Goal: Information Seeking & Learning: Learn about a topic

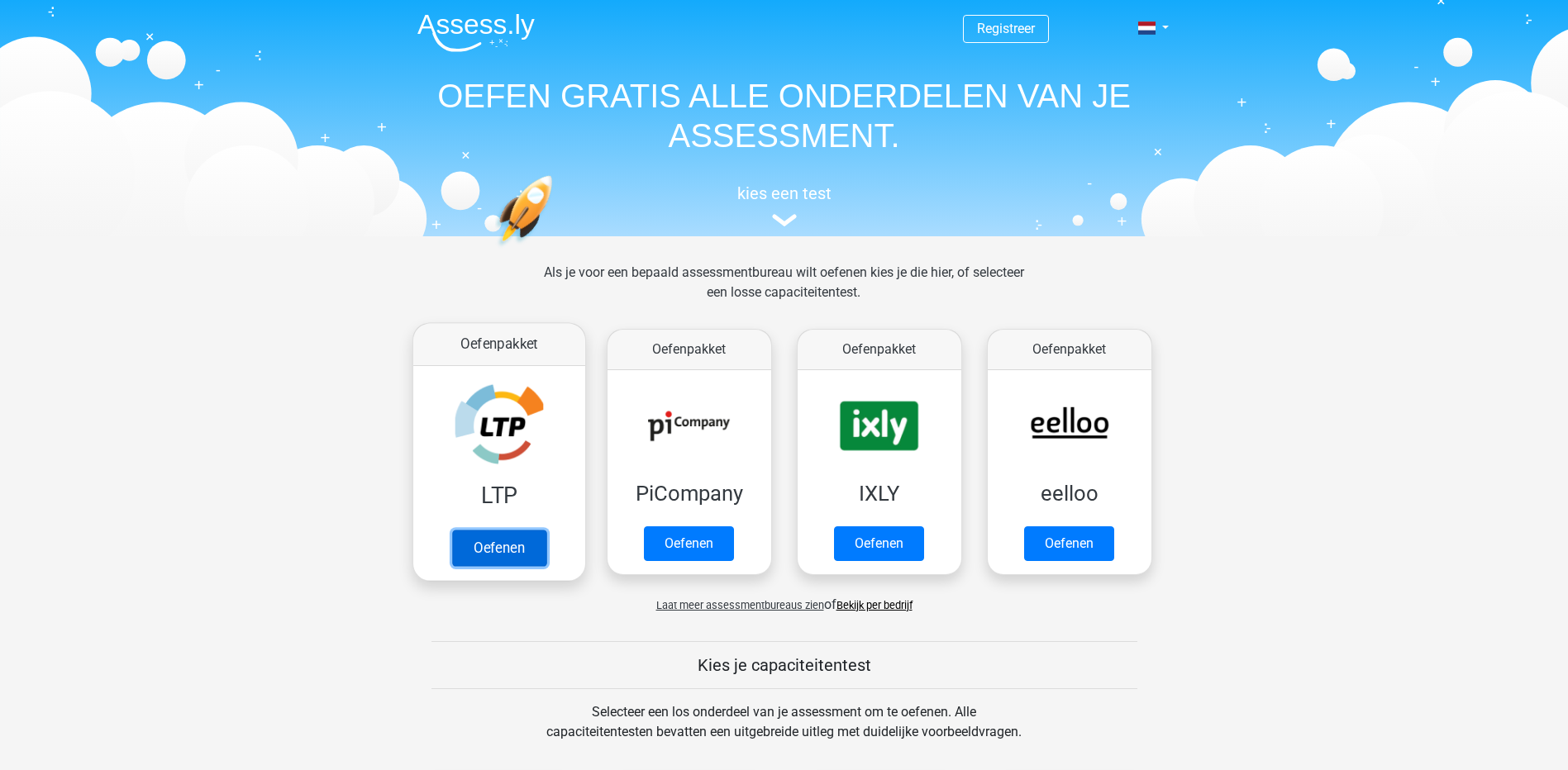
click at [518, 548] on link "Oefenen" at bounding box center [498, 547] width 94 height 37
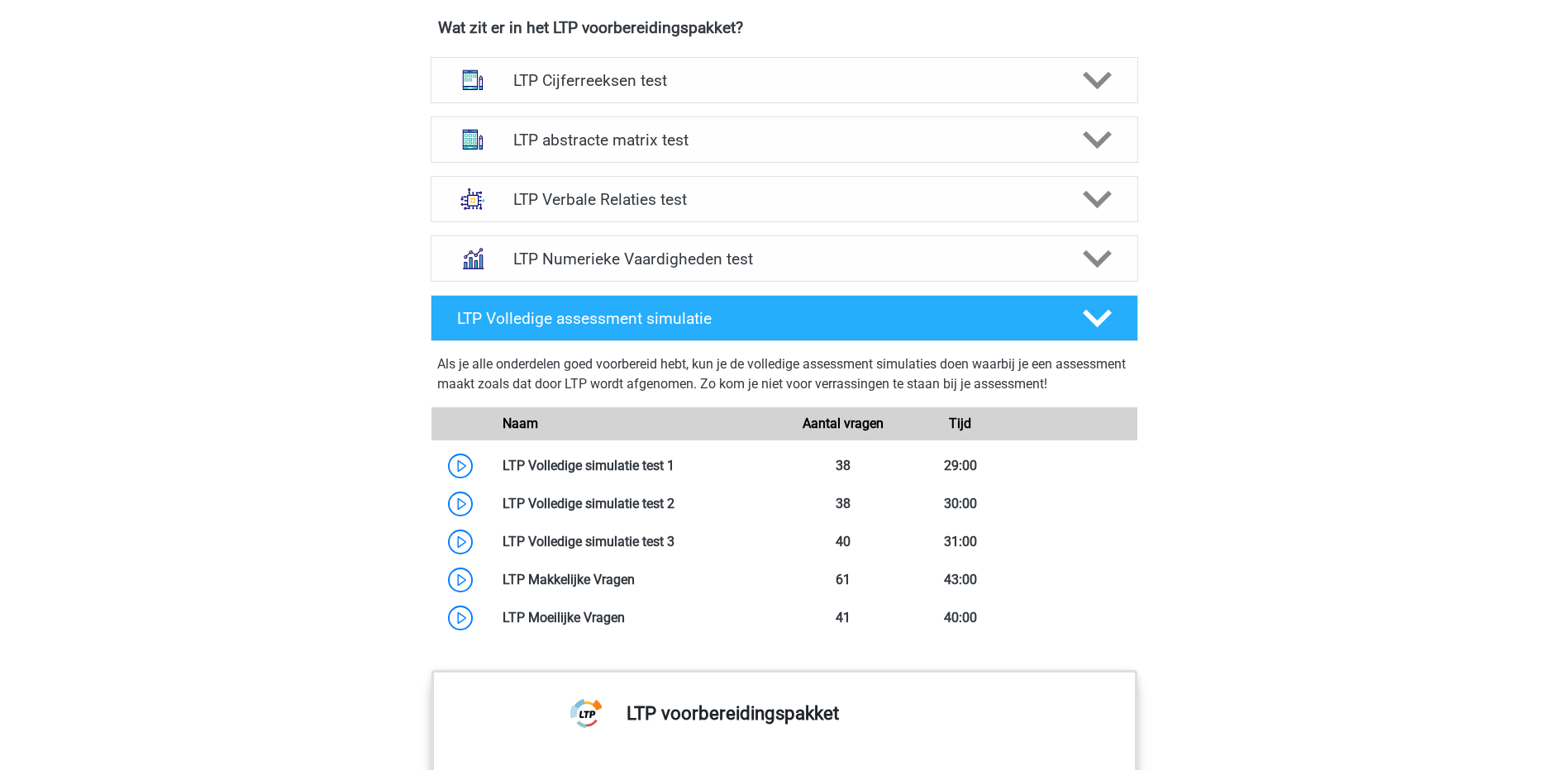
scroll to position [910, 0]
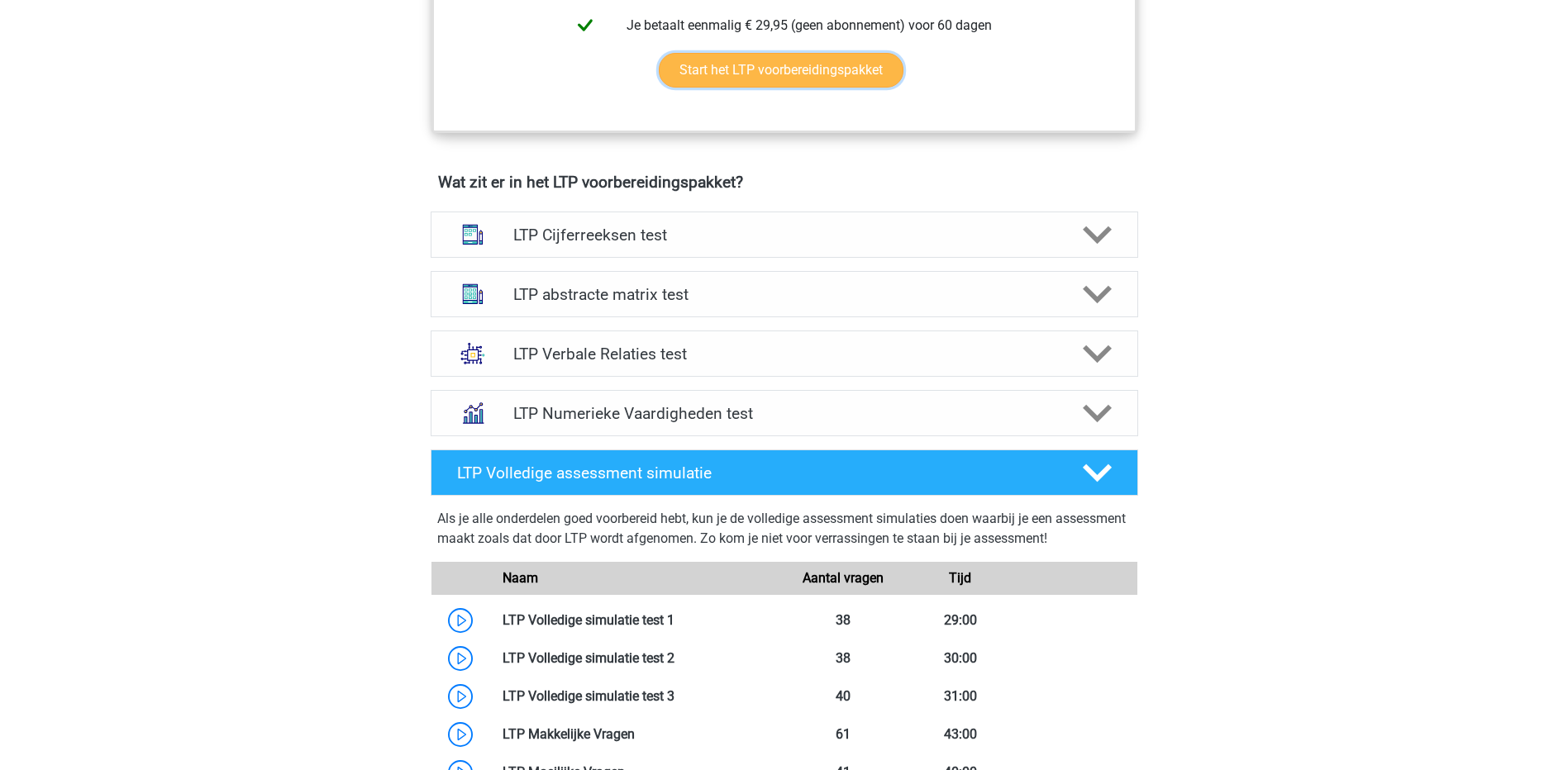
click at [764, 70] on link "Start het LTP voorbereidingspakket" at bounding box center [782, 70] width 245 height 35
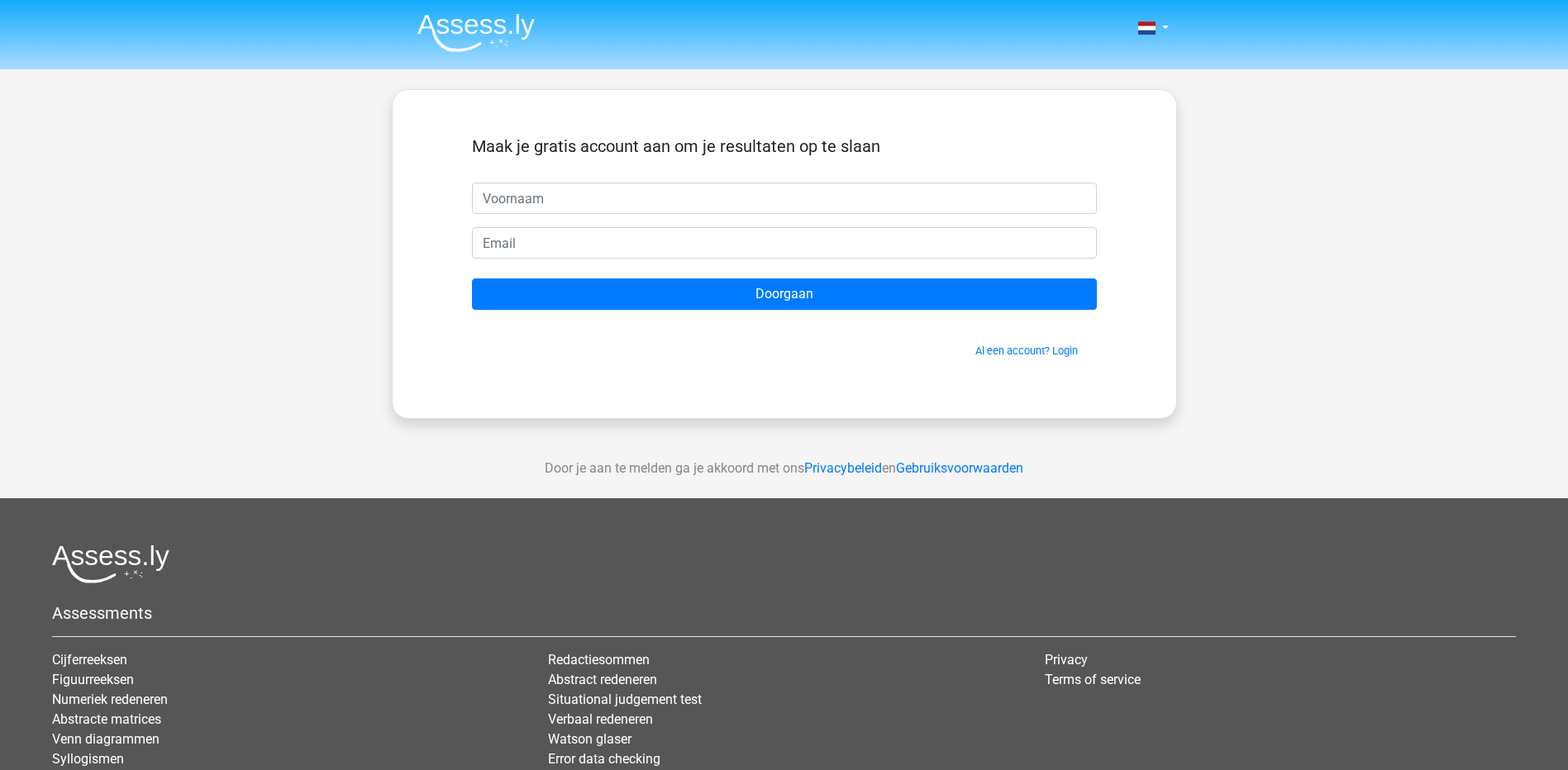
click at [696, 188] on input "text" at bounding box center [784, 198] width 625 height 31
type input "[PERSON_NAME]"
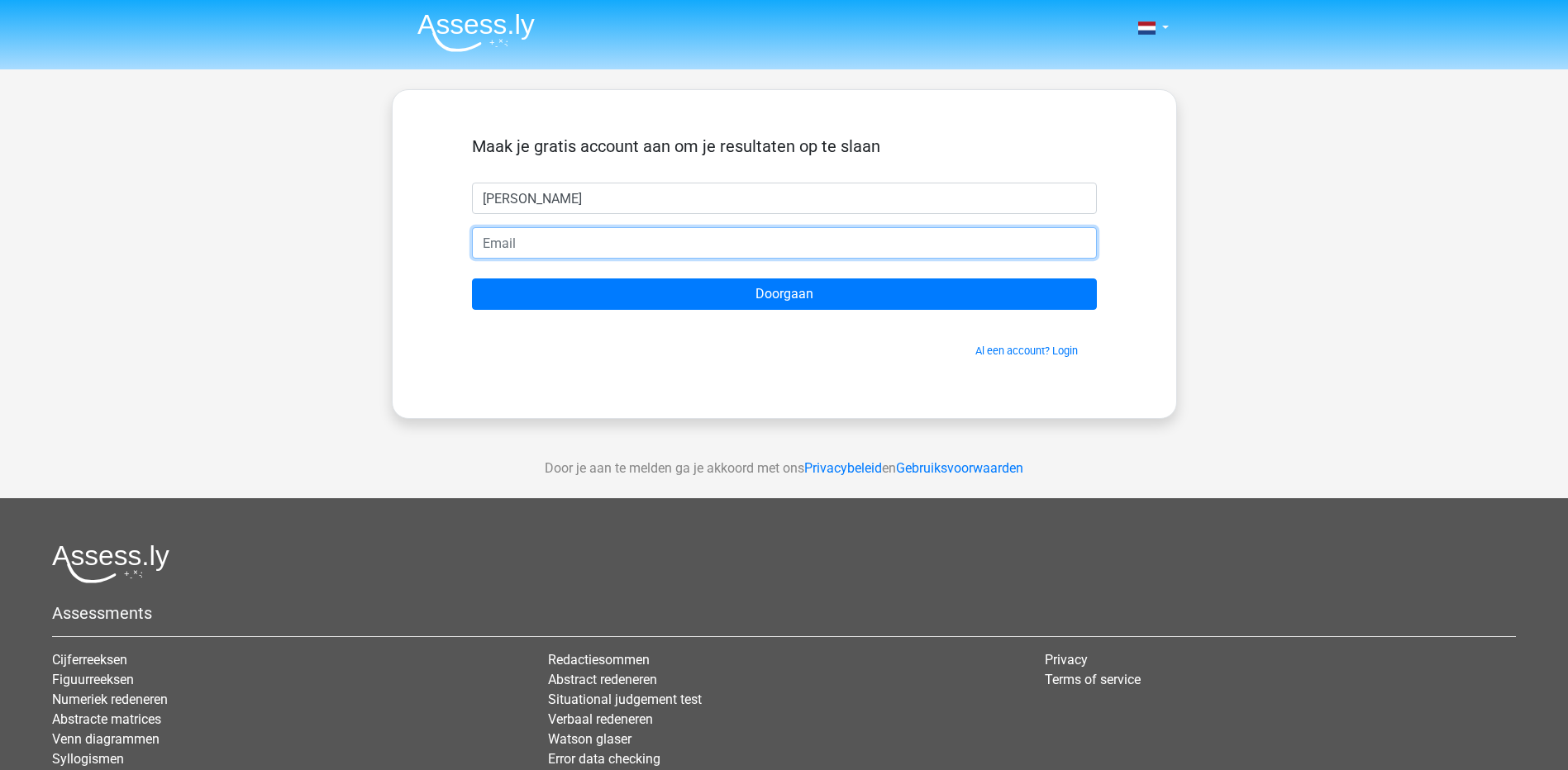
click at [539, 241] on input "email" at bounding box center [784, 242] width 625 height 31
type input "[EMAIL_ADDRESS][DOMAIN_NAME]"
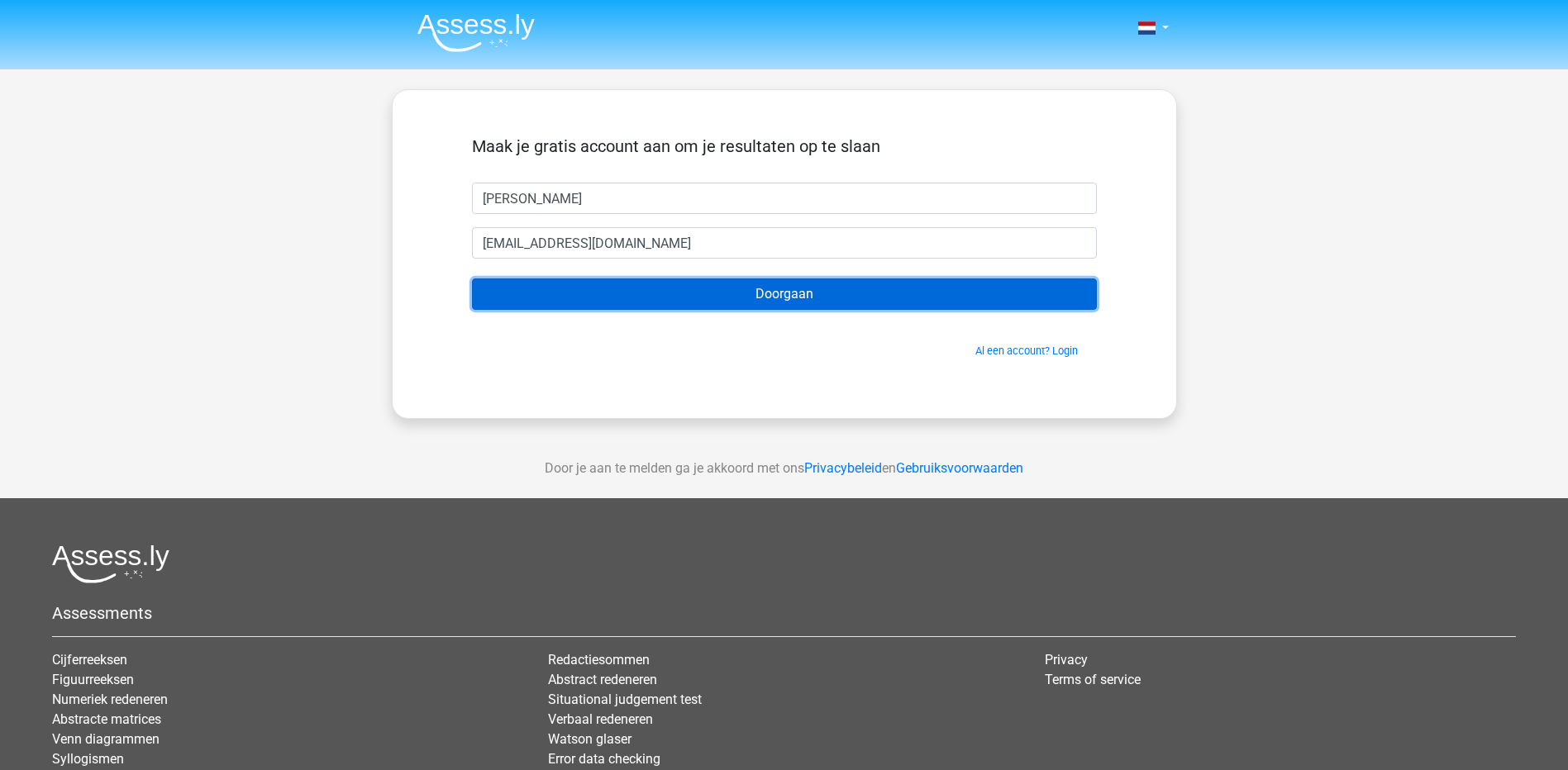
click at [781, 305] on input "Doorgaan" at bounding box center [784, 293] width 625 height 31
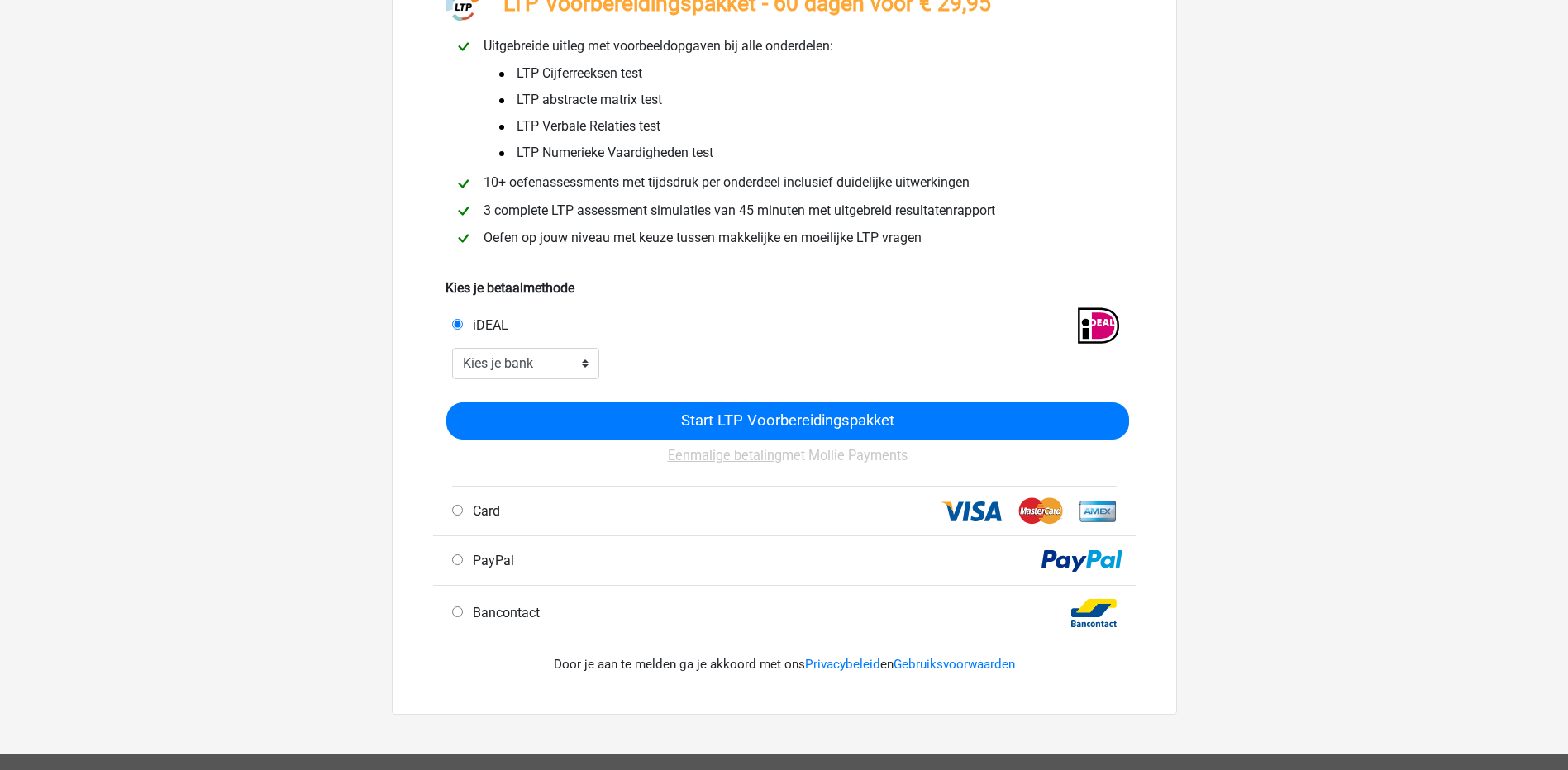
scroll to position [165, 0]
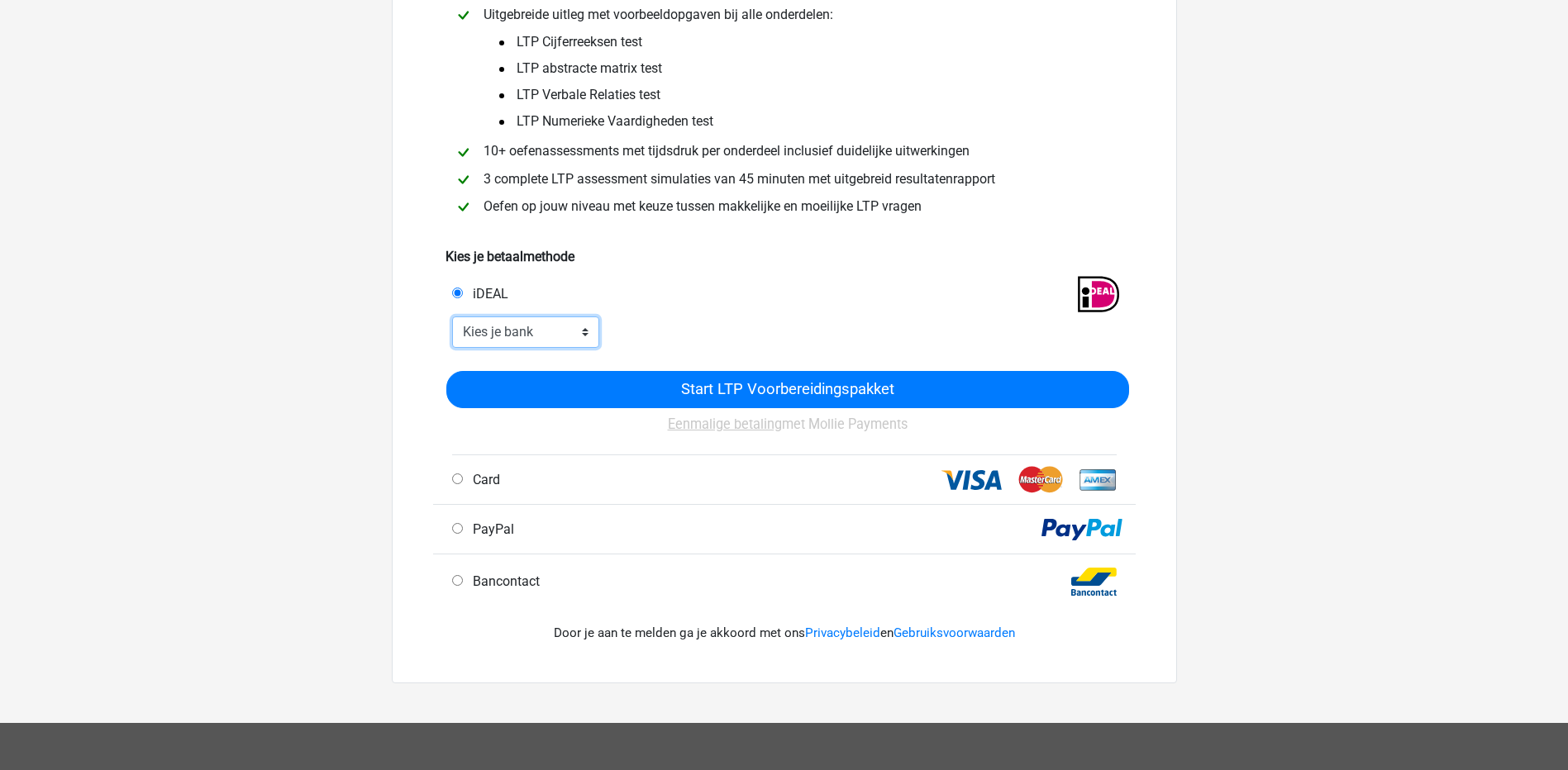
click at [558, 335] on select "Kies je bank ABN AMRO ING Rabobank ASN Bank bunq Knab N26 NN Regiobank Revolut …" at bounding box center [526, 332] width 148 height 31
select select "ideal_KNABNL2H"
click at [453, 317] on select "Kies je bank ABN AMRO ING Rabobank ASN Bank bunq Knab N26 NN Regiobank Revolut …" at bounding box center [526, 332] width 148 height 31
click at [1343, 200] on div "Arthur arthurmackloet@hotmail.com" at bounding box center [784, 496] width 1568 height 1324
drag, startPoint x: 1348, startPoint y: 201, endPoint x: 1325, endPoint y: 219, distance: 29.2
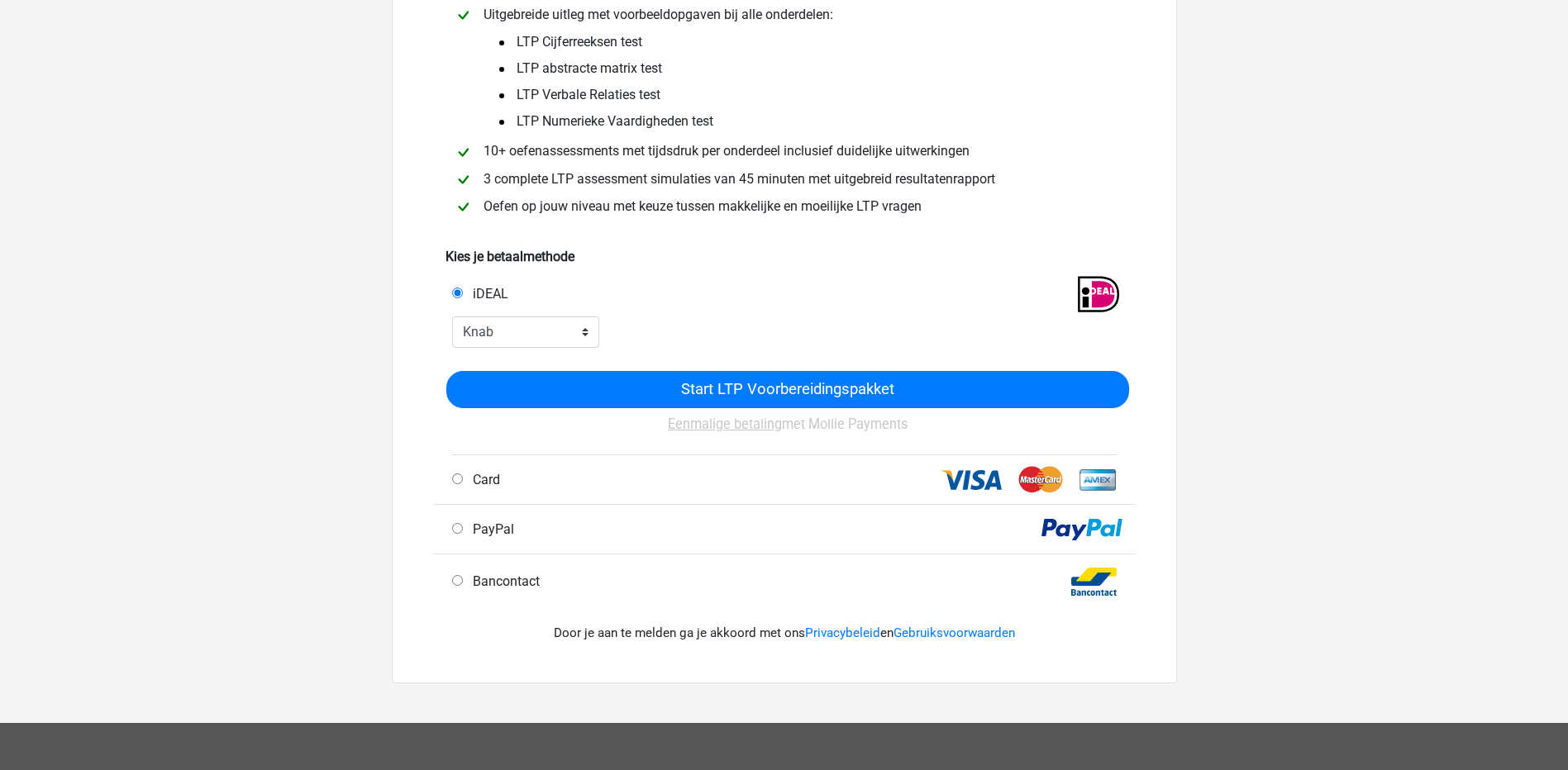
click at [1349, 201] on div "Arthur arthurmackloet@hotmail.com" at bounding box center [784, 496] width 1568 height 1324
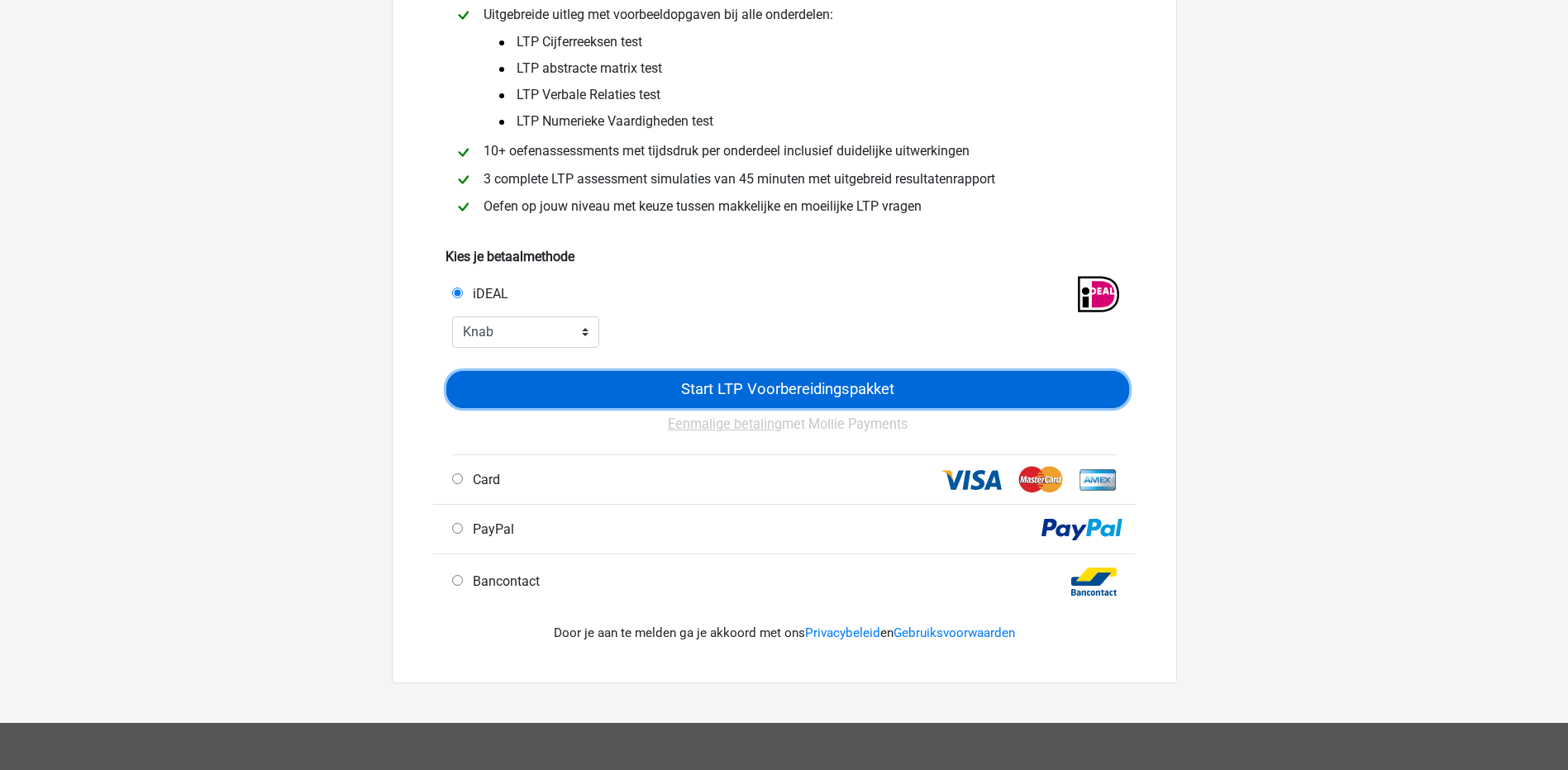
click at [859, 377] on input "Start LTP Voorbereidingspakket" at bounding box center [787, 390] width 682 height 38
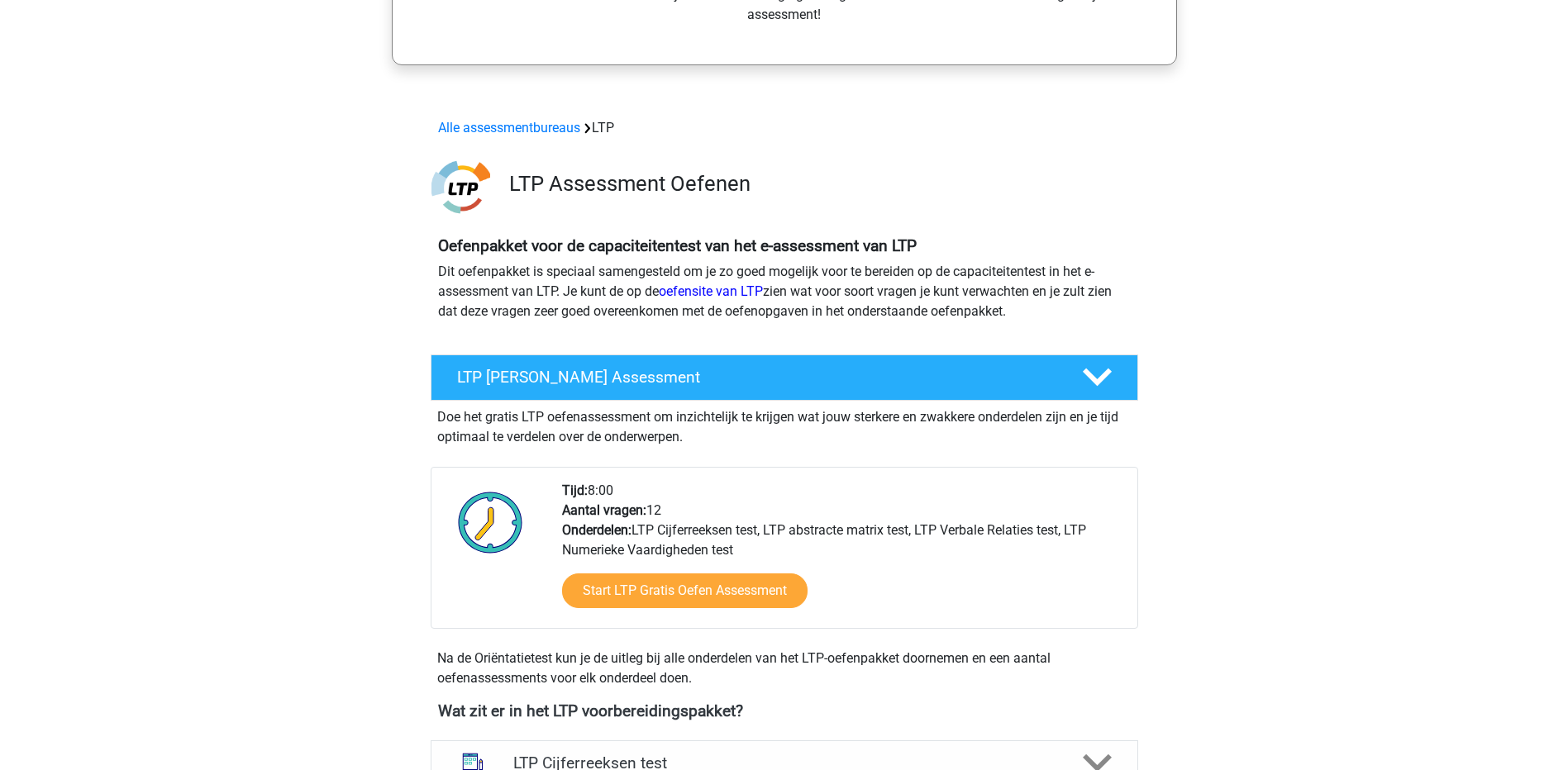
scroll to position [579, 0]
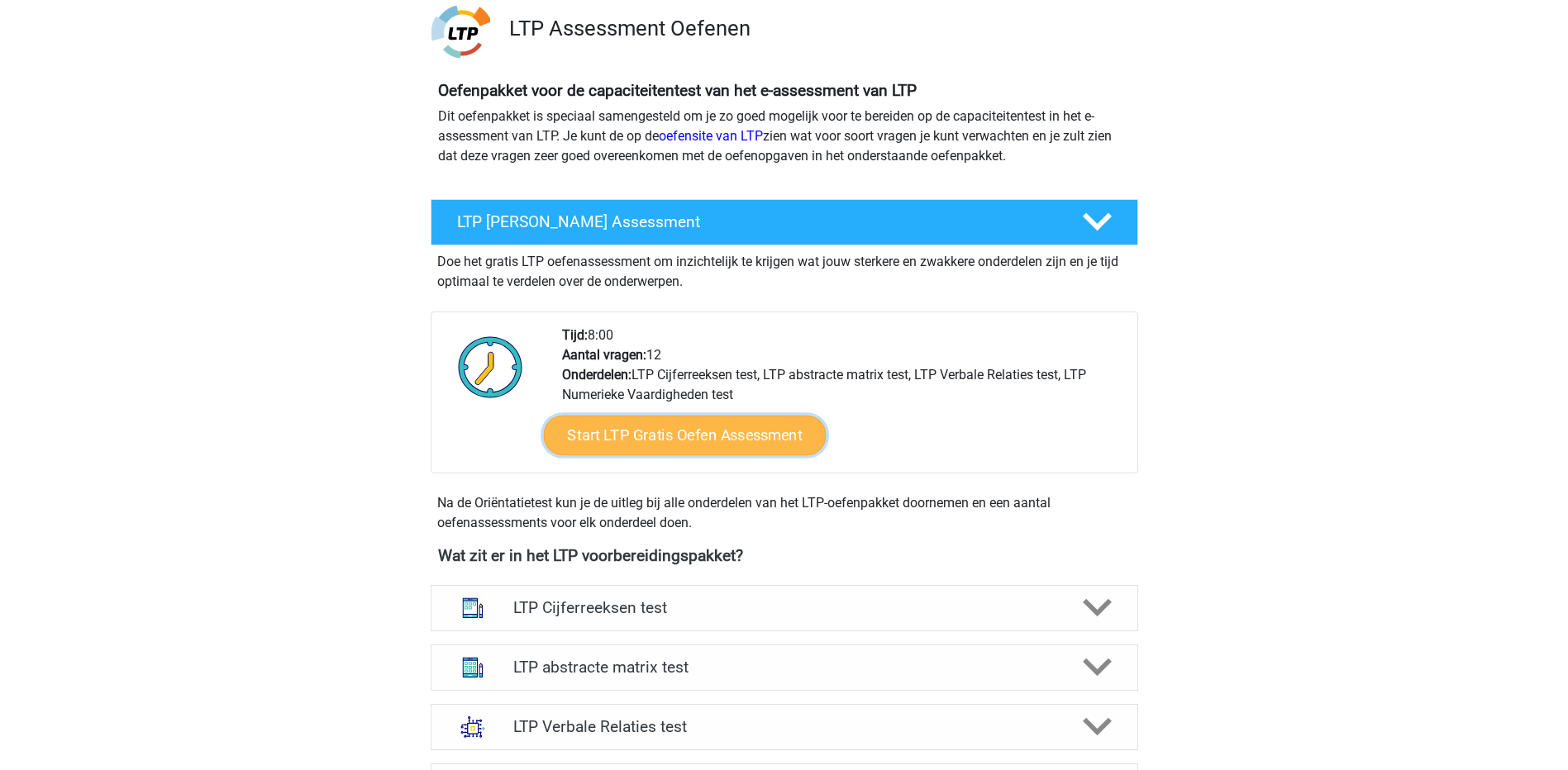
click at [732, 420] on link "Start LTP Gratis Oefen Assessment" at bounding box center [684, 436] width 283 height 39
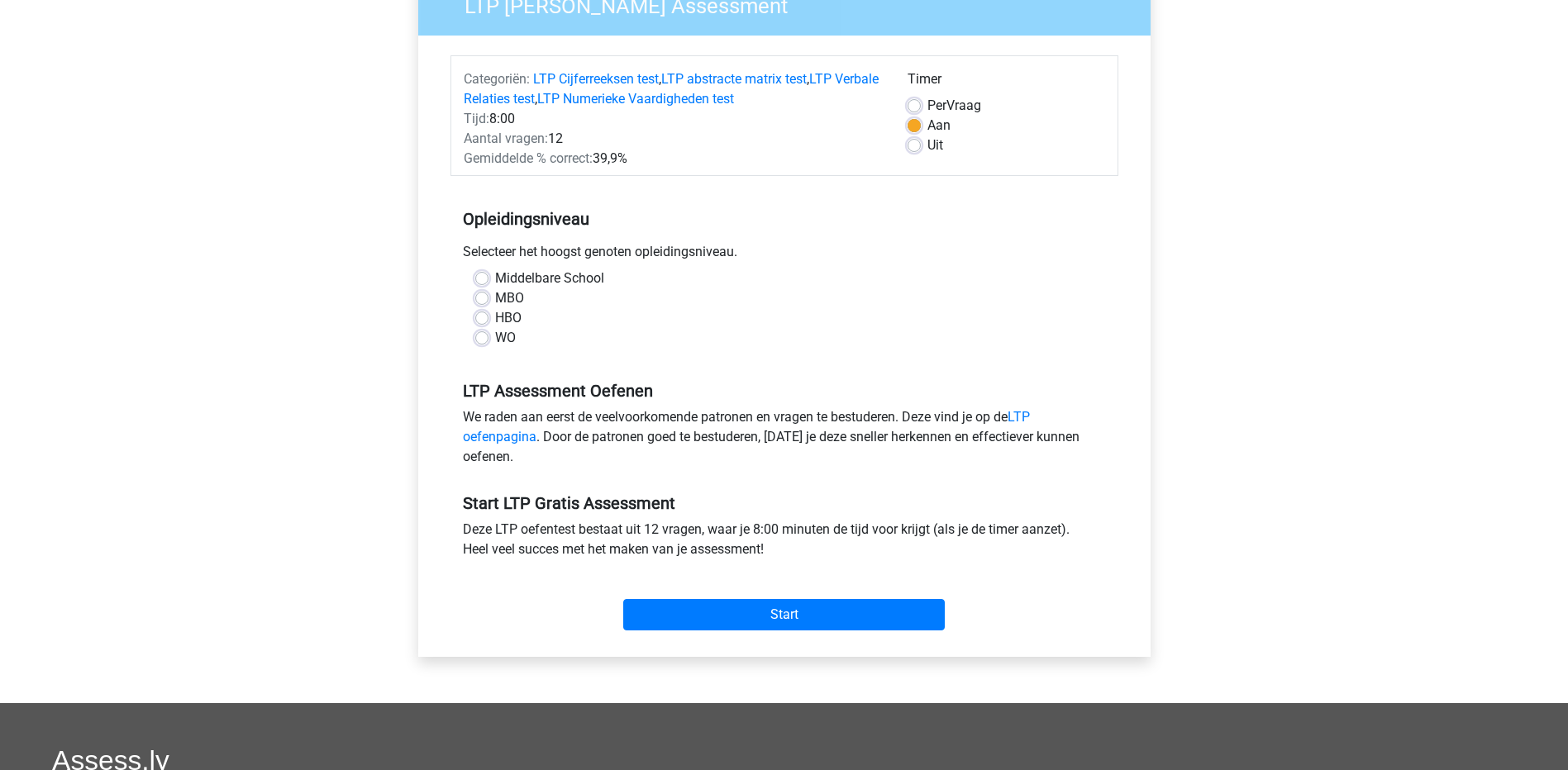
scroll to position [165, 0]
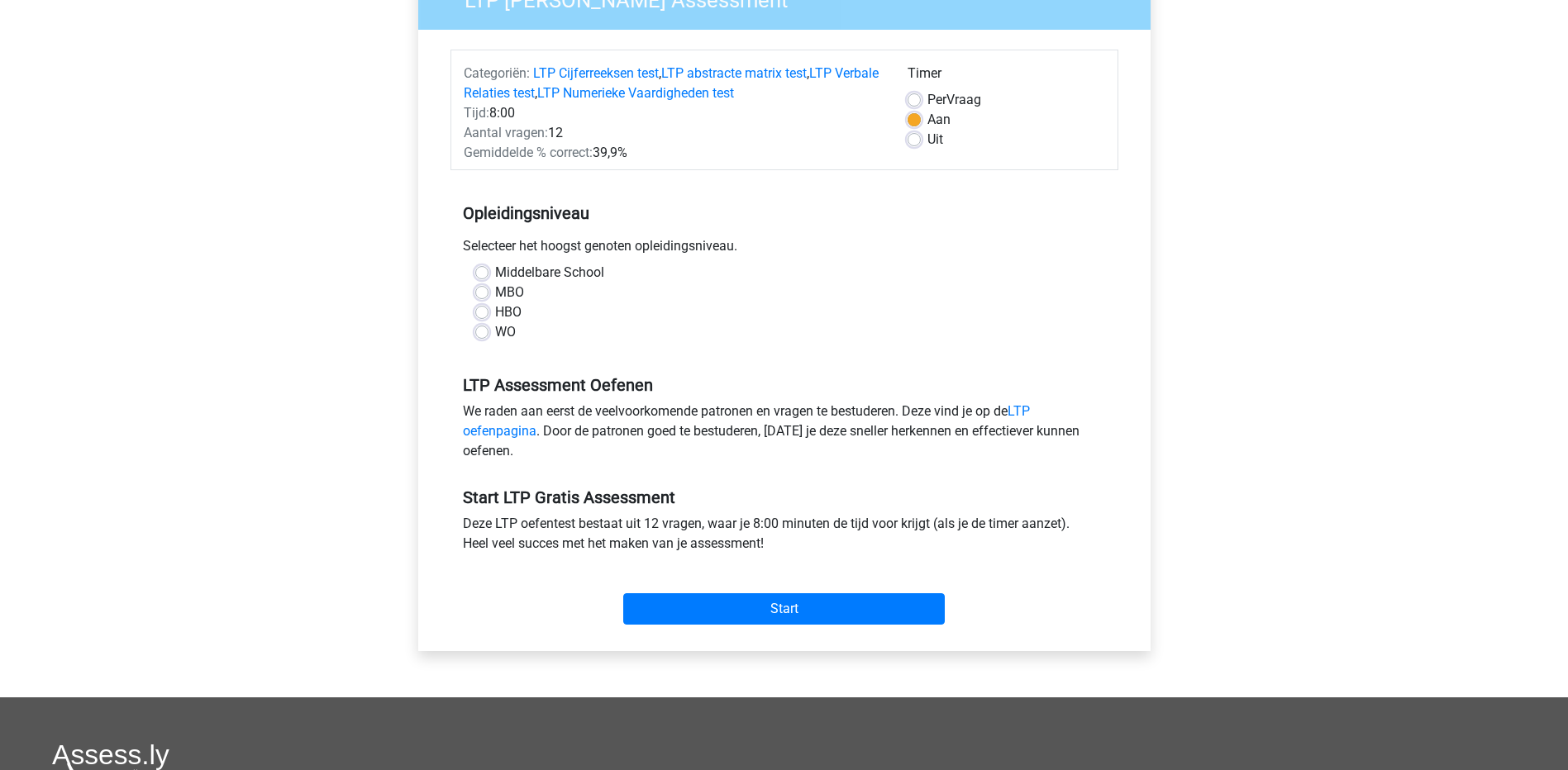
click at [496, 331] on label "WO" at bounding box center [505, 332] width 21 height 20
click at [481, 331] on input "WO" at bounding box center [481, 330] width 13 height 16
radio input "true"
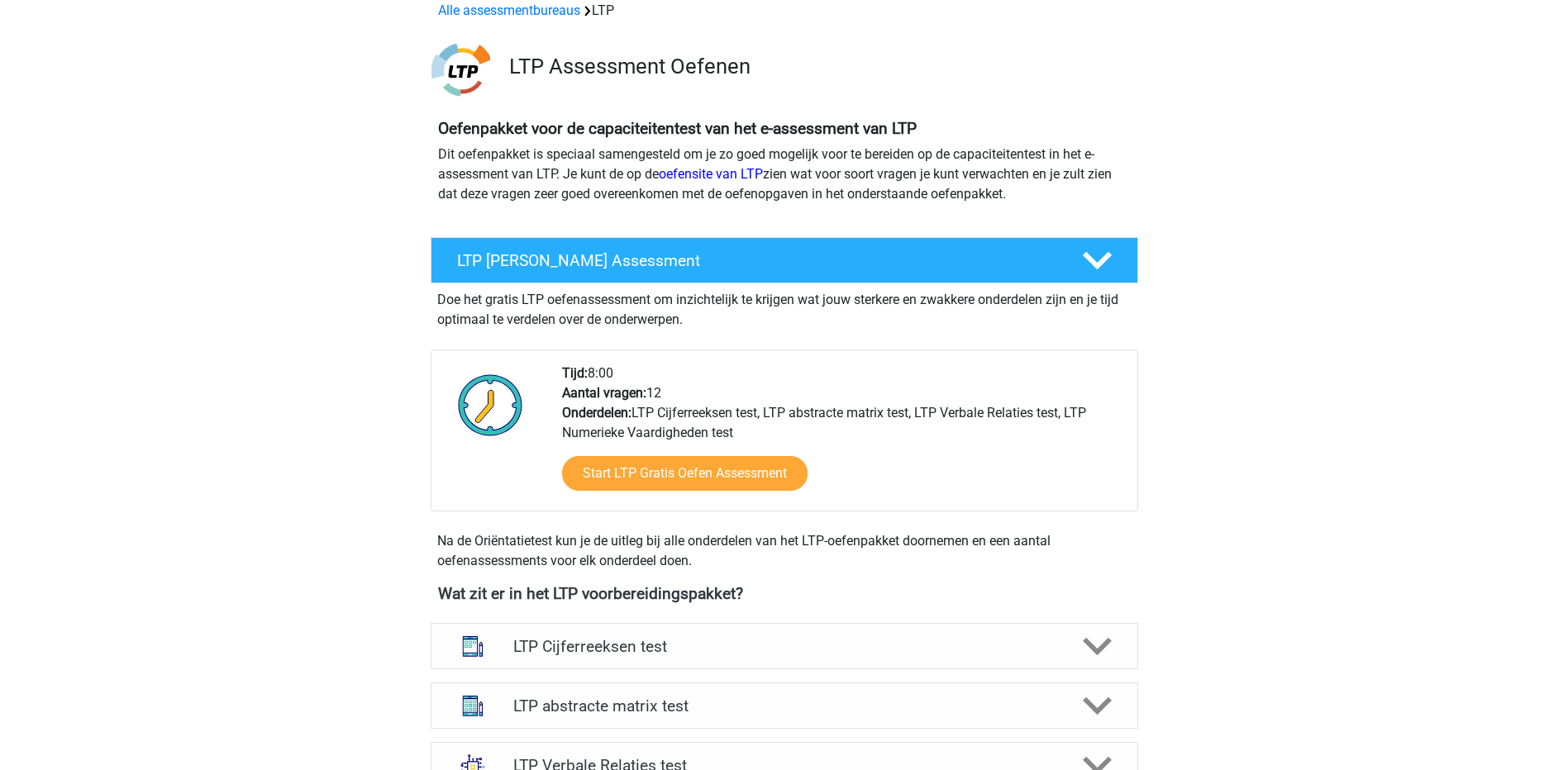
scroll to position [82, 0]
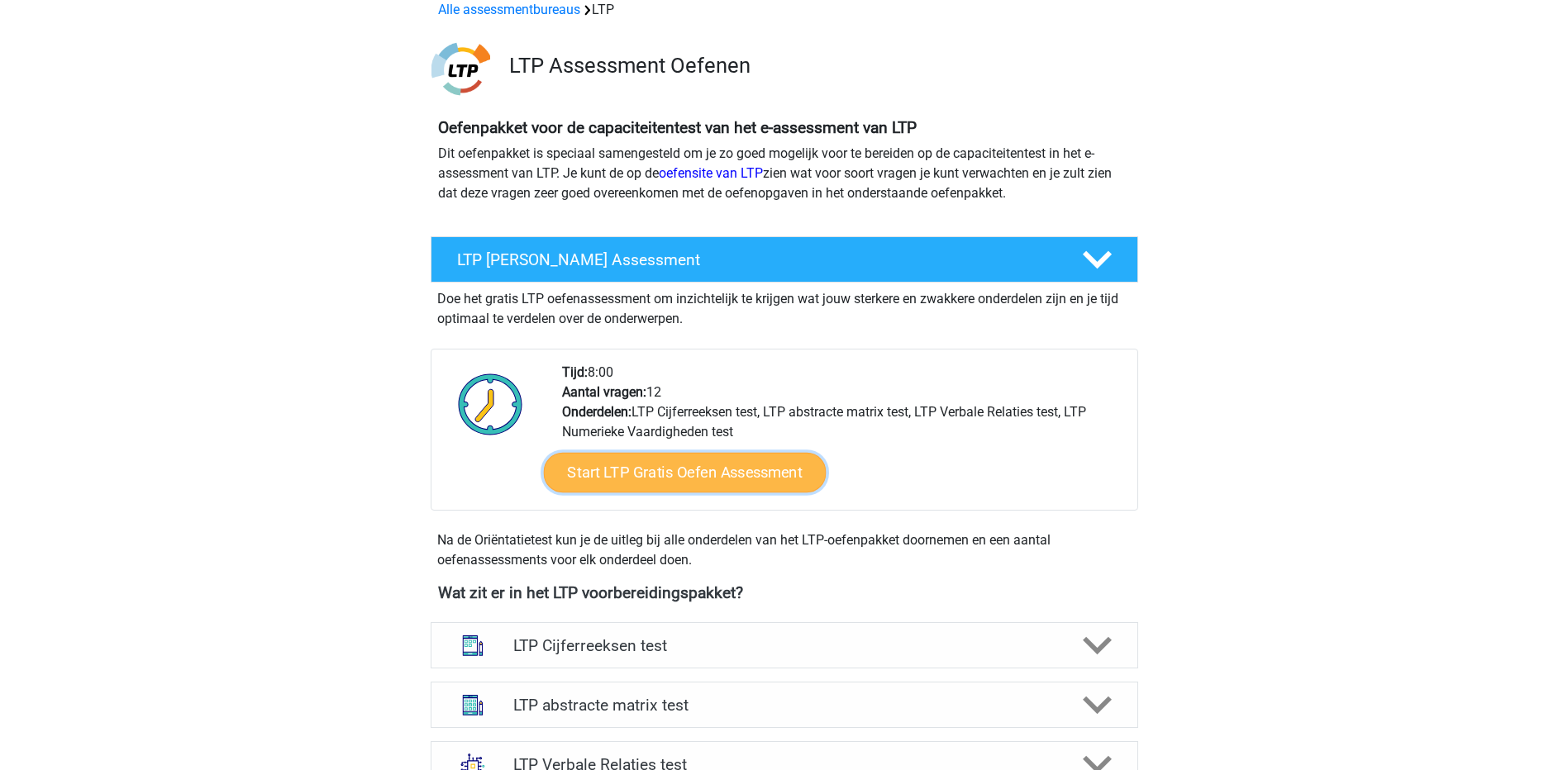
click at [721, 472] on link "Start LTP Gratis Oefen Assessment" at bounding box center [684, 472] width 283 height 39
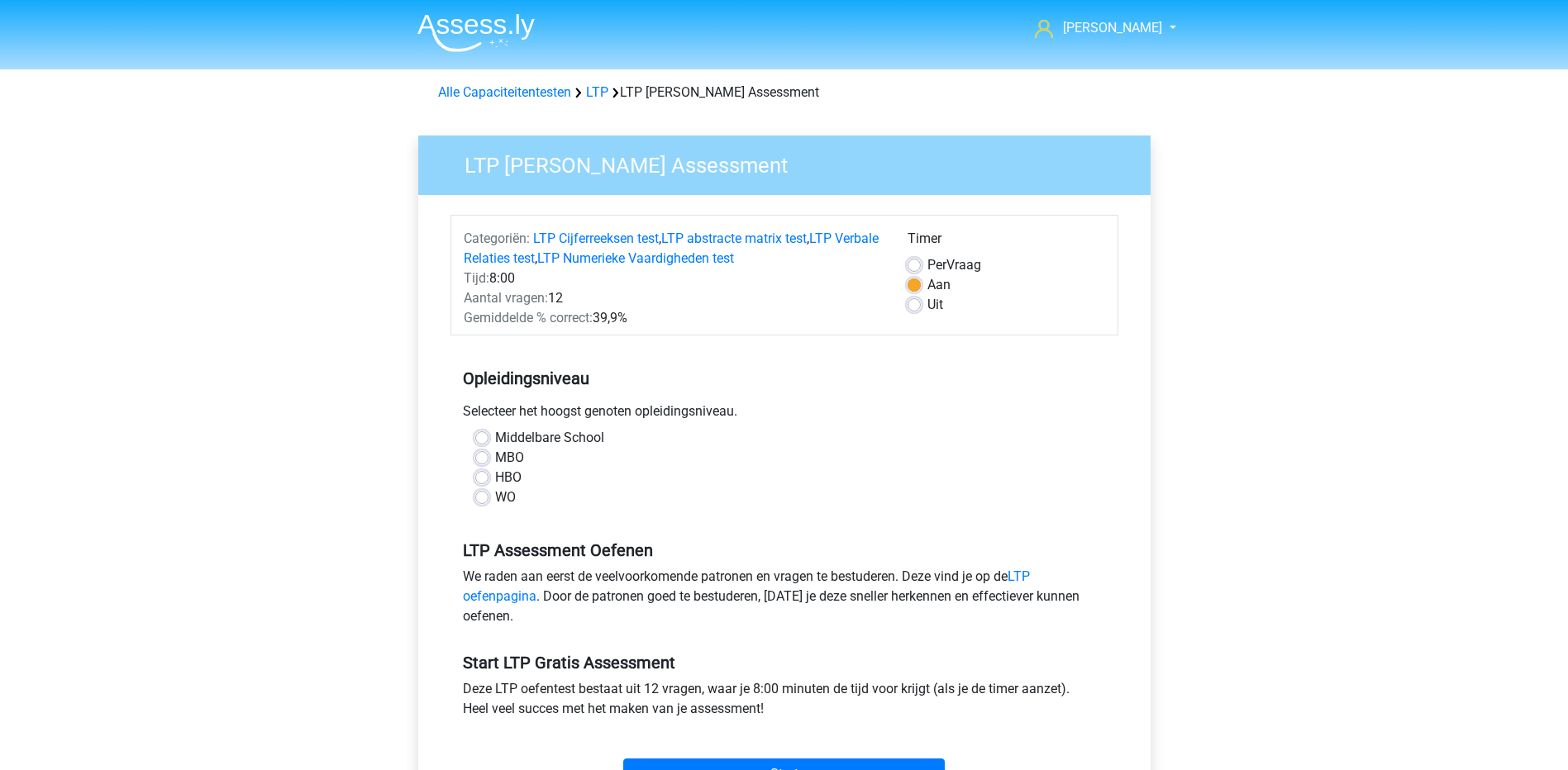
drag, startPoint x: 475, startPoint y: 496, endPoint x: 487, endPoint y: 497, distance: 12.0
click at [496, 496] on label "WO" at bounding box center [505, 497] width 21 height 20
click at [475, 496] on input "WO" at bounding box center [481, 495] width 13 height 16
radio input "true"
click at [496, 474] on label "HBO" at bounding box center [509, 478] width 27 height 20
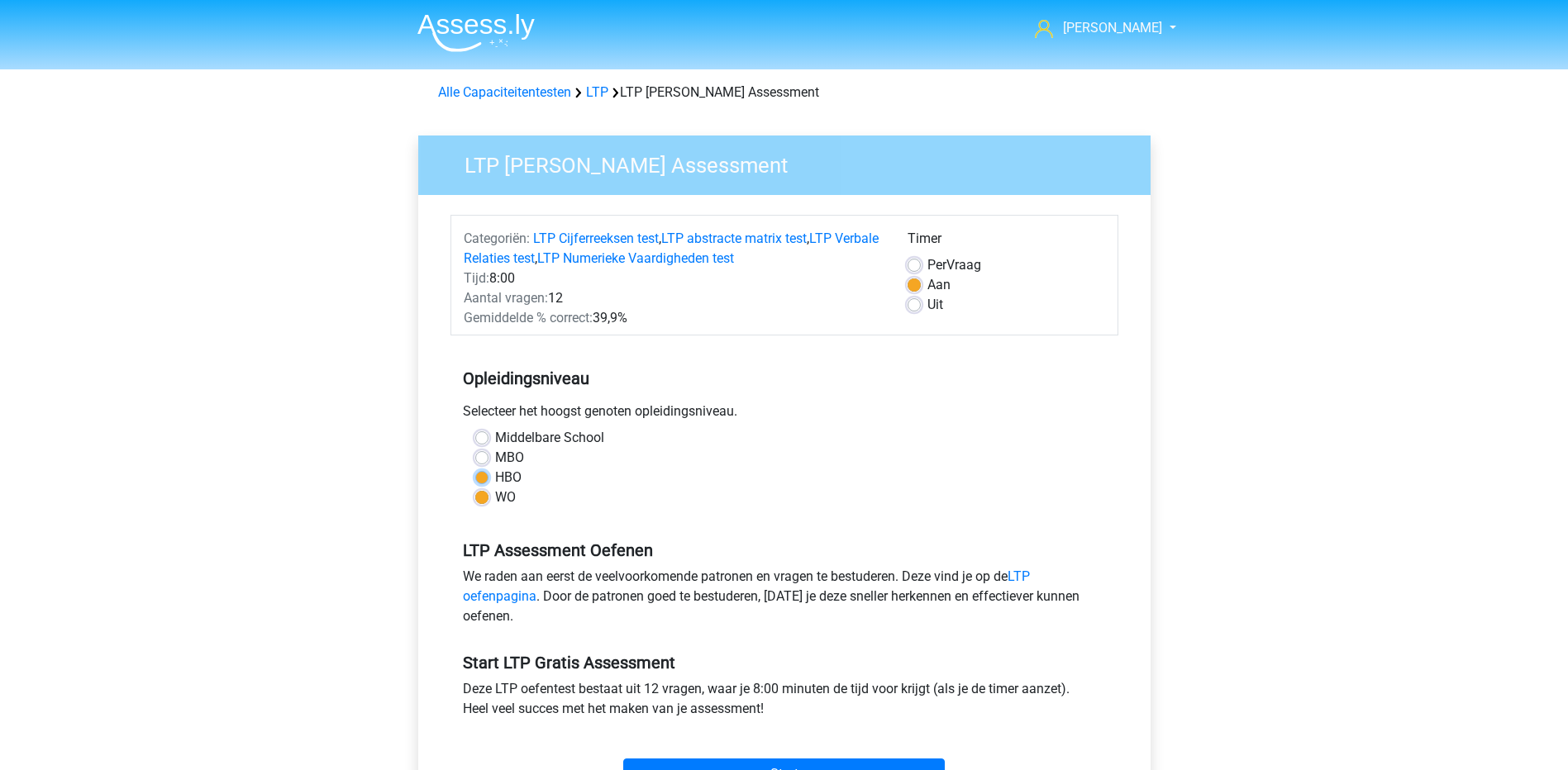
click at [487, 474] on input "HBO" at bounding box center [481, 476] width 13 height 16
radio input "true"
drag, startPoint x: 478, startPoint y: 497, endPoint x: 491, endPoint y: 497, distance: 13.0
click at [496, 497] on label "WO" at bounding box center [505, 497] width 21 height 20
click at [479, 497] on input "WO" at bounding box center [481, 495] width 13 height 16
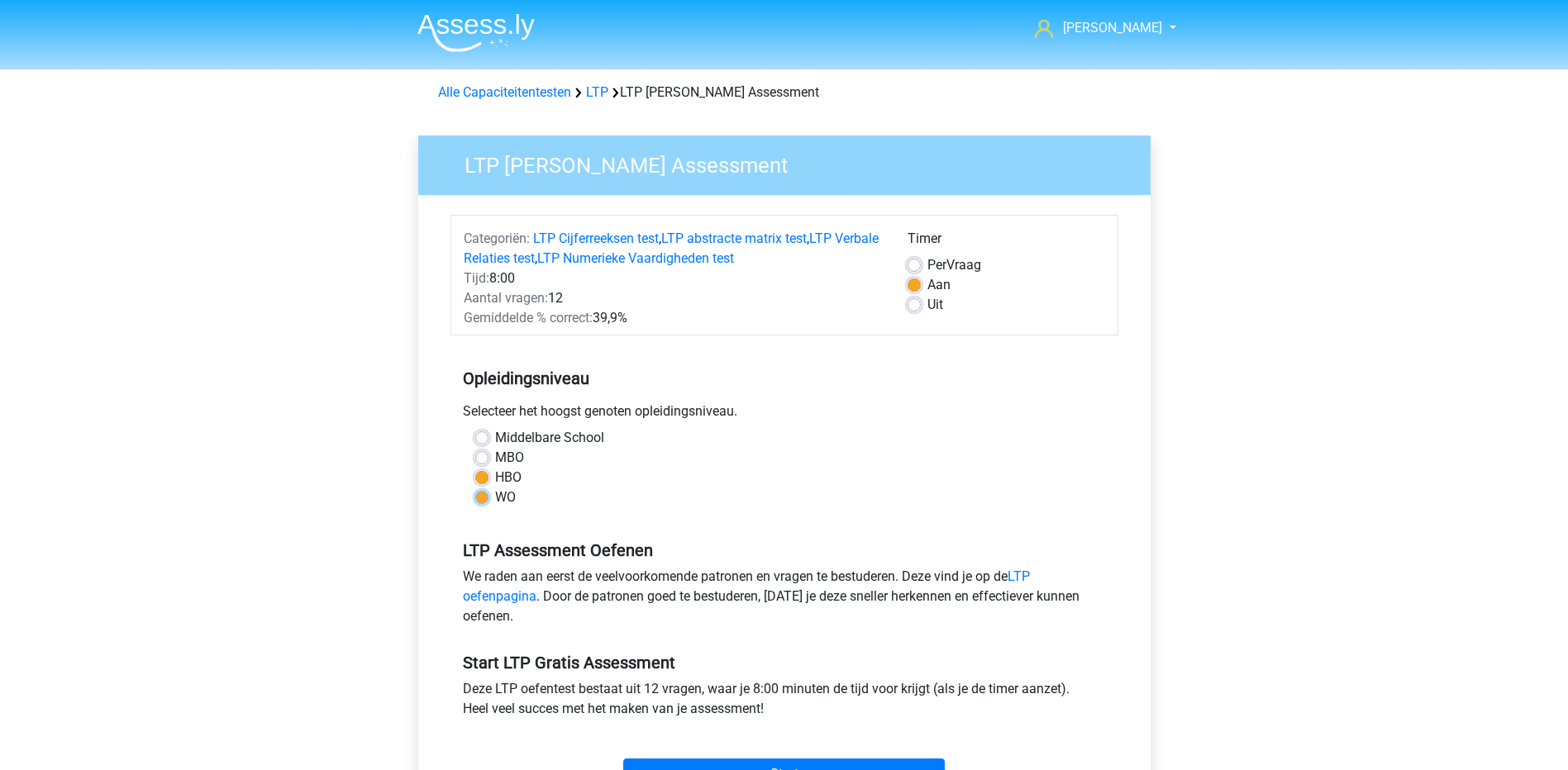
radio input "true"
click at [878, 460] on div "MBO" at bounding box center [784, 458] width 618 height 20
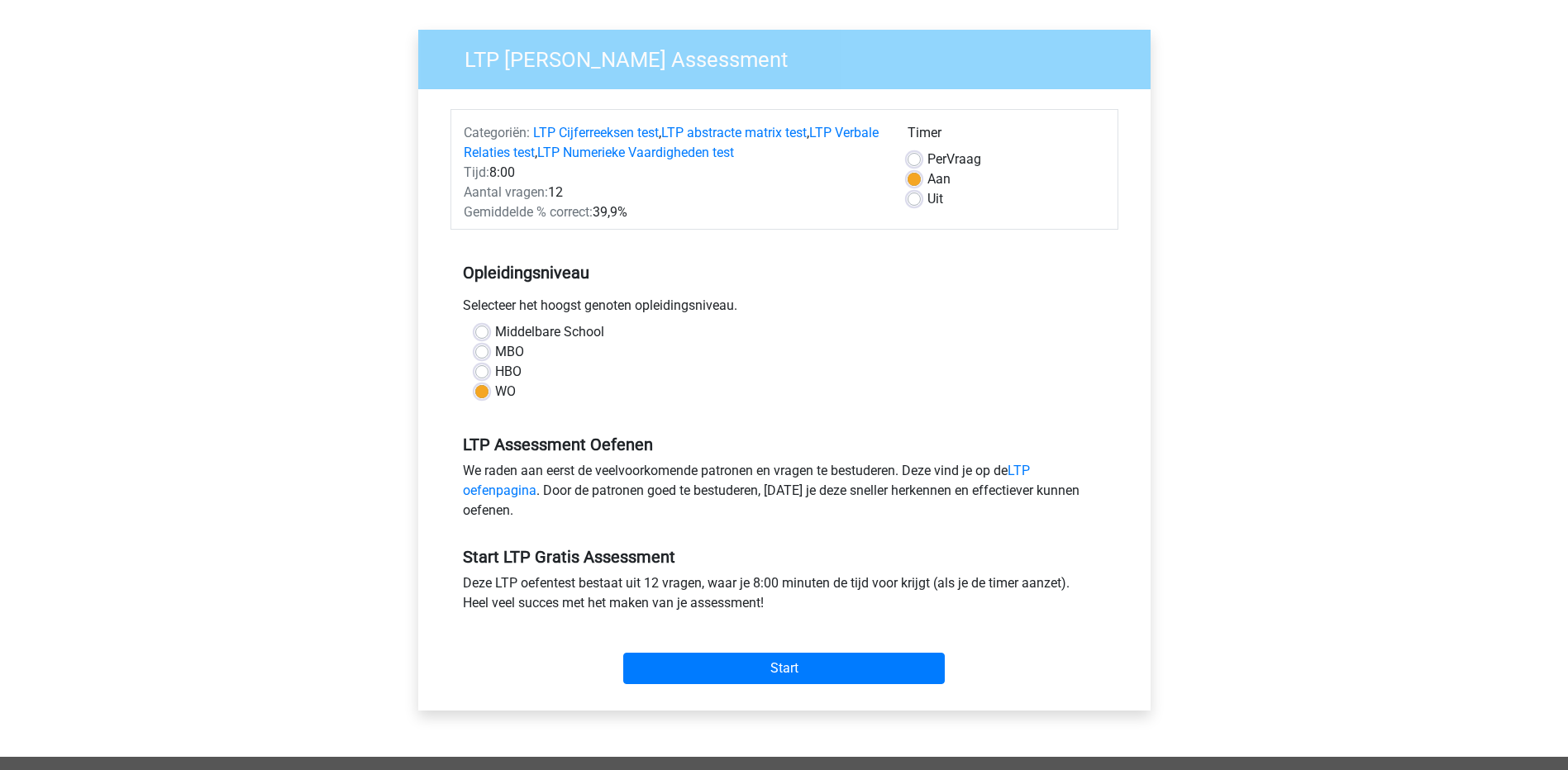
scroll to position [248, 0]
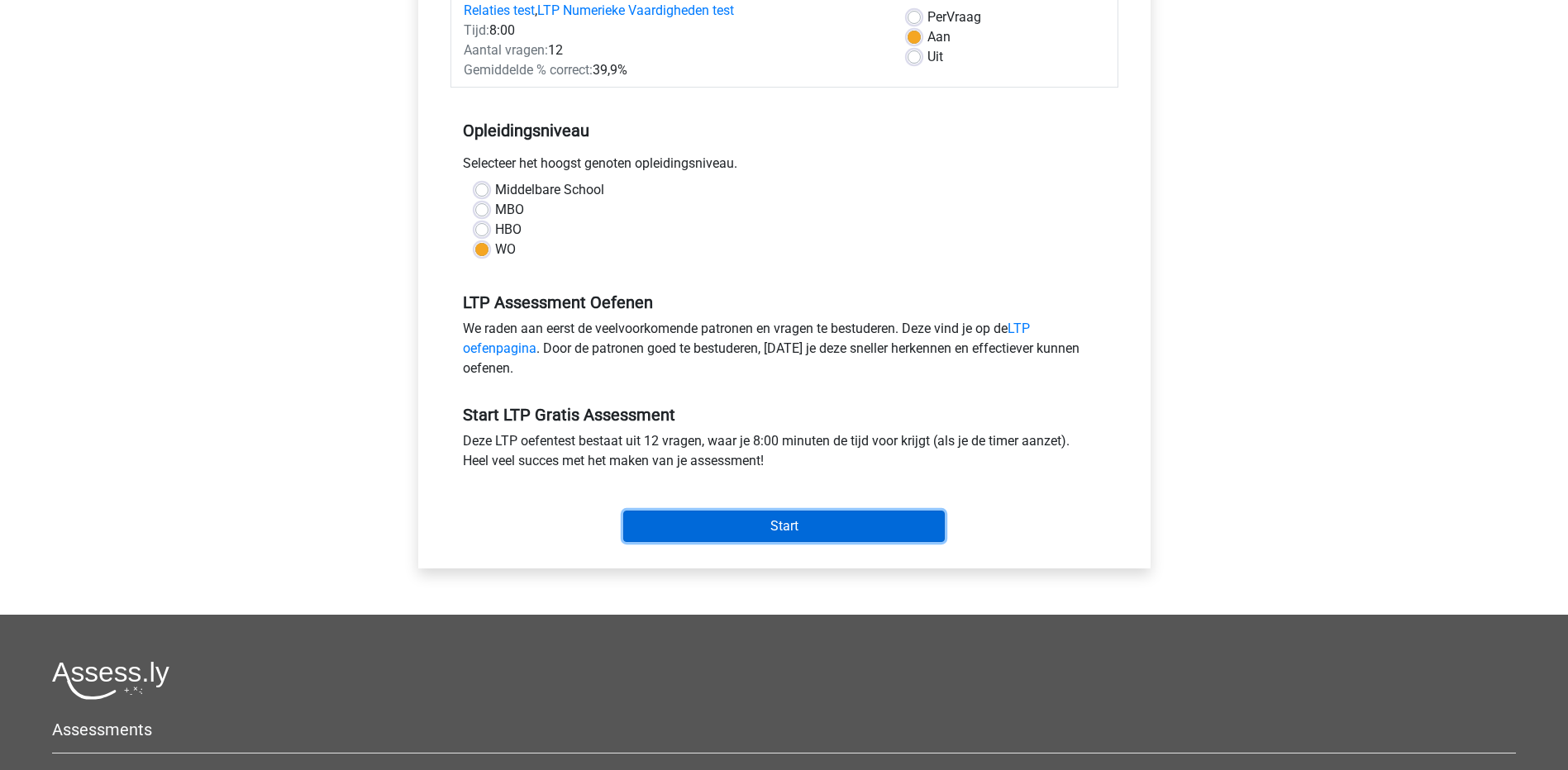
click at [812, 515] on input "Start" at bounding box center [784, 526] width 322 height 31
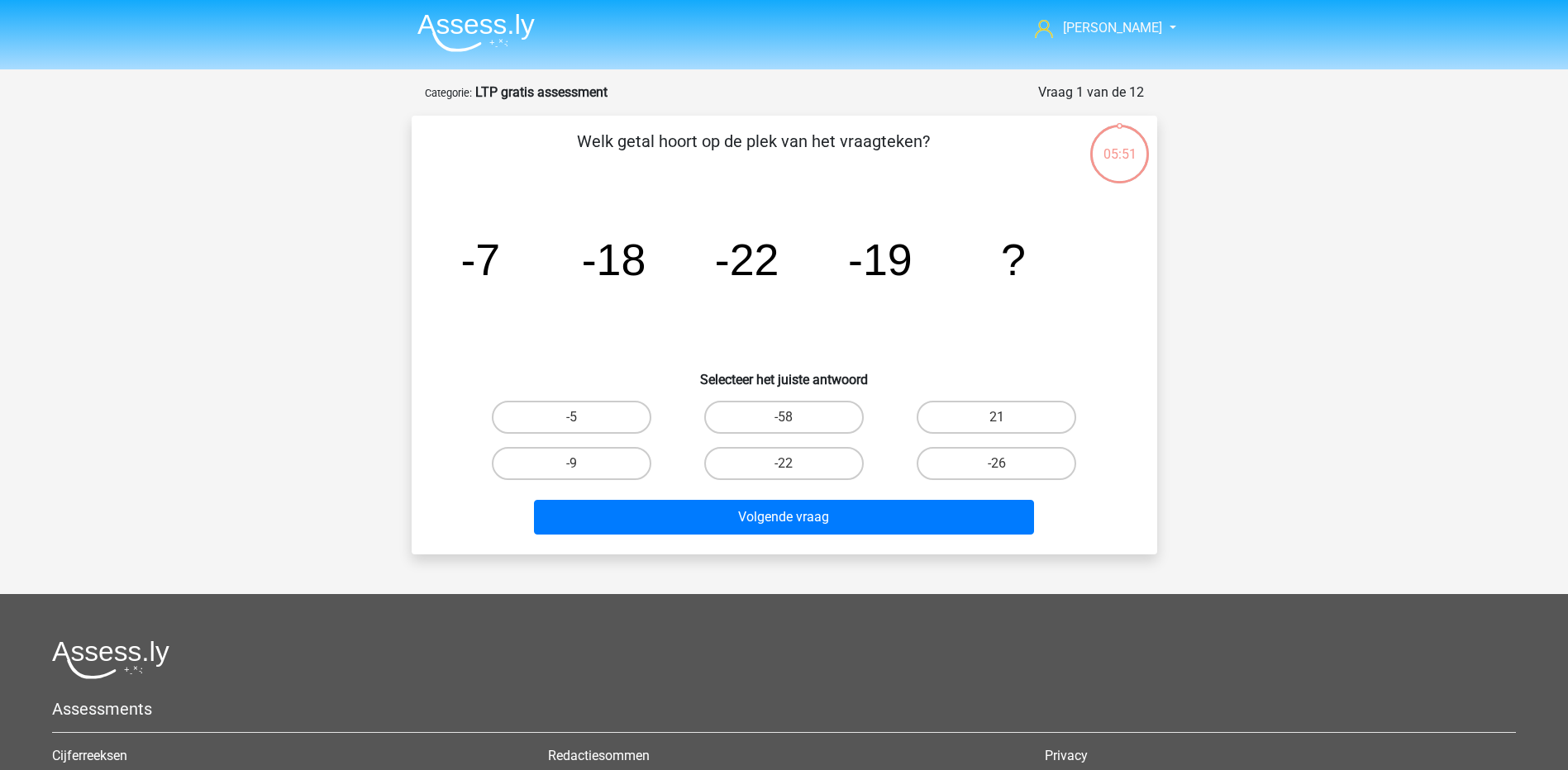
click at [580, 463] on input "-9" at bounding box center [577, 469] width 11 height 11
radio input "true"
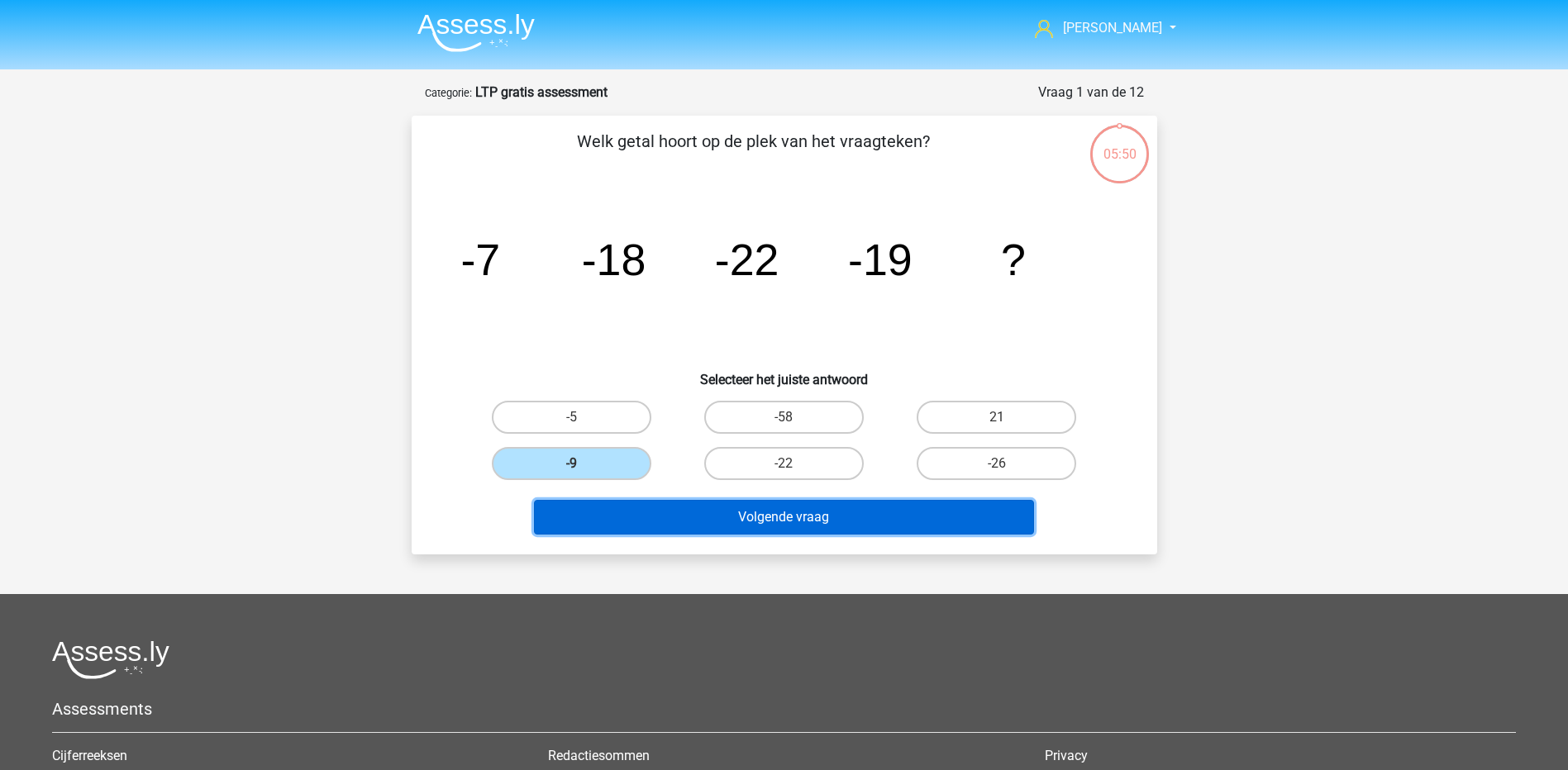
click at [785, 529] on button "Volgende vraag" at bounding box center [784, 517] width 500 height 35
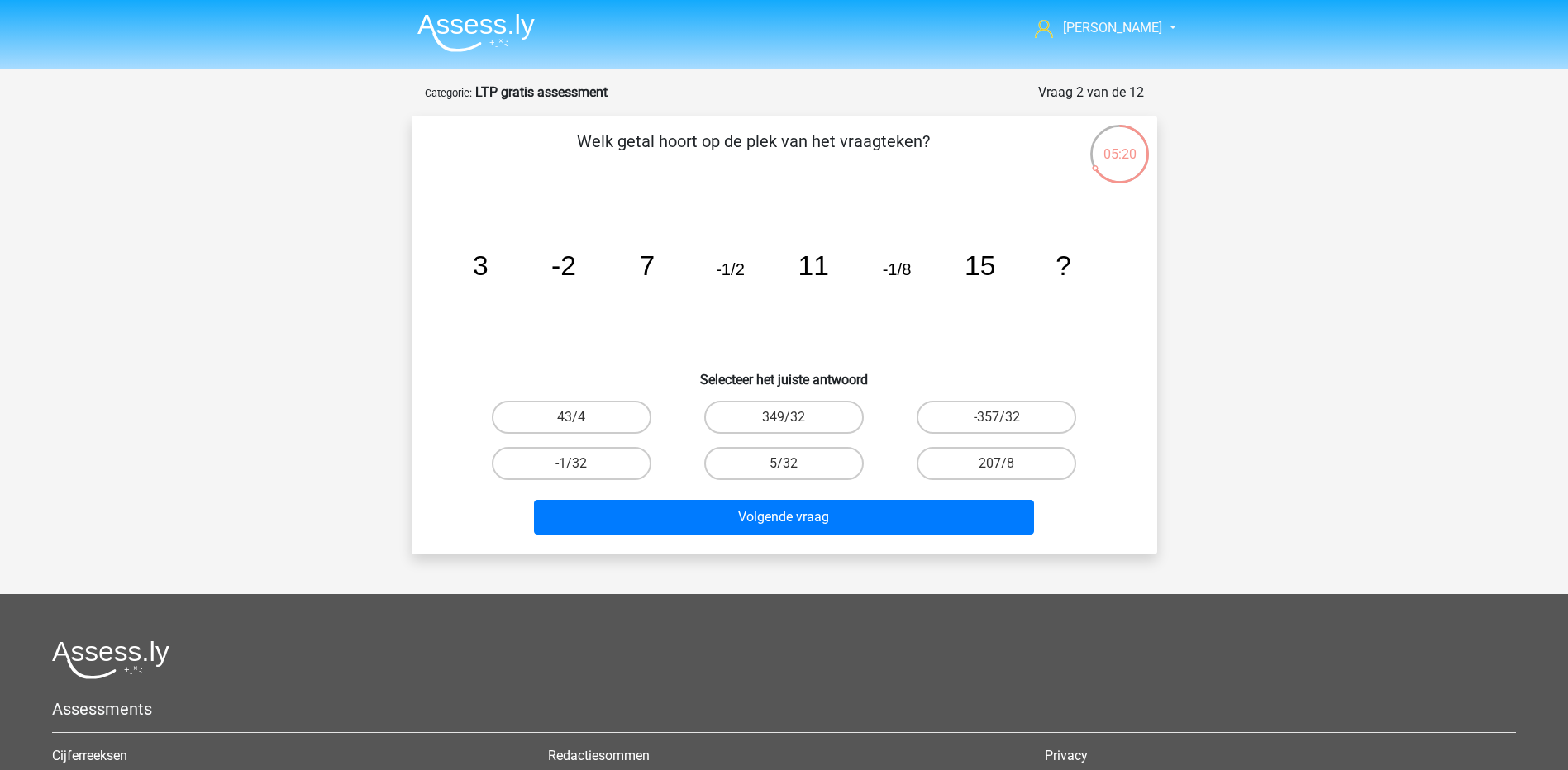
click at [578, 468] on input "-1/32" at bounding box center [577, 469] width 11 height 11
radio input "true"
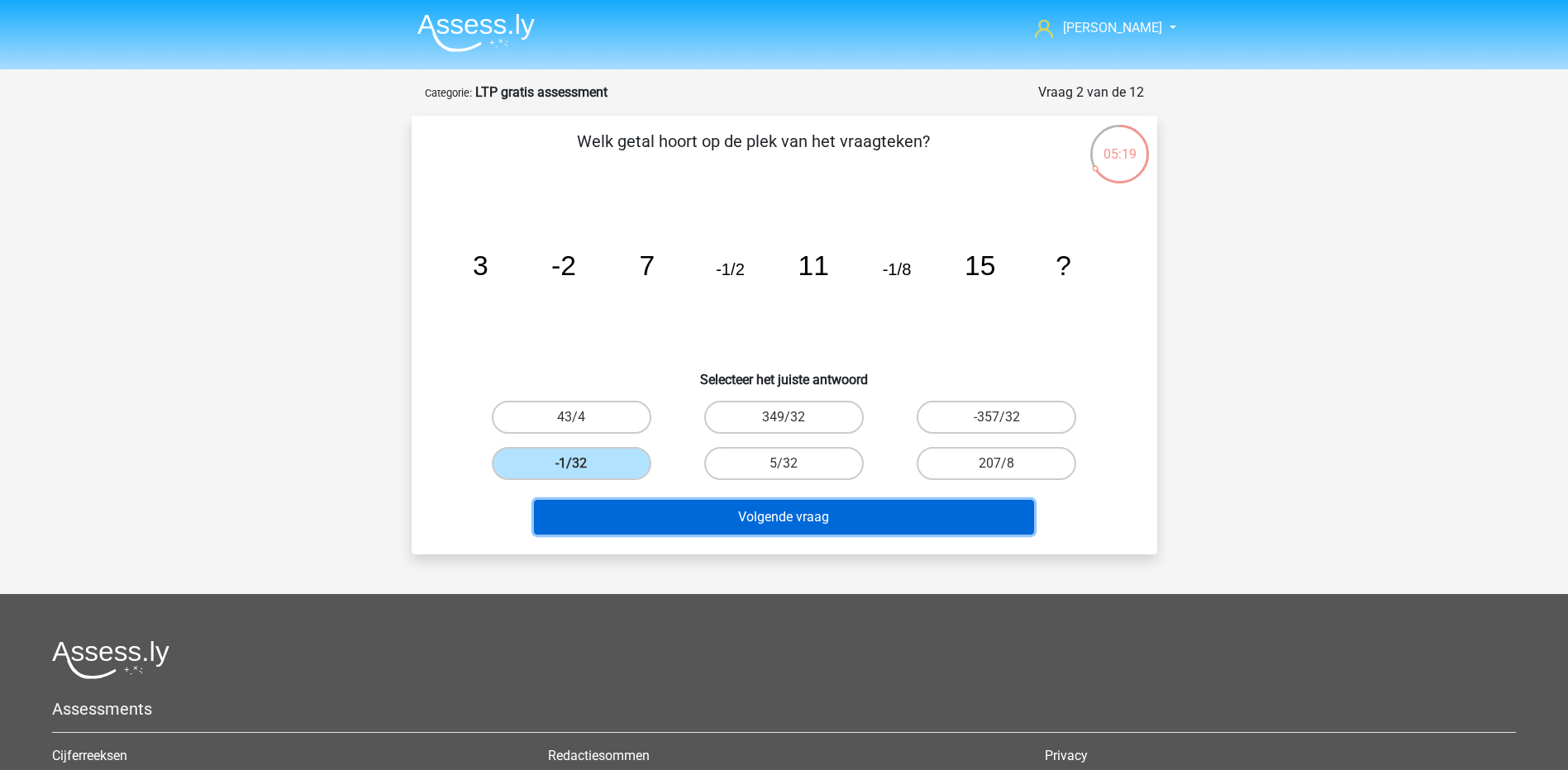
click at [850, 518] on button "Volgende vraag" at bounding box center [784, 517] width 500 height 35
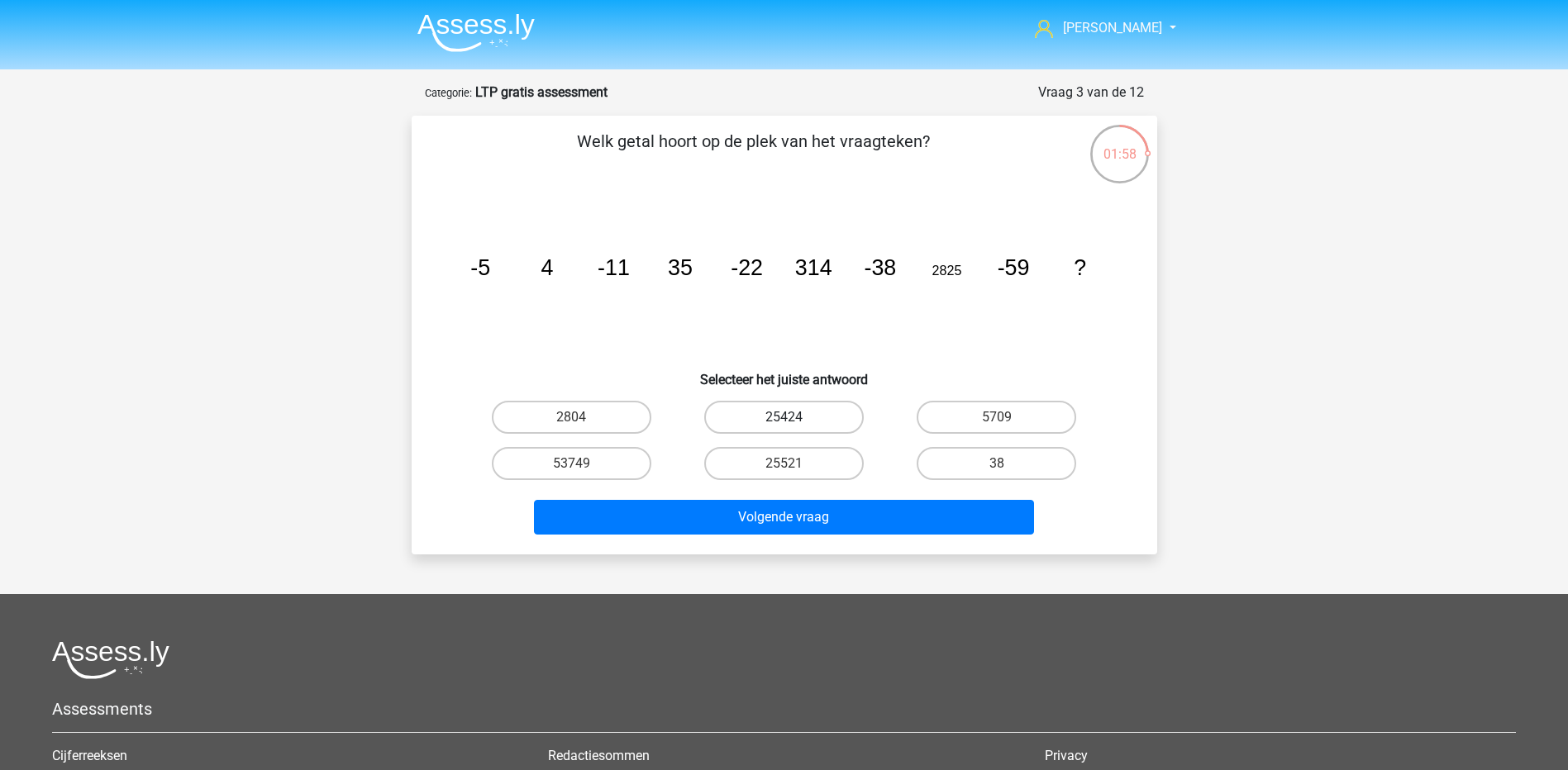
click at [809, 424] on label "25424" at bounding box center [784, 417] width 159 height 33
click at [794, 424] on input "25424" at bounding box center [789, 423] width 11 height 11
radio input "true"
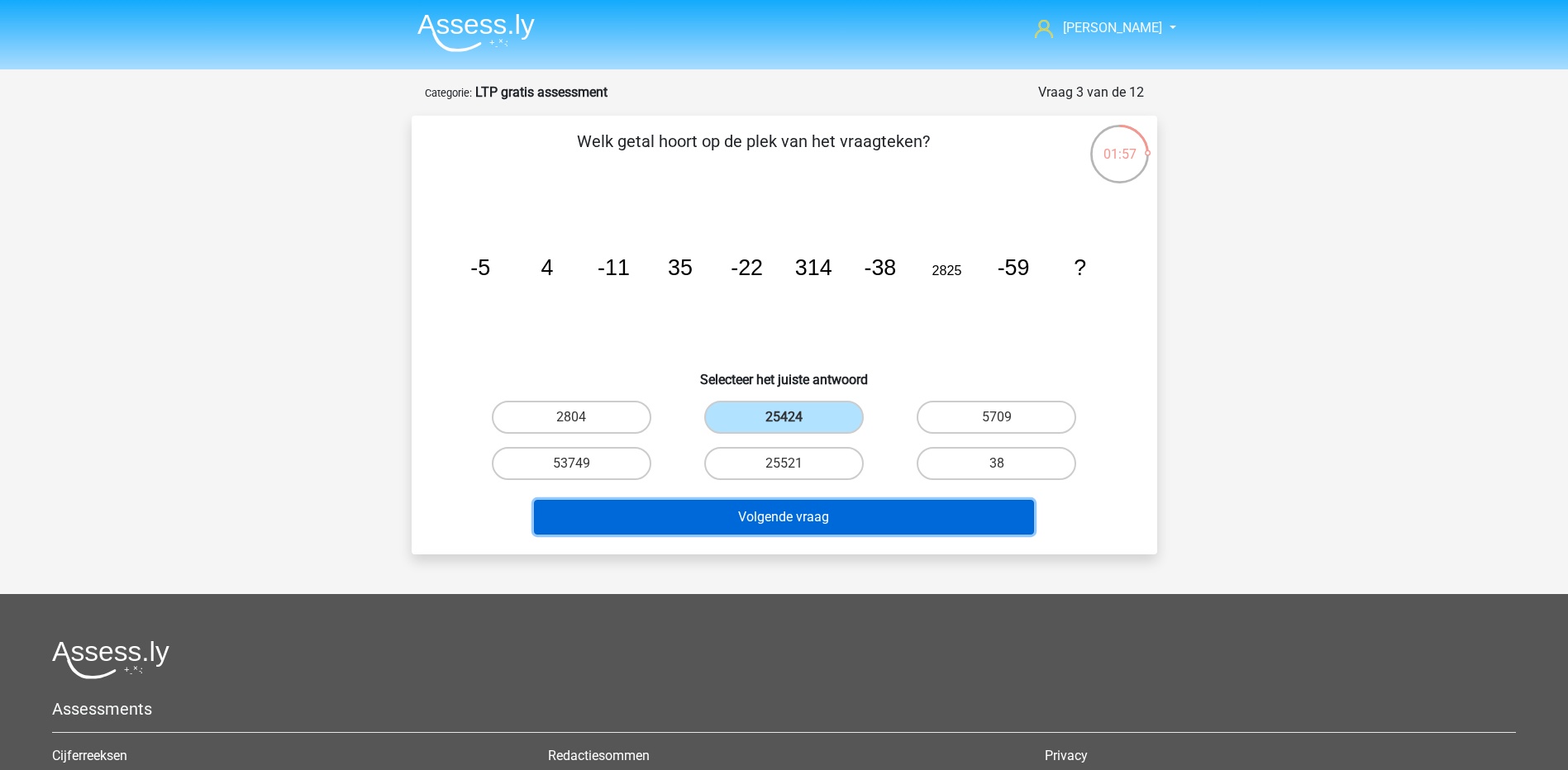
click at [848, 513] on button "Volgende vraag" at bounding box center [784, 517] width 500 height 35
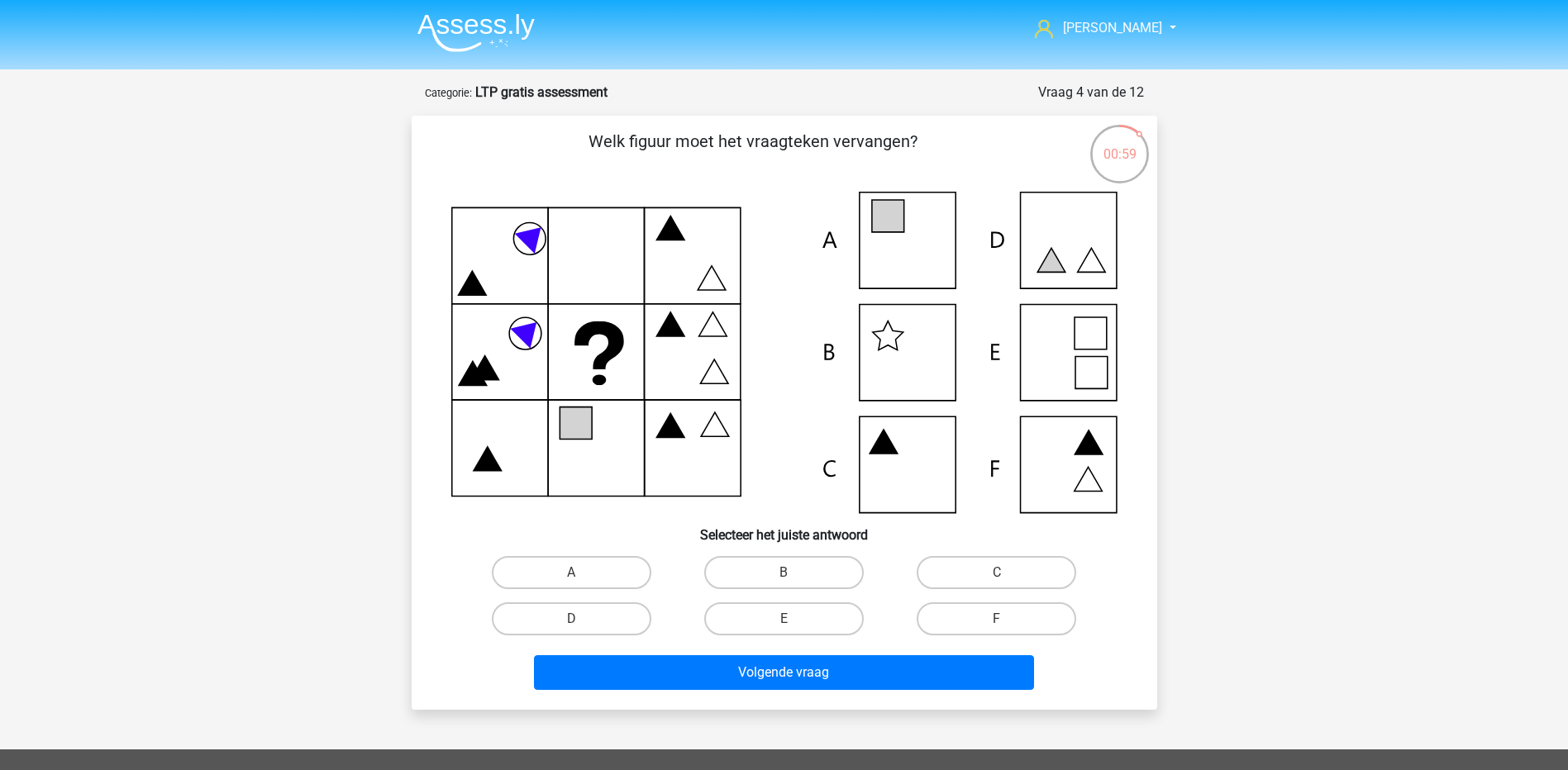
click at [926, 227] on icon at bounding box center [784, 352] width 666 height 322
click at [593, 567] on label "A" at bounding box center [572, 572] width 159 height 33
click at [582, 572] on input "A" at bounding box center [577, 578] width 11 height 11
radio input "true"
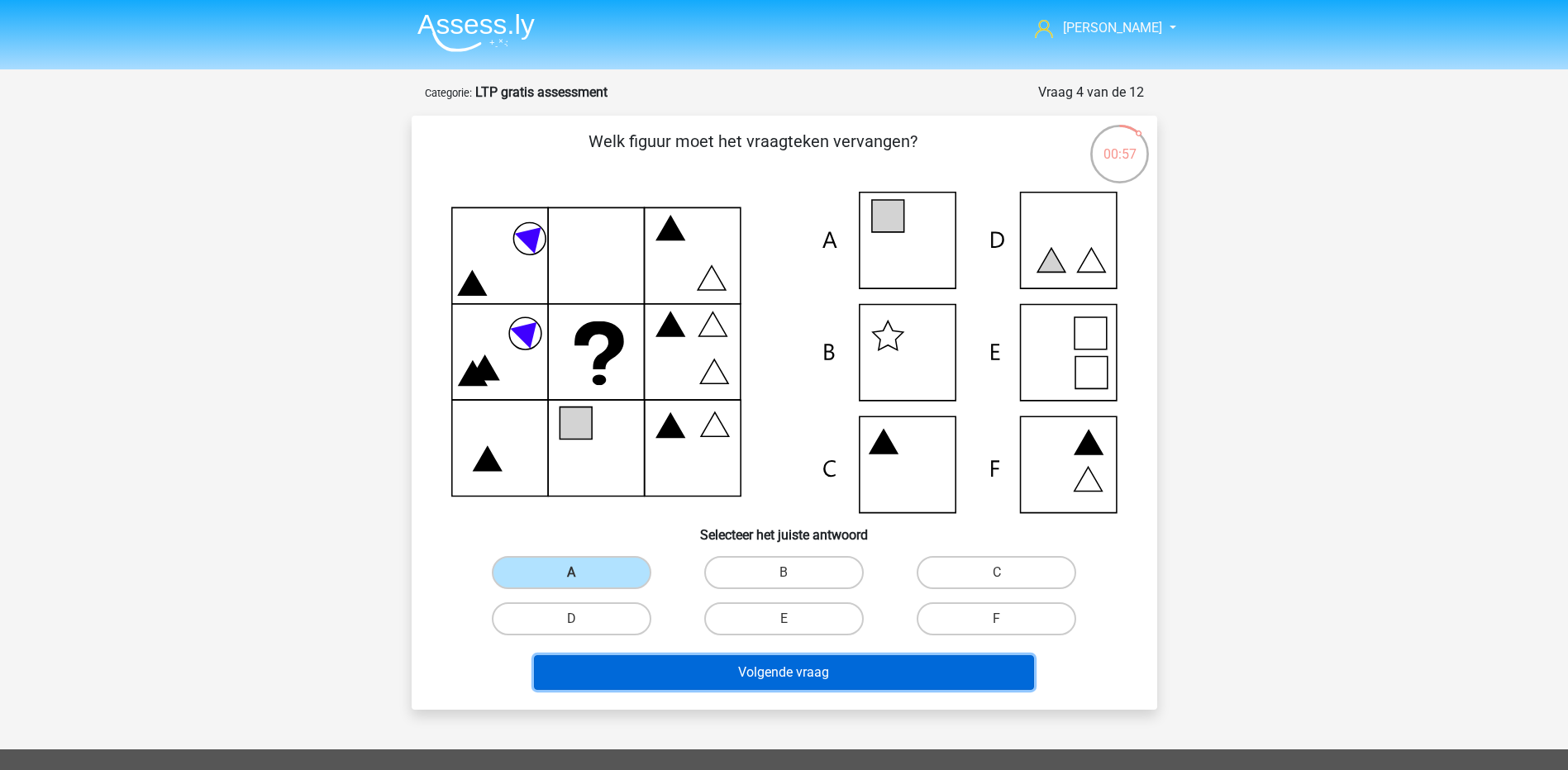
click at [780, 673] on button "Volgende vraag" at bounding box center [784, 673] width 500 height 35
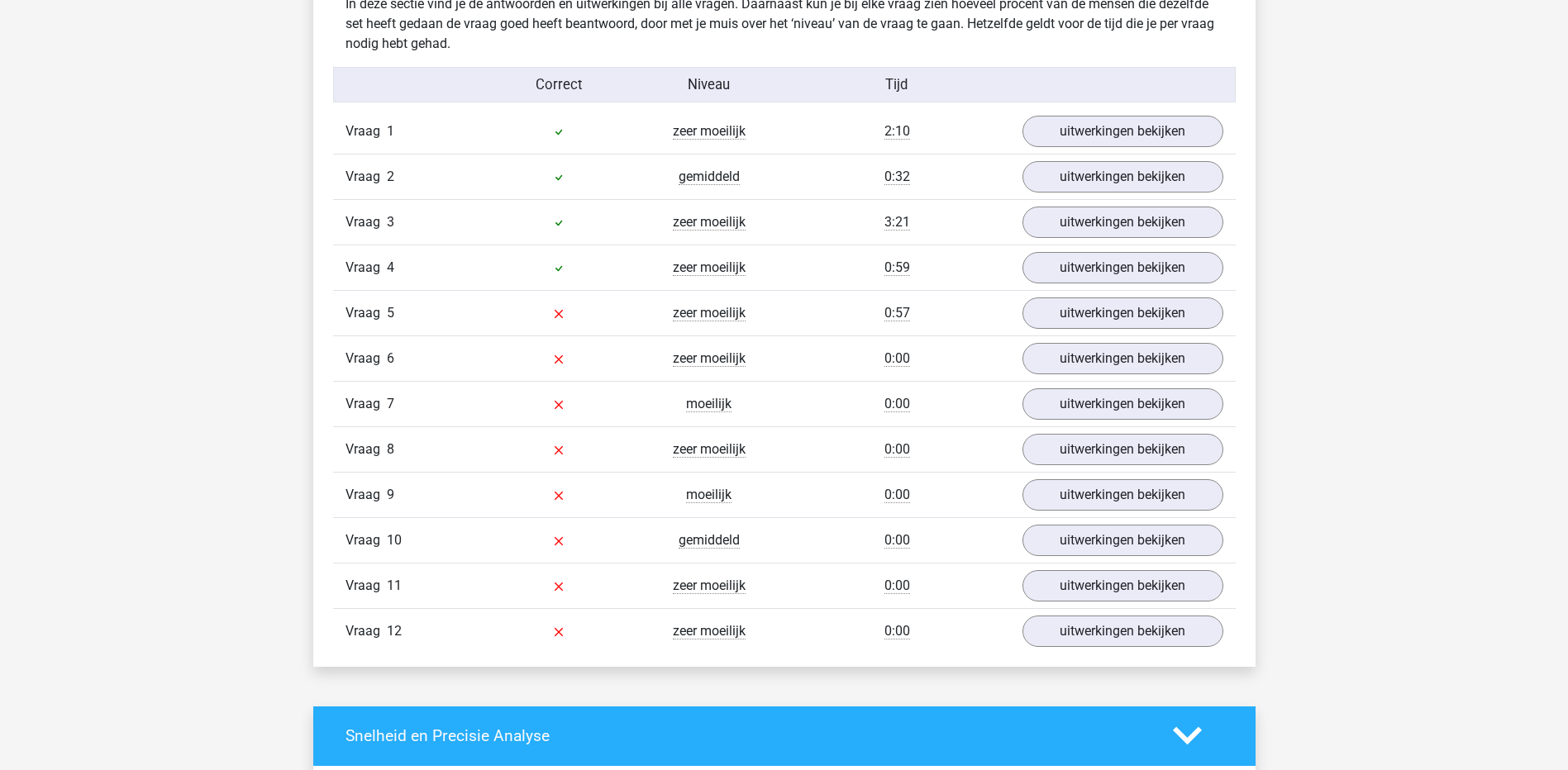
scroll to position [1240, 0]
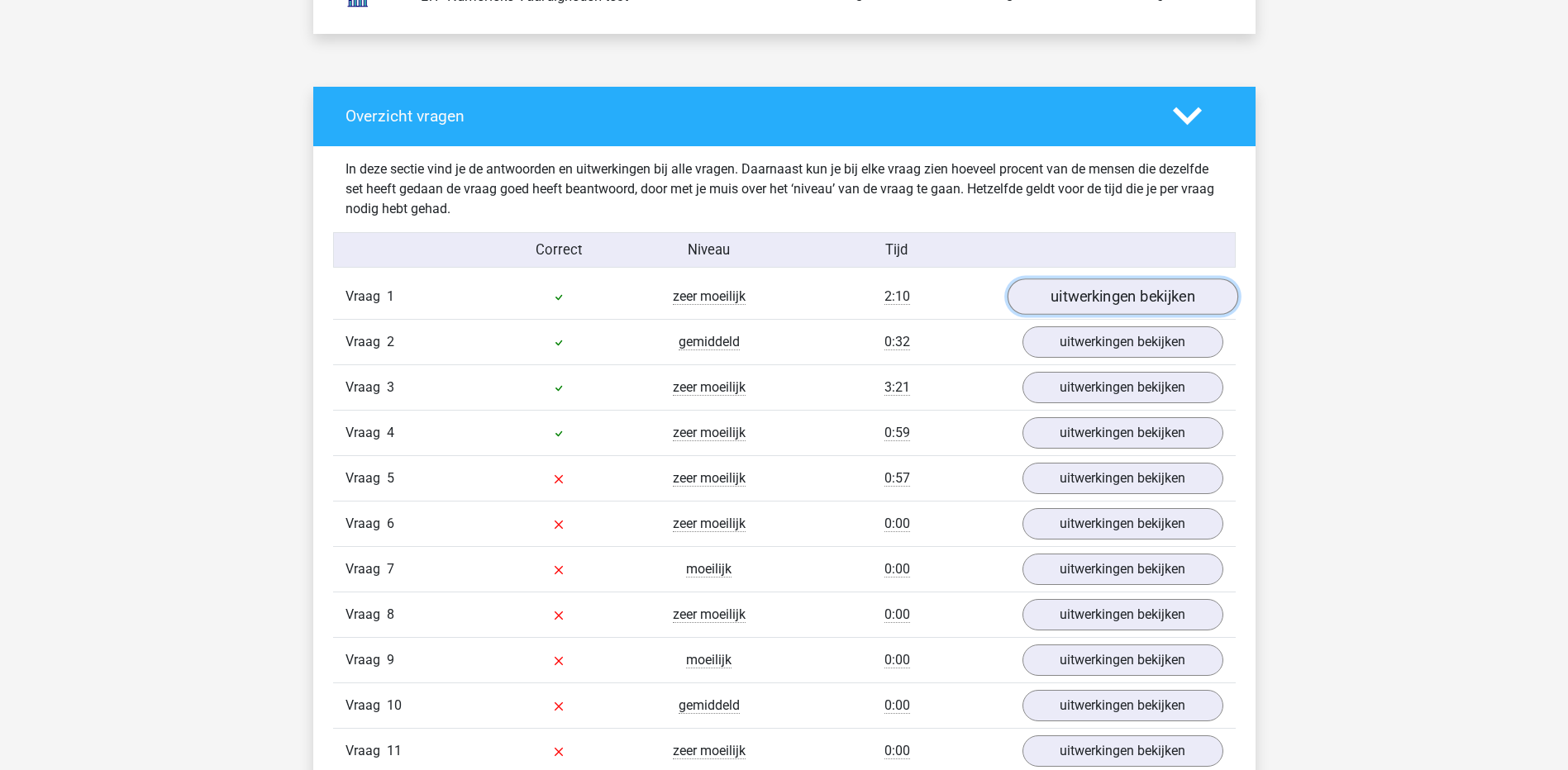
click at [1155, 298] on link "uitwerkingen bekijken" at bounding box center [1123, 296] width 231 height 37
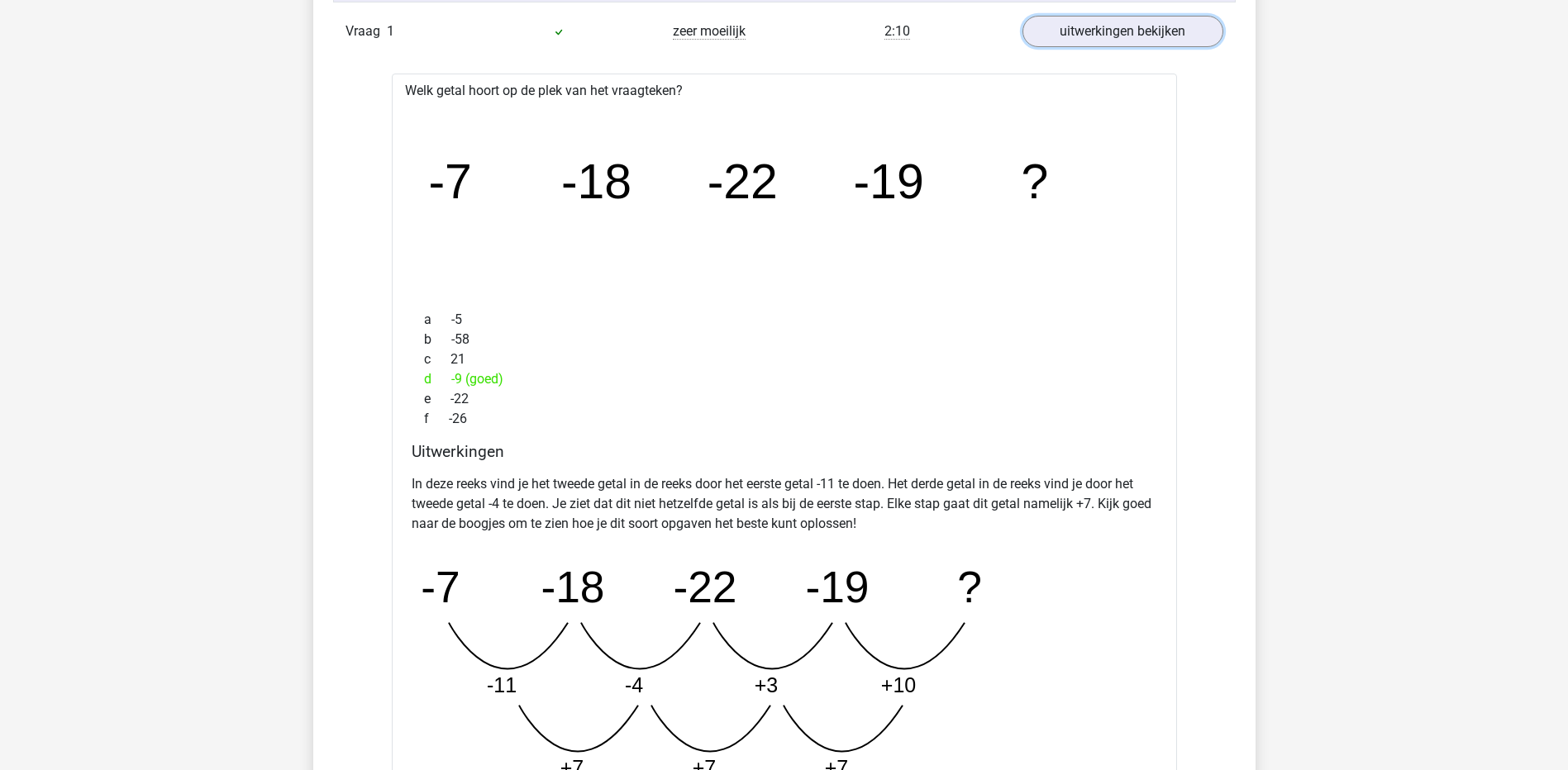
scroll to position [1405, 0]
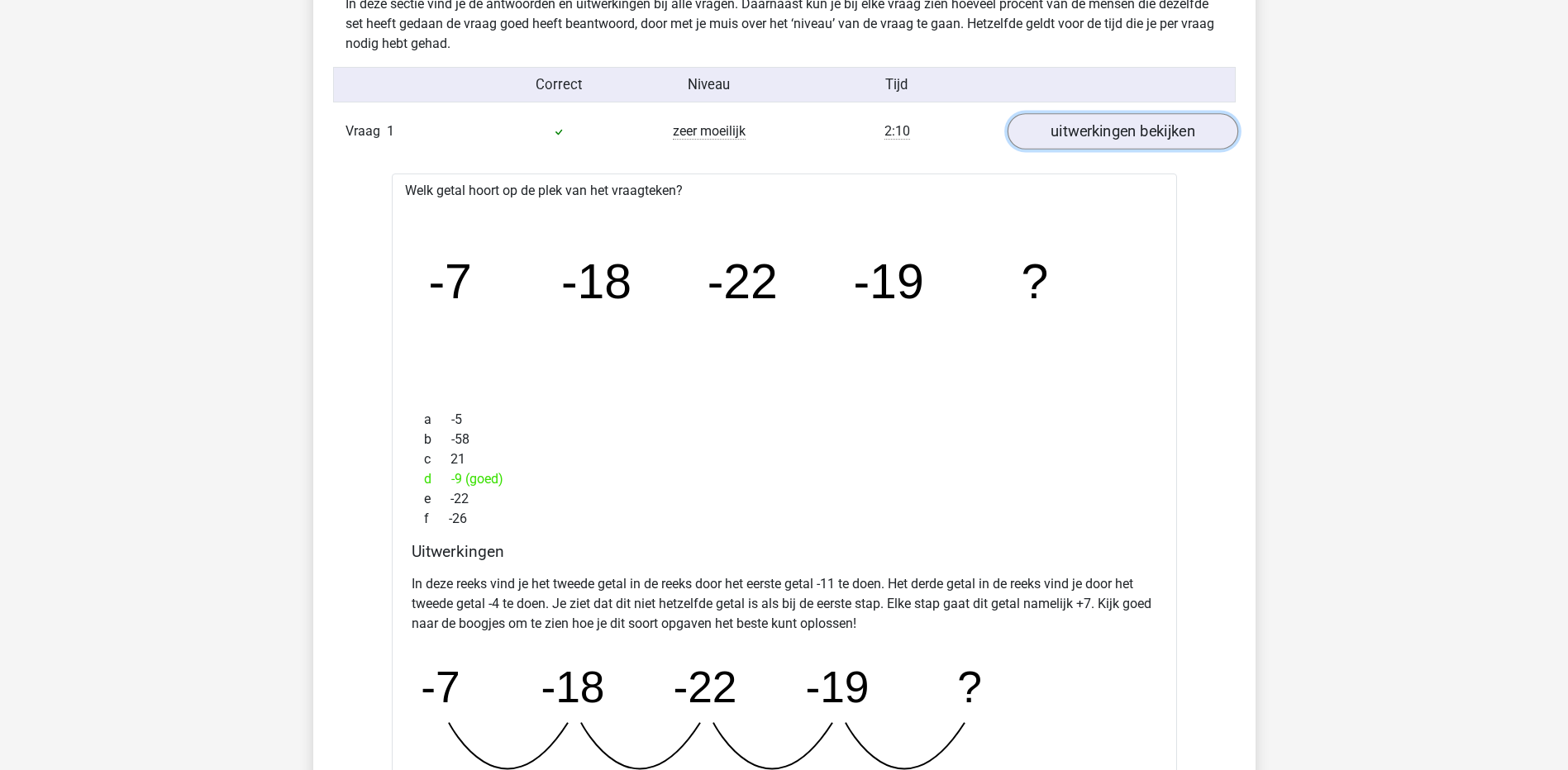
click at [1101, 137] on link "uitwerkingen bekijken" at bounding box center [1123, 131] width 231 height 37
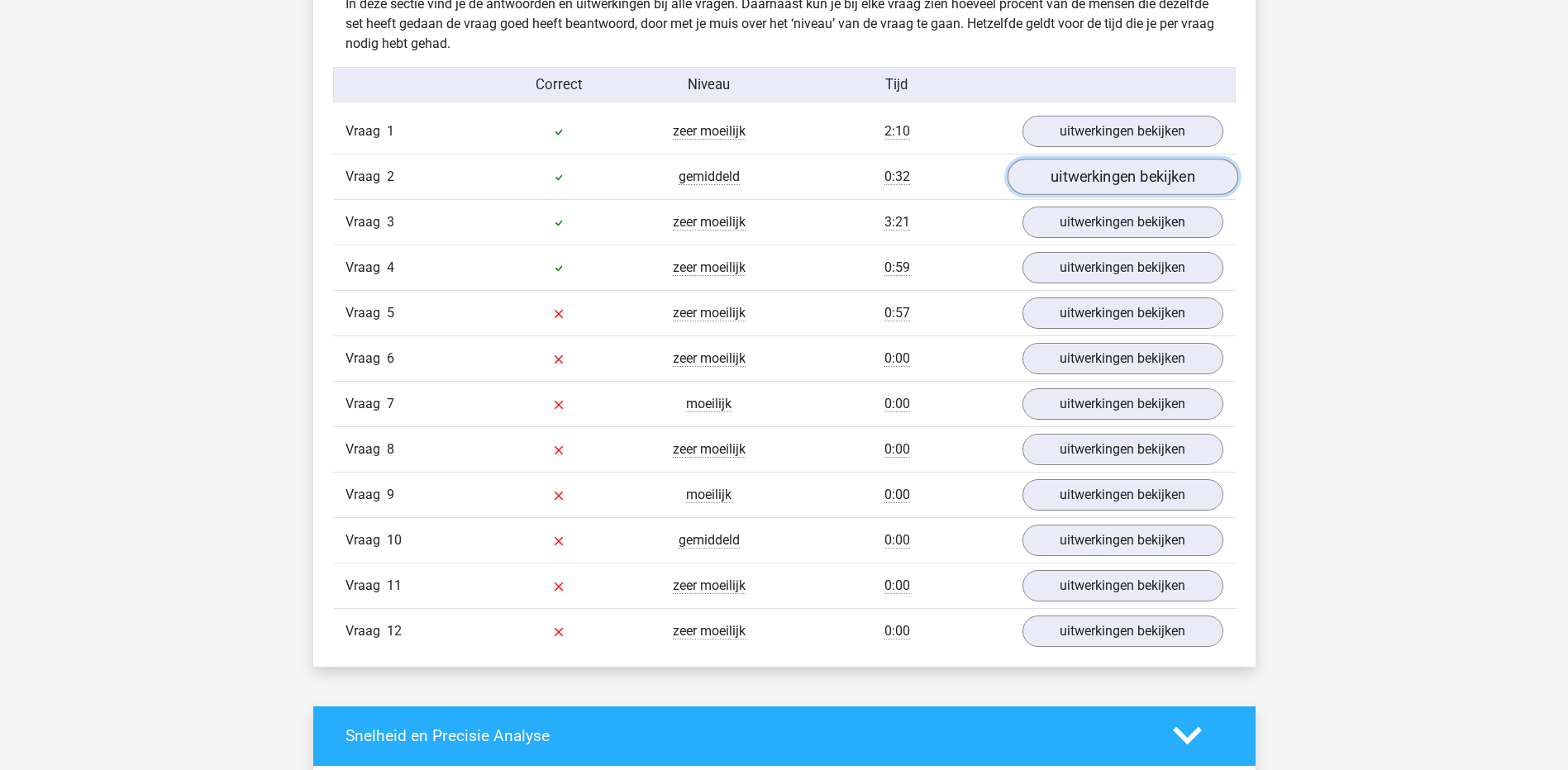
click at [1100, 162] on link "uitwerkingen bekijken" at bounding box center [1123, 176] width 231 height 37
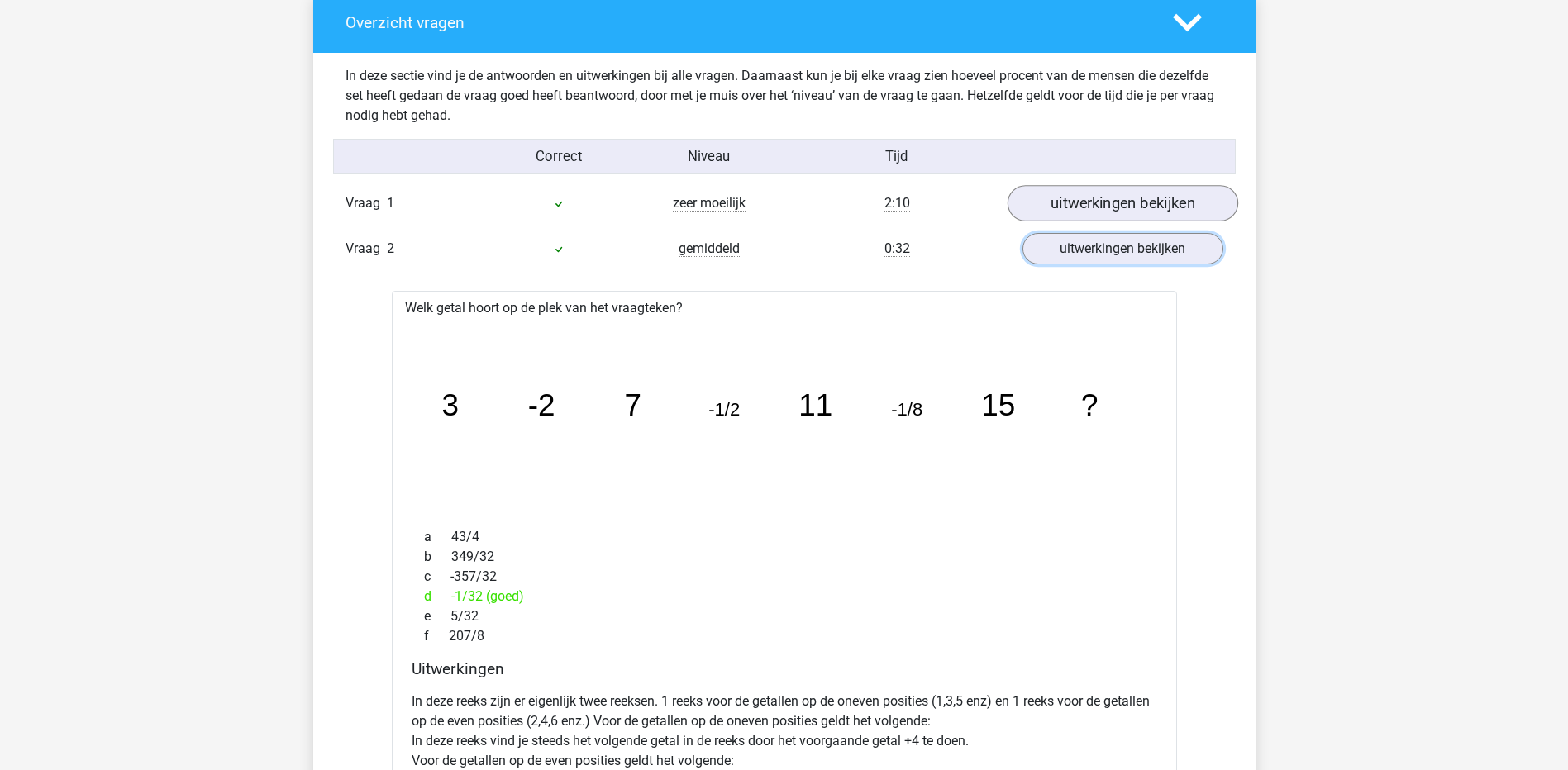
scroll to position [1323, 0]
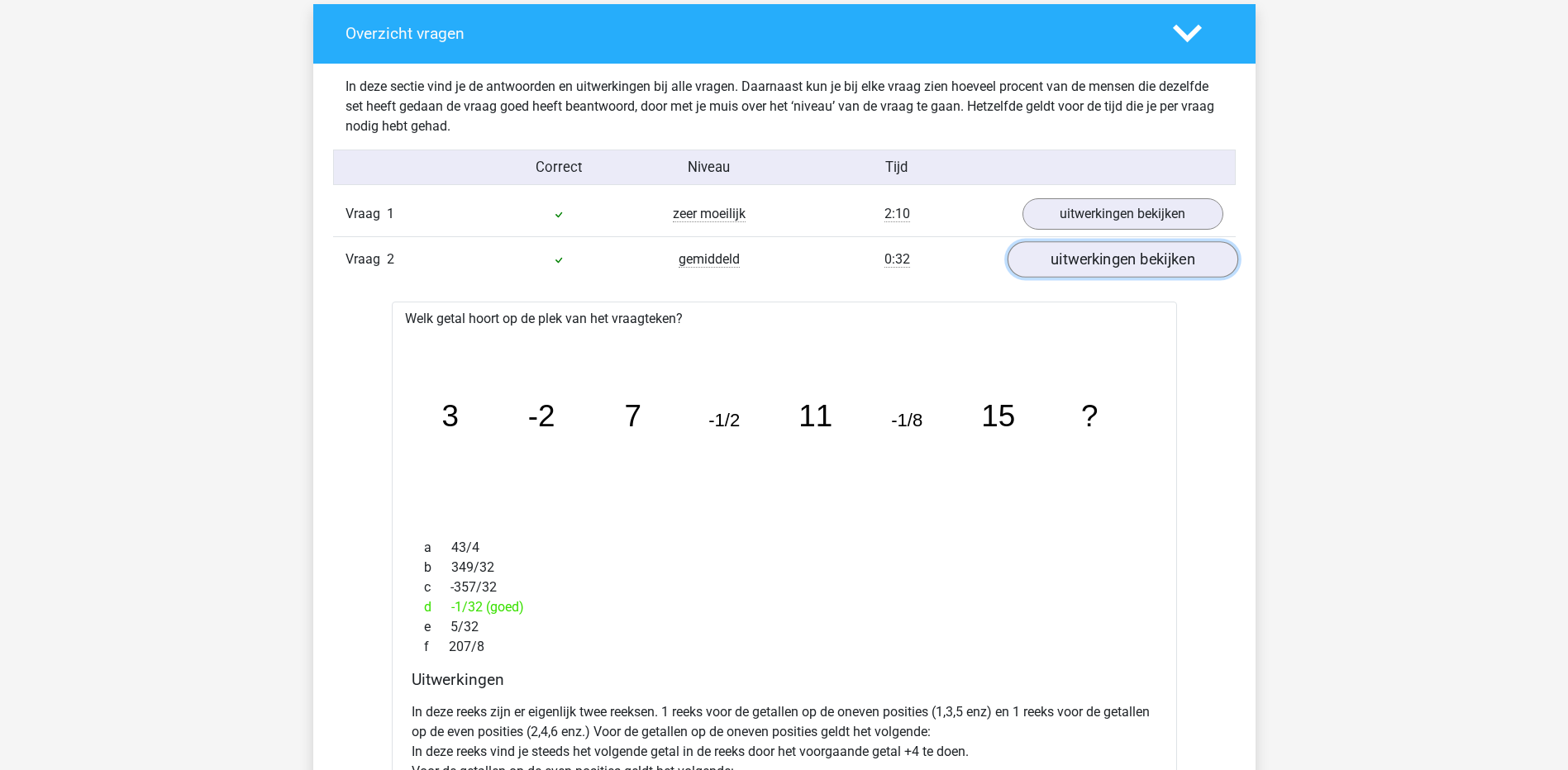
click at [1117, 258] on link "uitwerkingen bekijken" at bounding box center [1123, 259] width 231 height 37
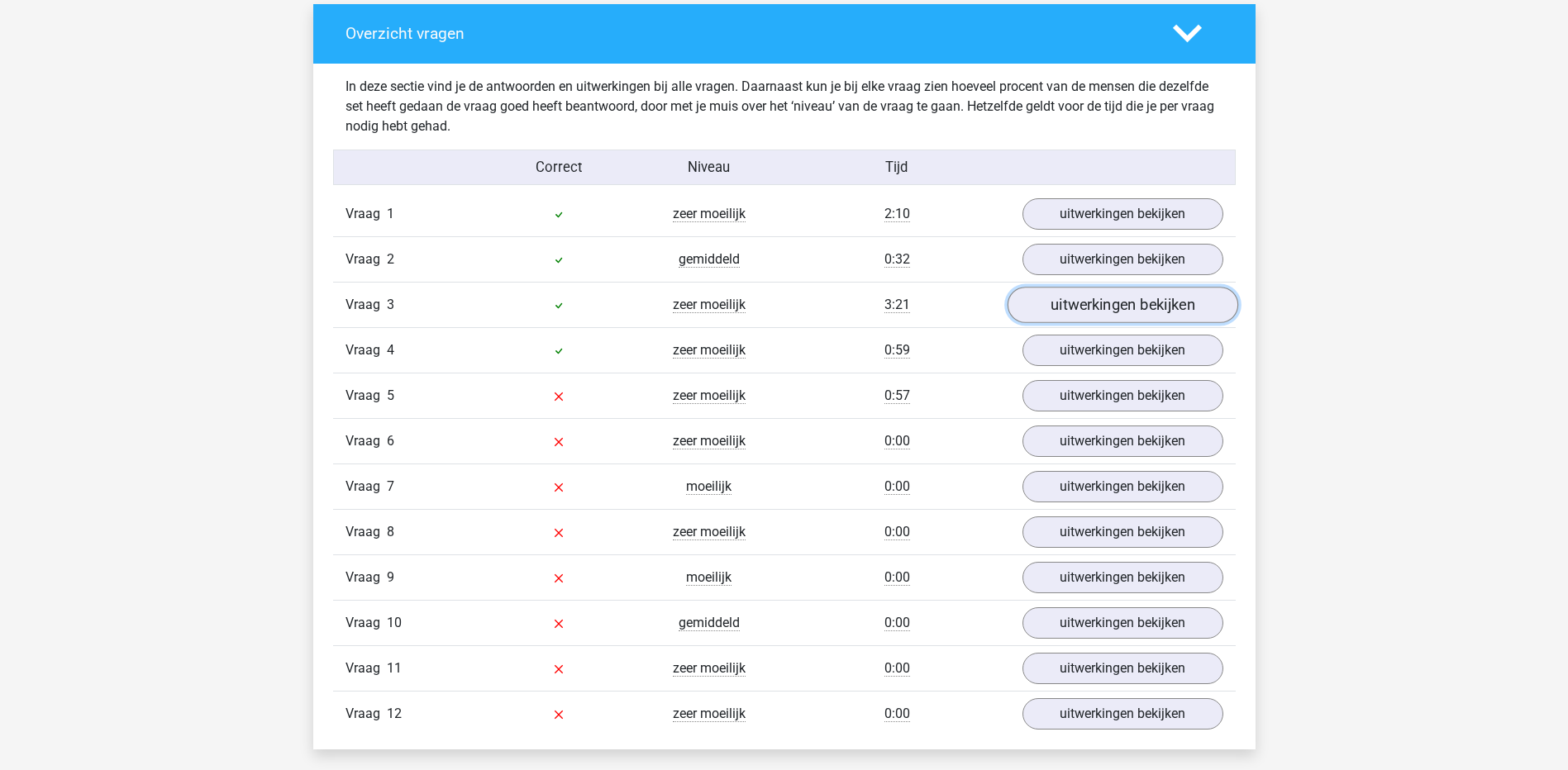
click at [1117, 296] on link "uitwerkingen bekijken" at bounding box center [1123, 305] width 231 height 37
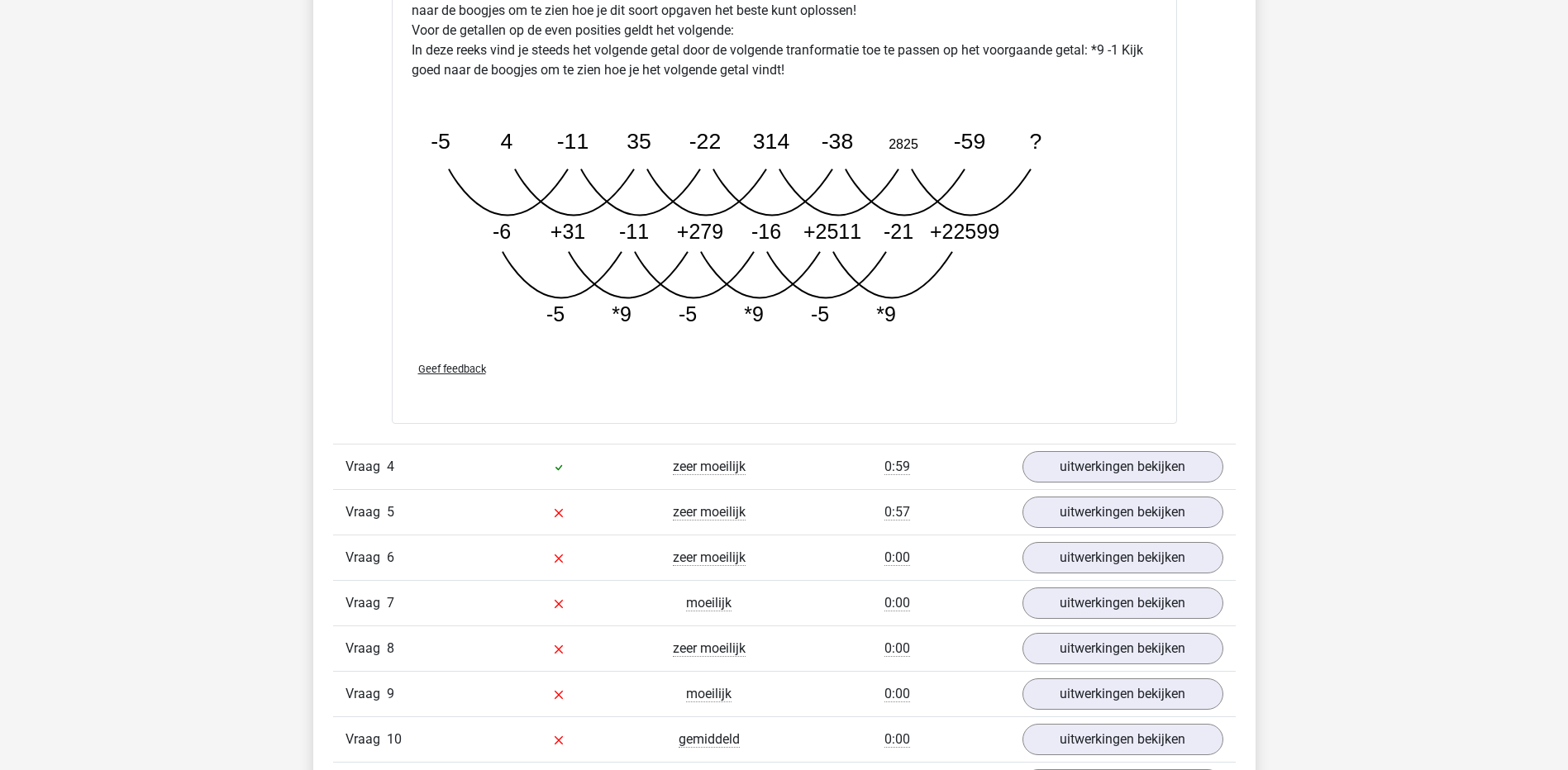
scroll to position [2314, 0]
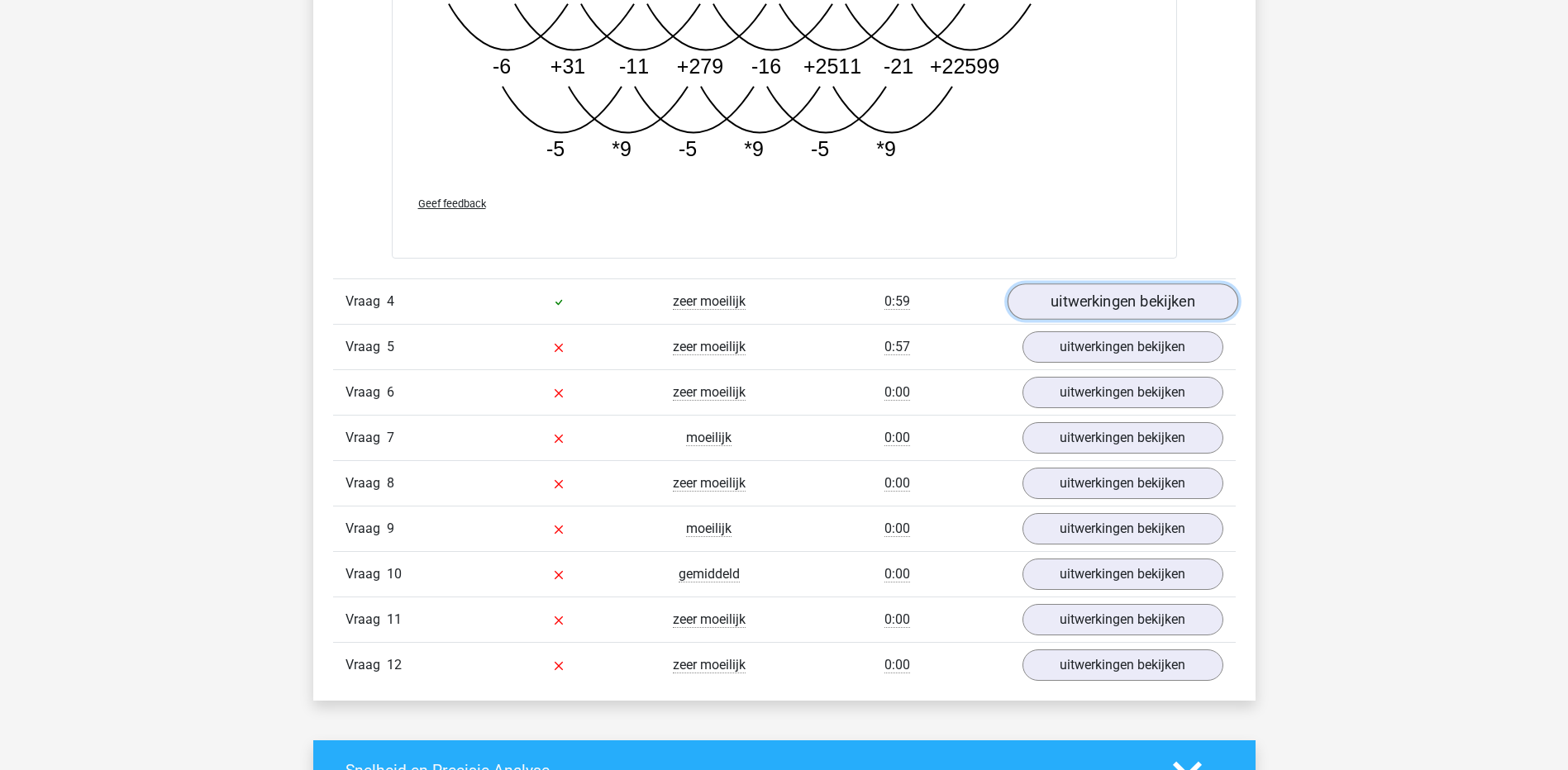
click at [1129, 307] on link "uitwerkingen bekijken" at bounding box center [1123, 302] width 231 height 37
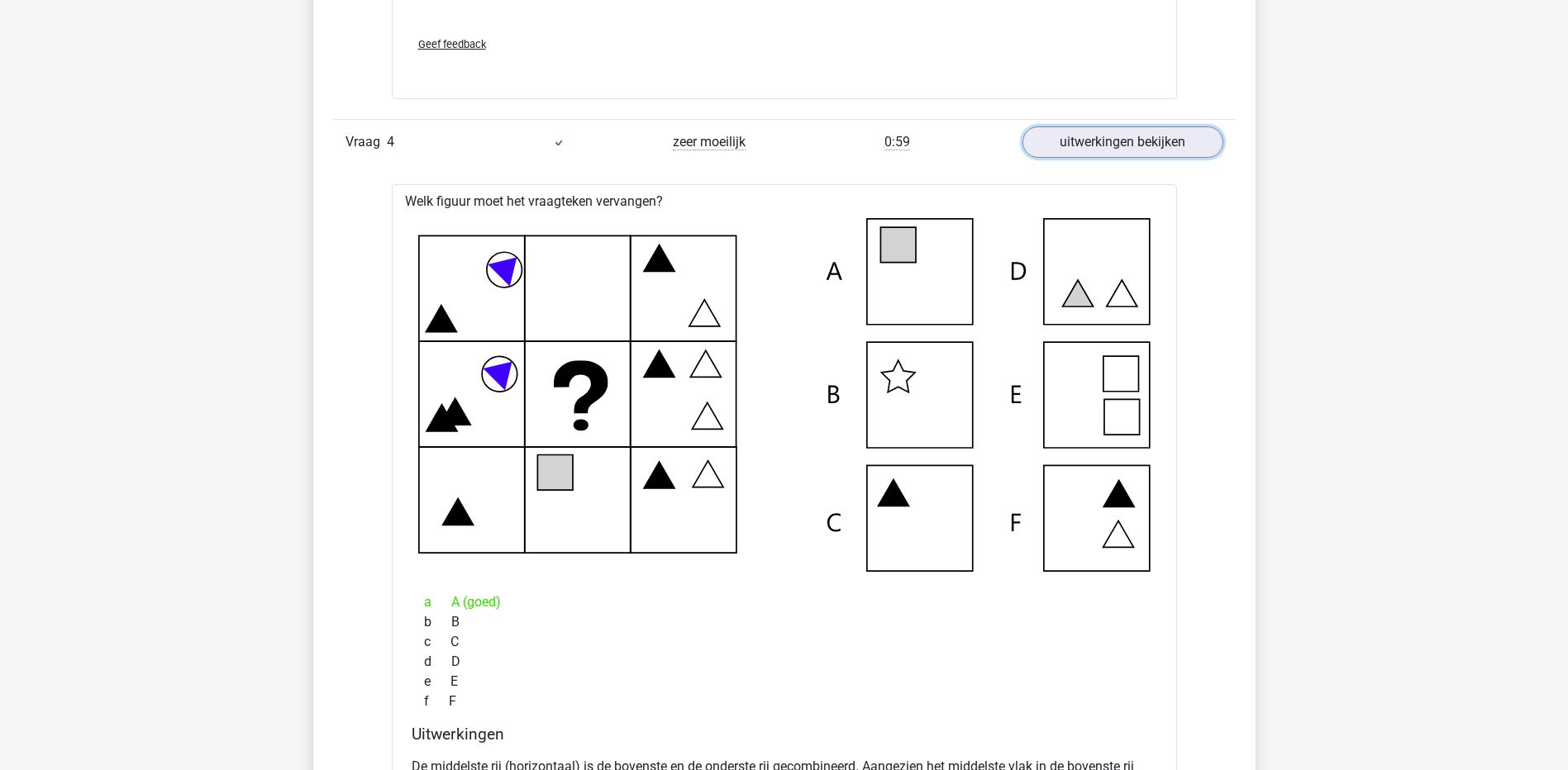
scroll to position [2397, 0]
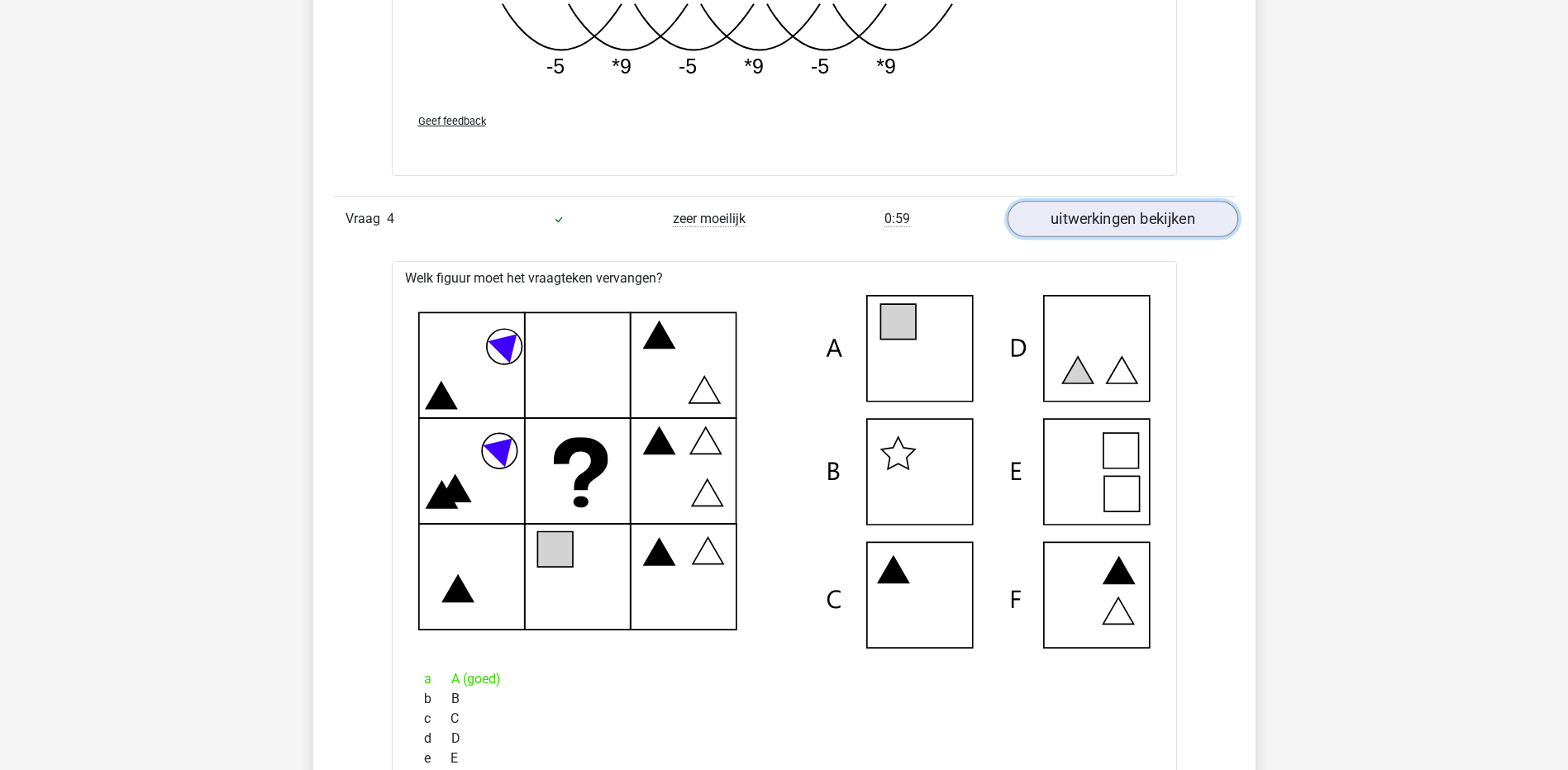
click at [1131, 220] on link "uitwerkingen bekijken" at bounding box center [1123, 220] width 231 height 37
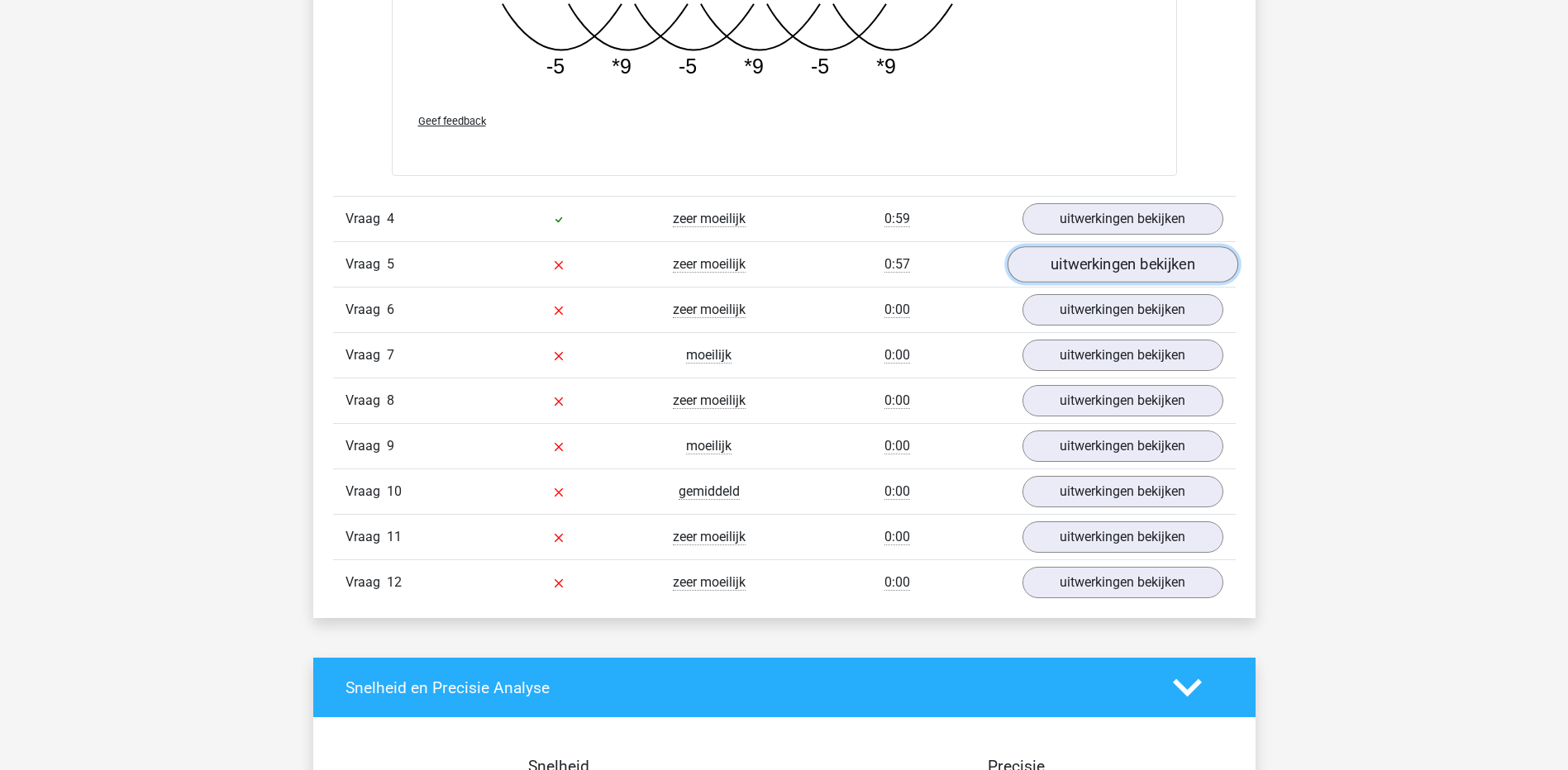
click at [1106, 280] on link "uitwerkingen bekijken" at bounding box center [1123, 265] width 231 height 37
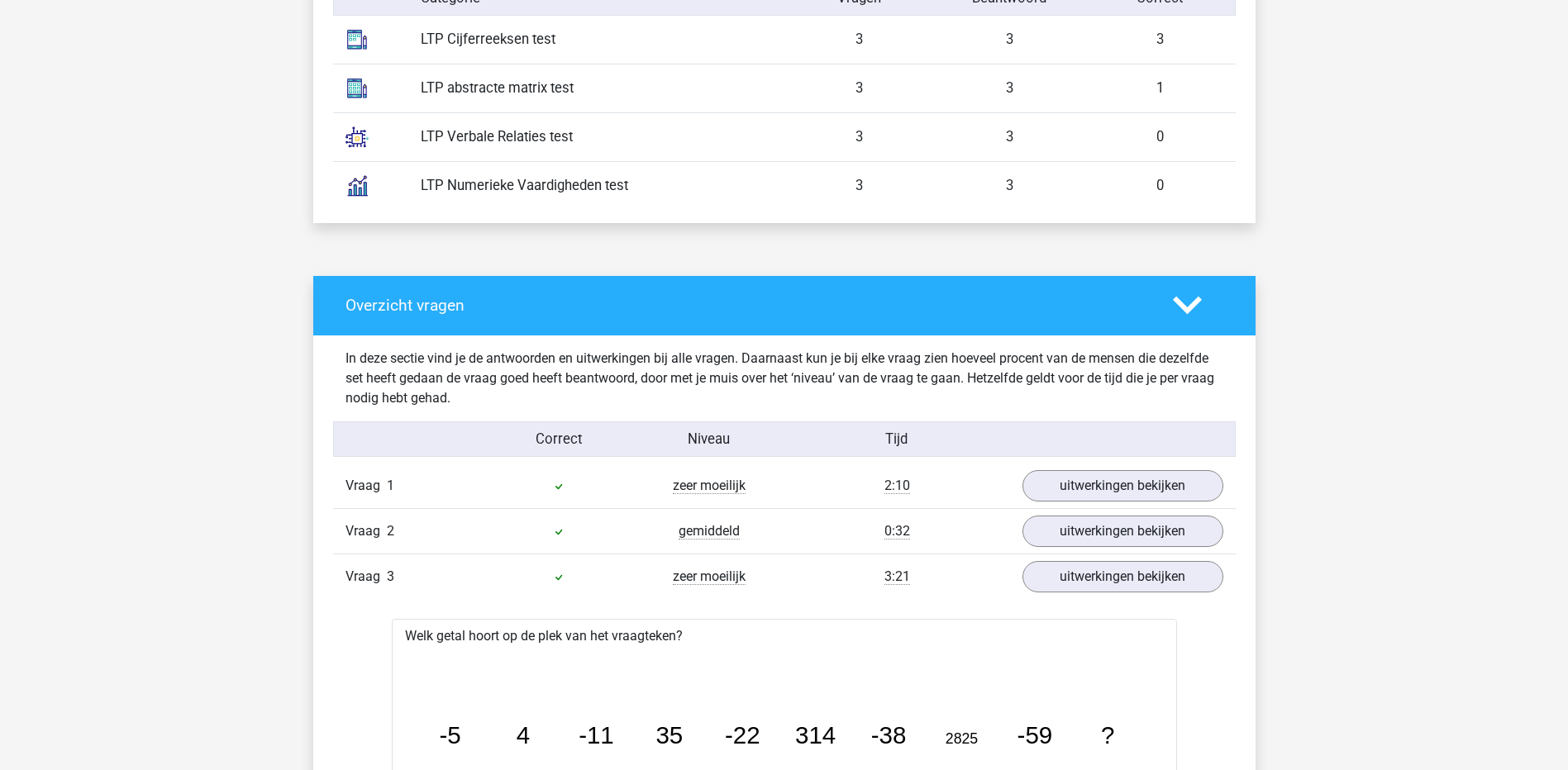
scroll to position [1240, 0]
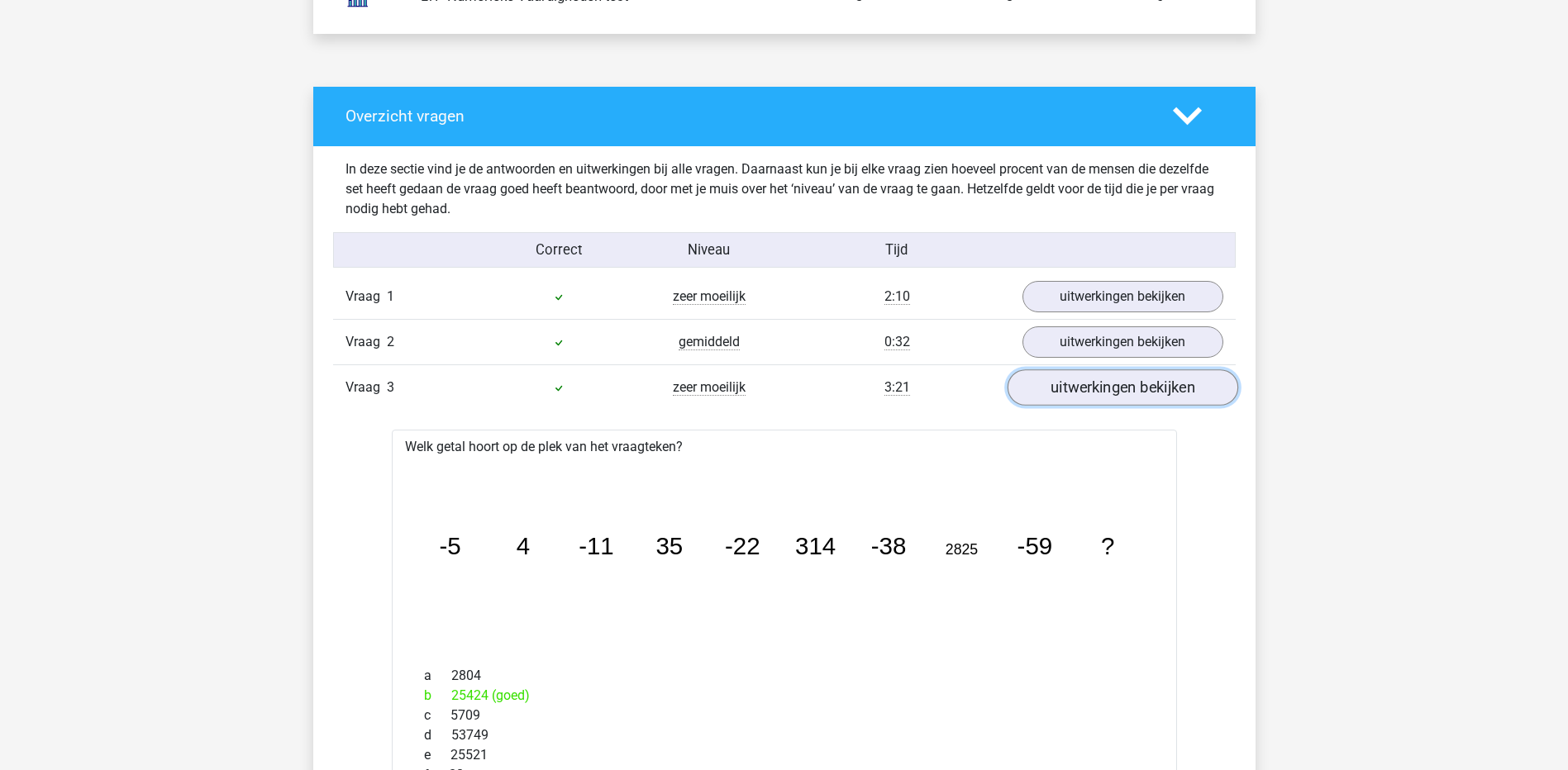
click at [1104, 396] on link "uitwerkingen bekijken" at bounding box center [1123, 387] width 231 height 37
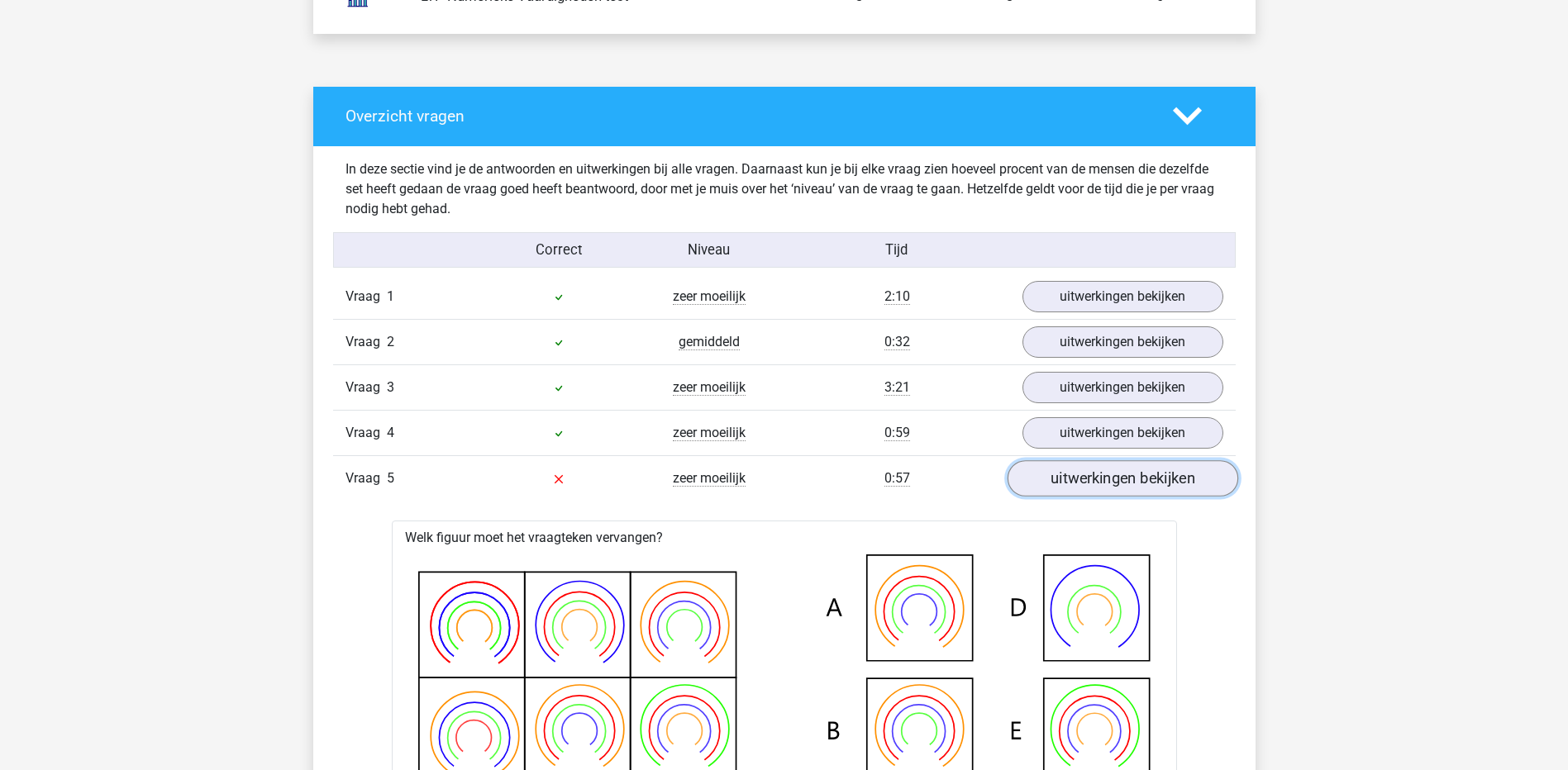
click at [1086, 467] on link "uitwerkingen bekijken" at bounding box center [1123, 478] width 231 height 37
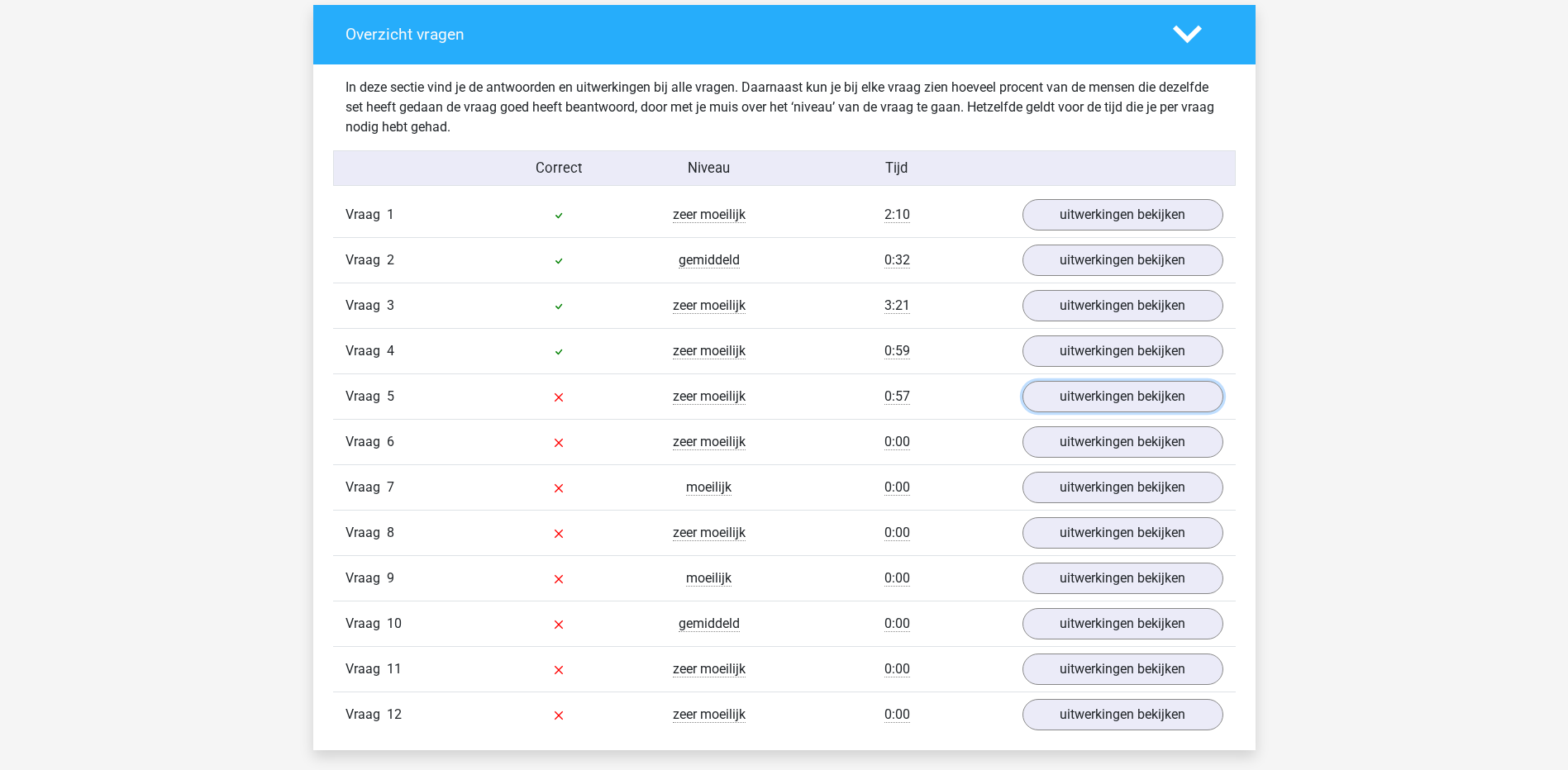
scroll to position [1323, 0]
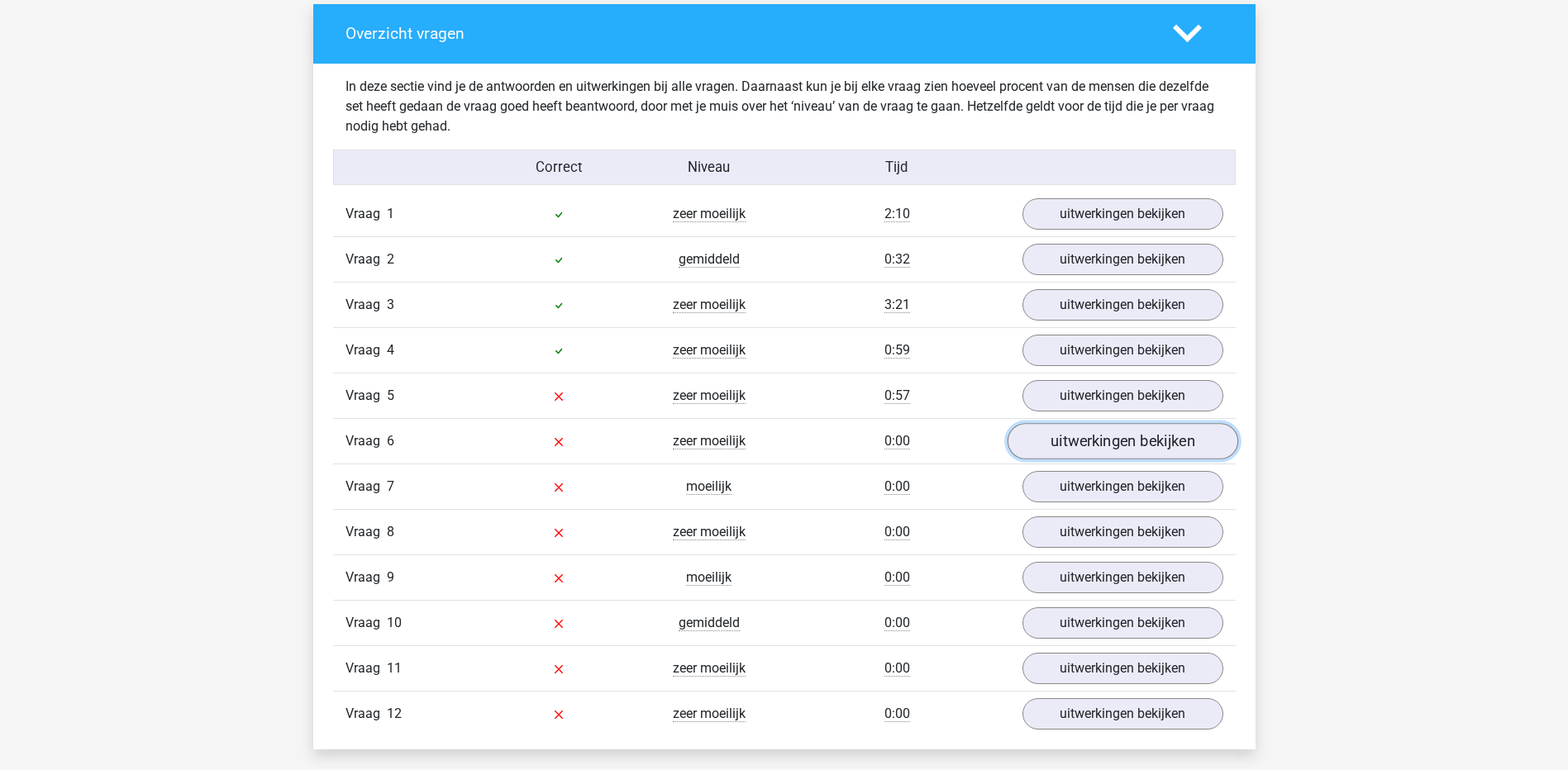
click at [1125, 444] on link "uitwerkingen bekijken" at bounding box center [1123, 441] width 231 height 37
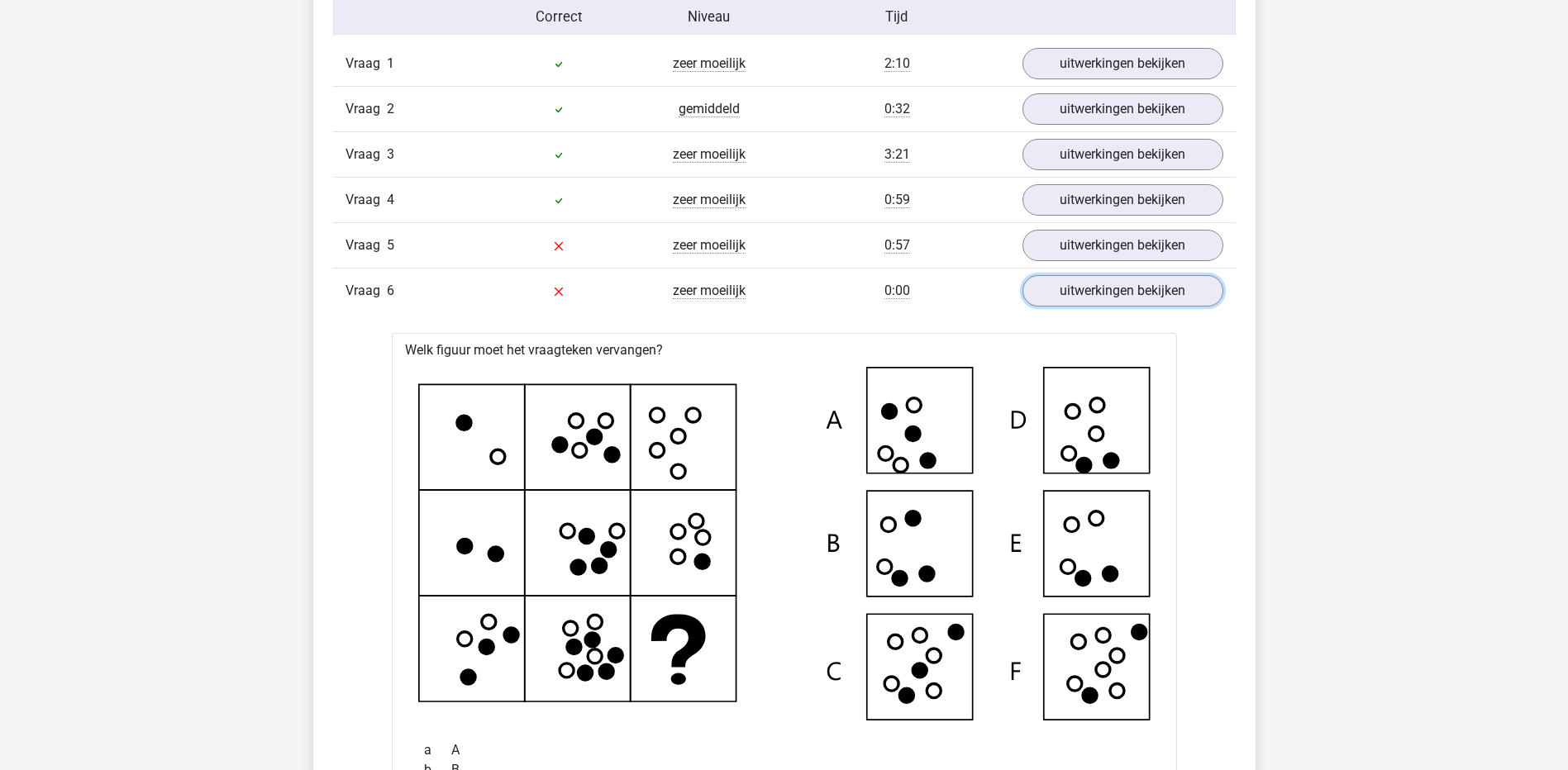
scroll to position [1449, 0]
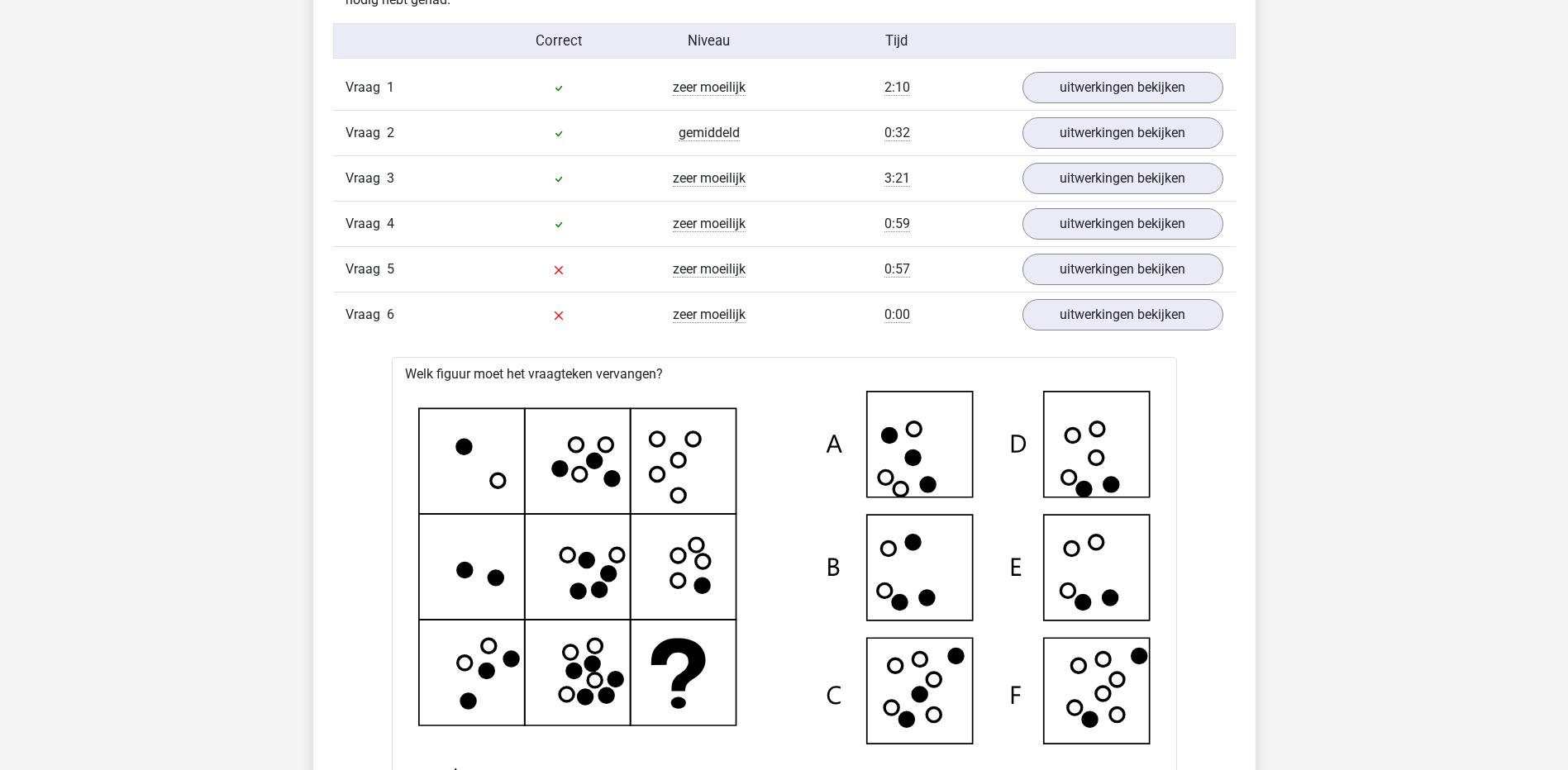
click at [1258, 494] on div "Arthur arthurmackloet@hotmail.com" at bounding box center [784, 693] width 1568 height 4285
click at [725, 698] on icon at bounding box center [784, 568] width 733 height 354
click at [1100, 584] on icon at bounding box center [784, 568] width 733 height 354
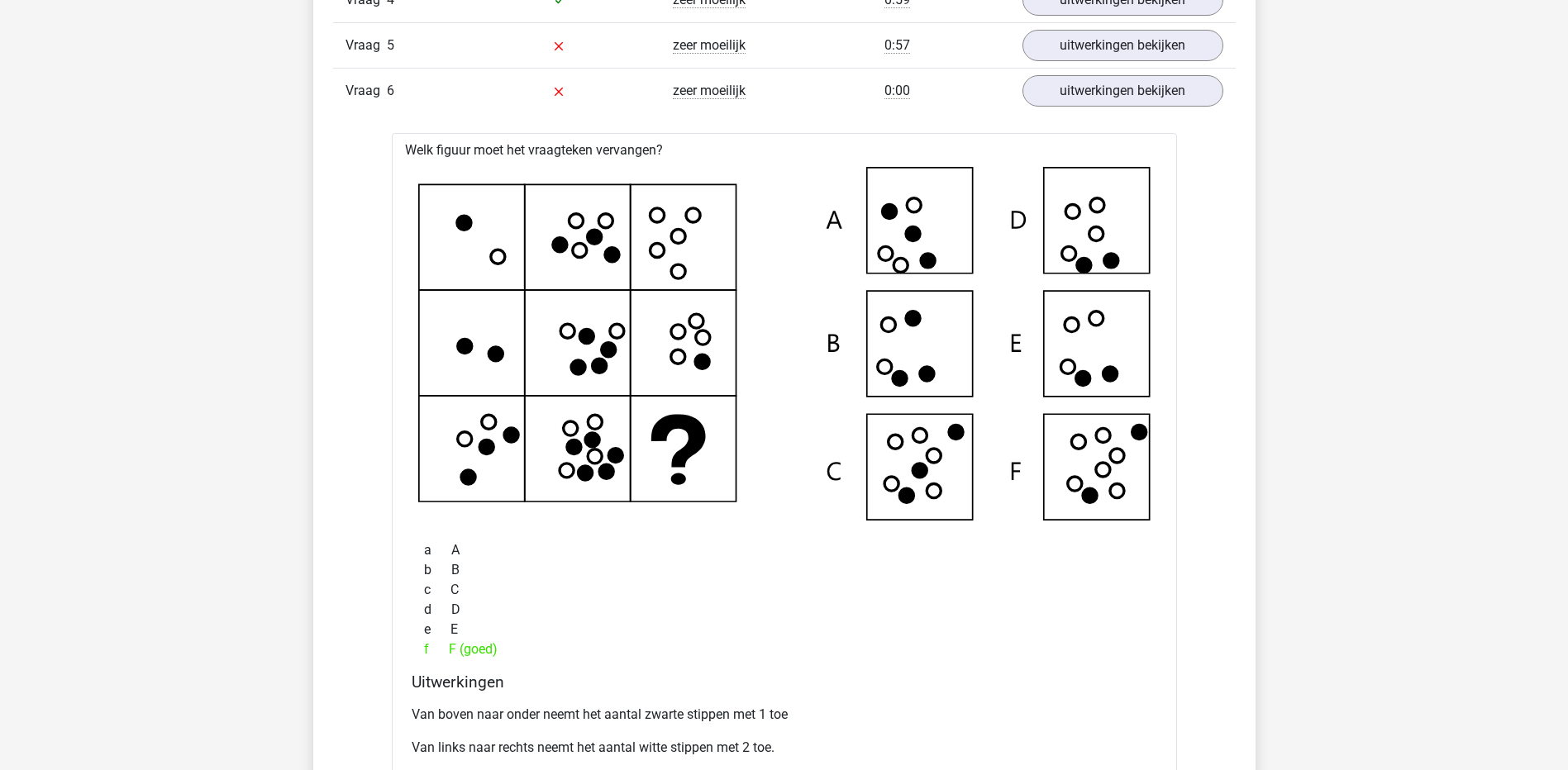
scroll to position [1532, 0]
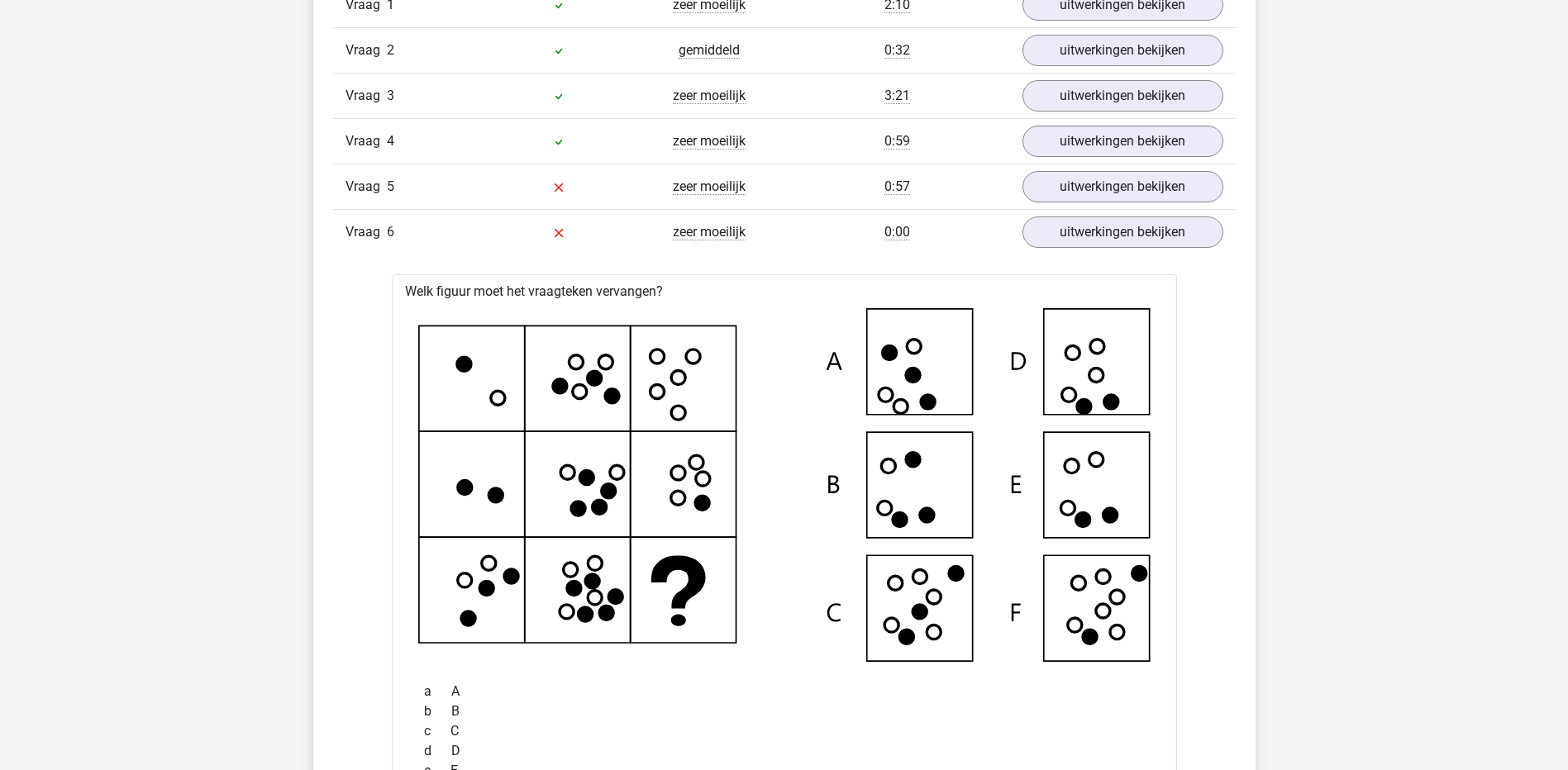
click at [1147, 213] on div "Vraag 6 zeer moeilijk 0:00 uitwerkingen bekijken" at bounding box center [784, 232] width 903 height 46
click at [1149, 224] on link "uitwerkingen bekijken" at bounding box center [1123, 232] width 231 height 37
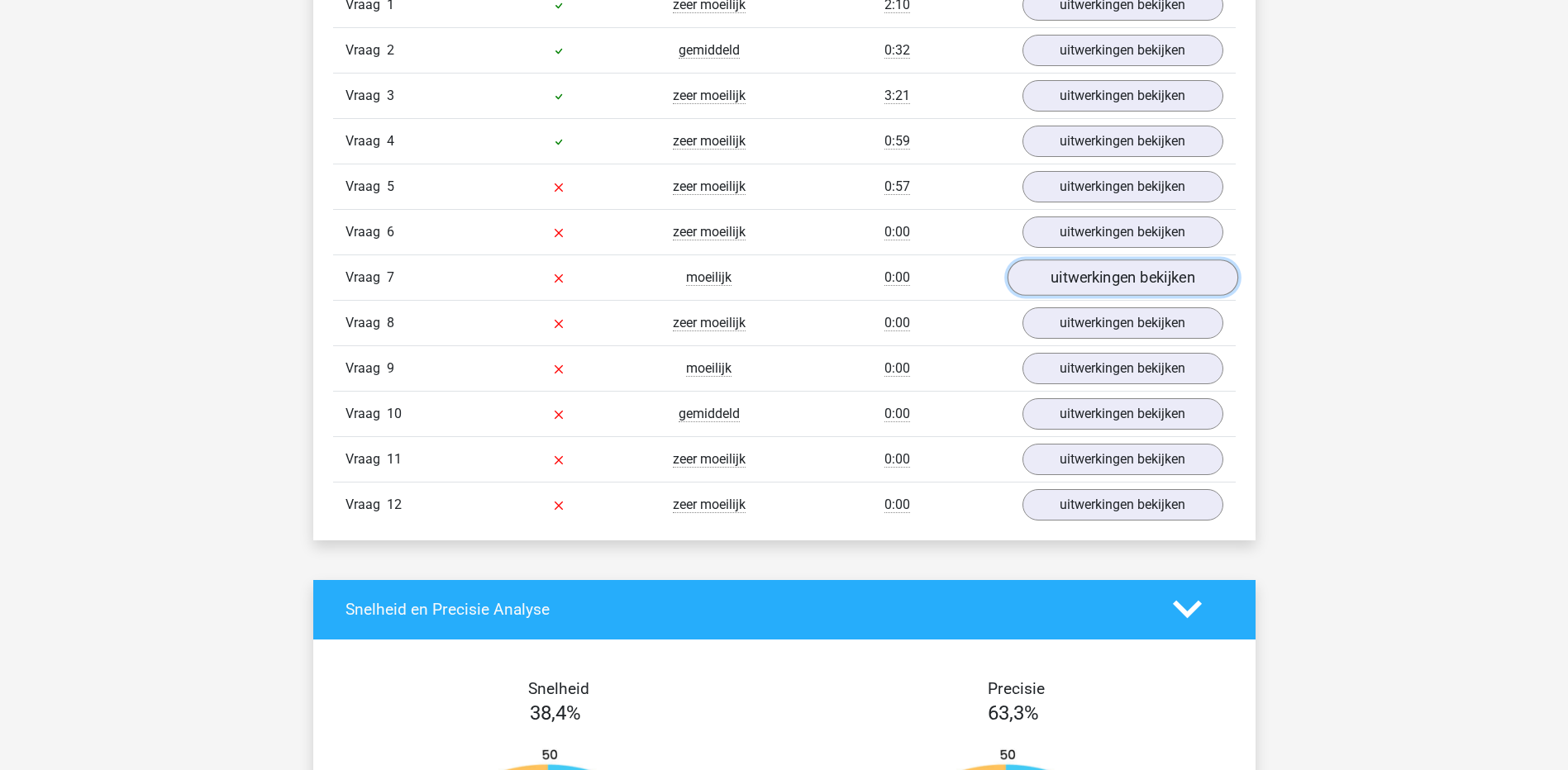
click at [1132, 276] on link "uitwerkingen bekijken" at bounding box center [1123, 277] width 231 height 37
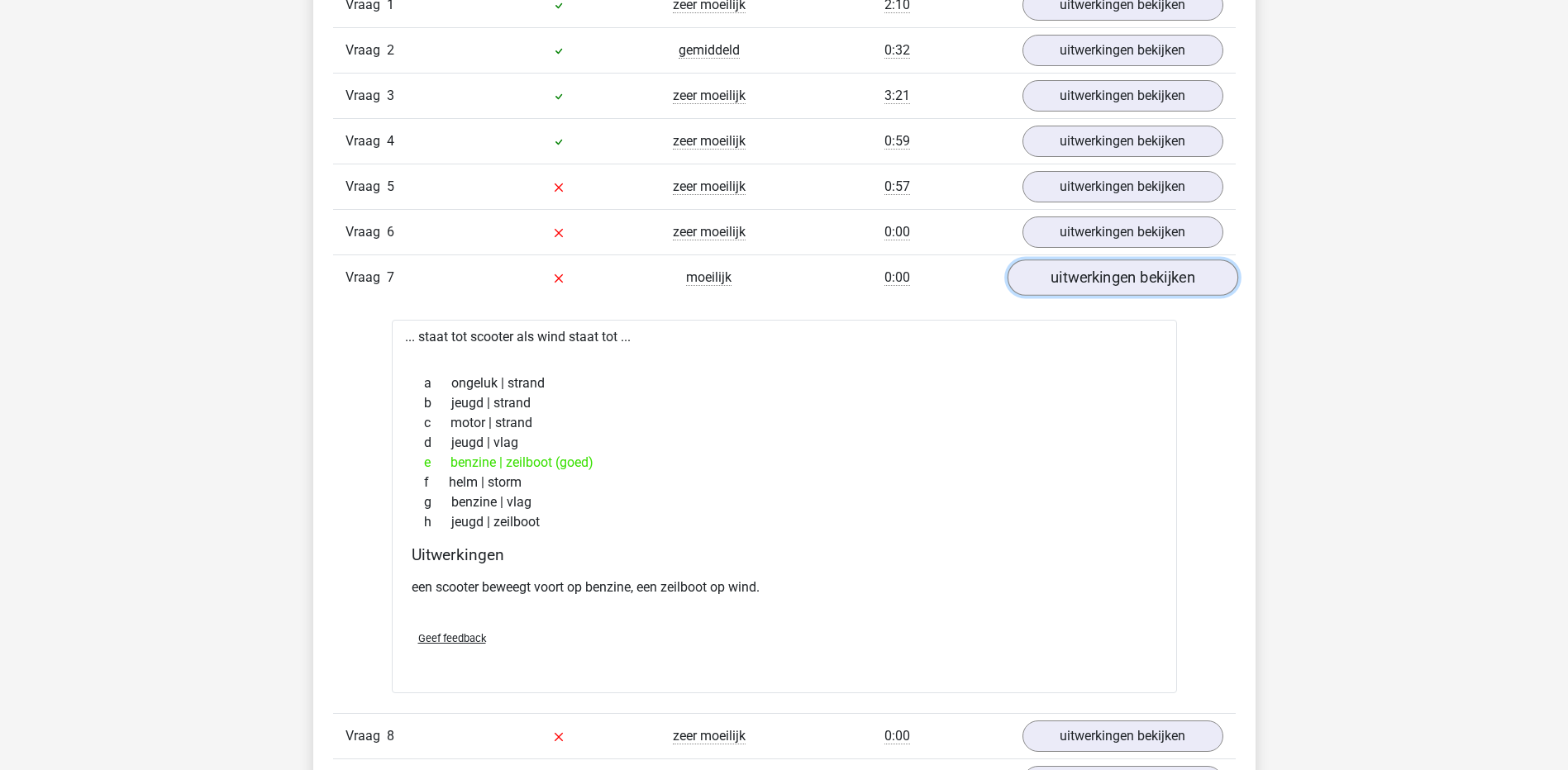
click at [1081, 282] on link "uitwerkingen bekijken" at bounding box center [1123, 277] width 231 height 37
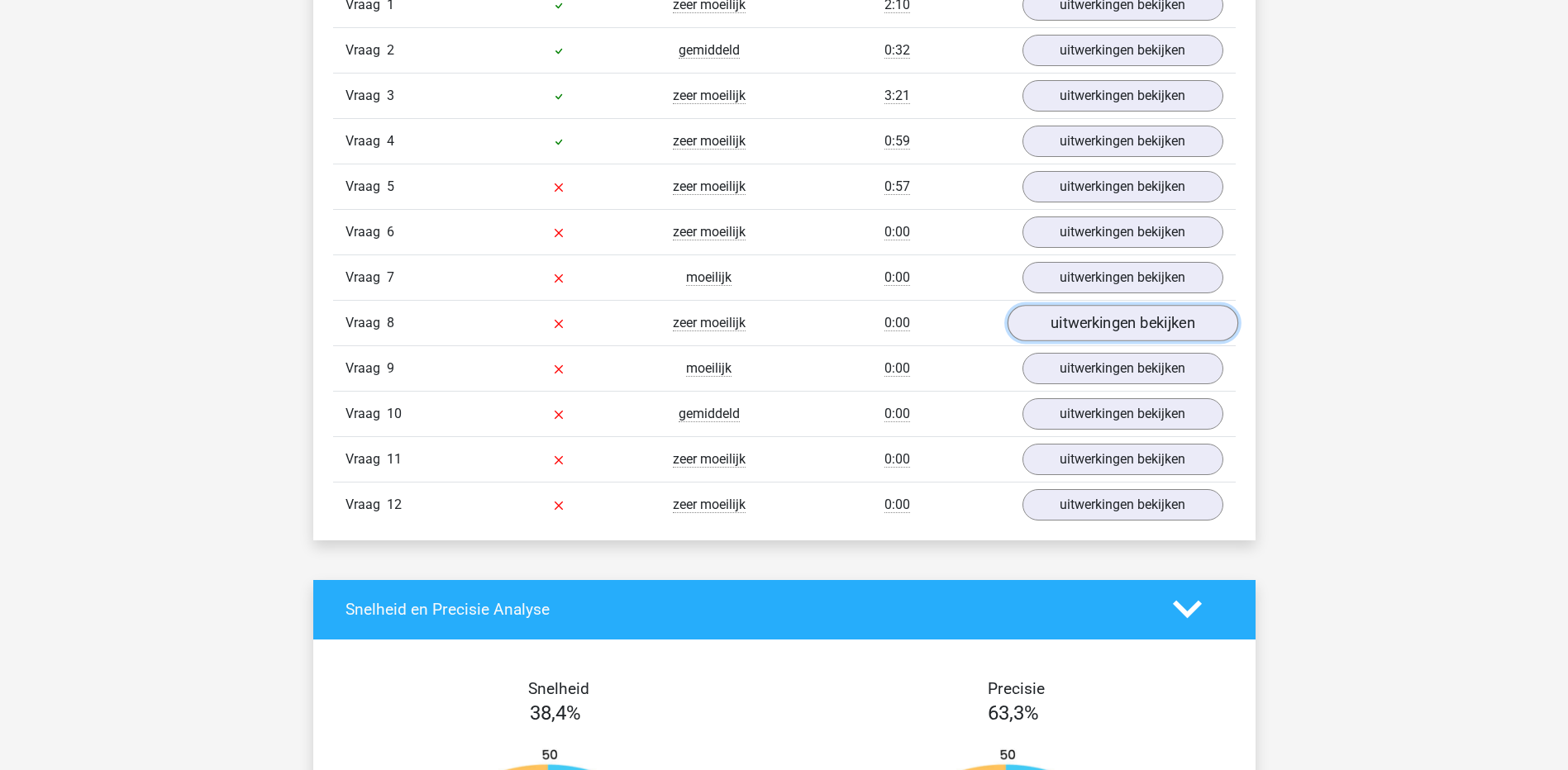
click at [1086, 325] on link "uitwerkingen bekijken" at bounding box center [1123, 323] width 231 height 37
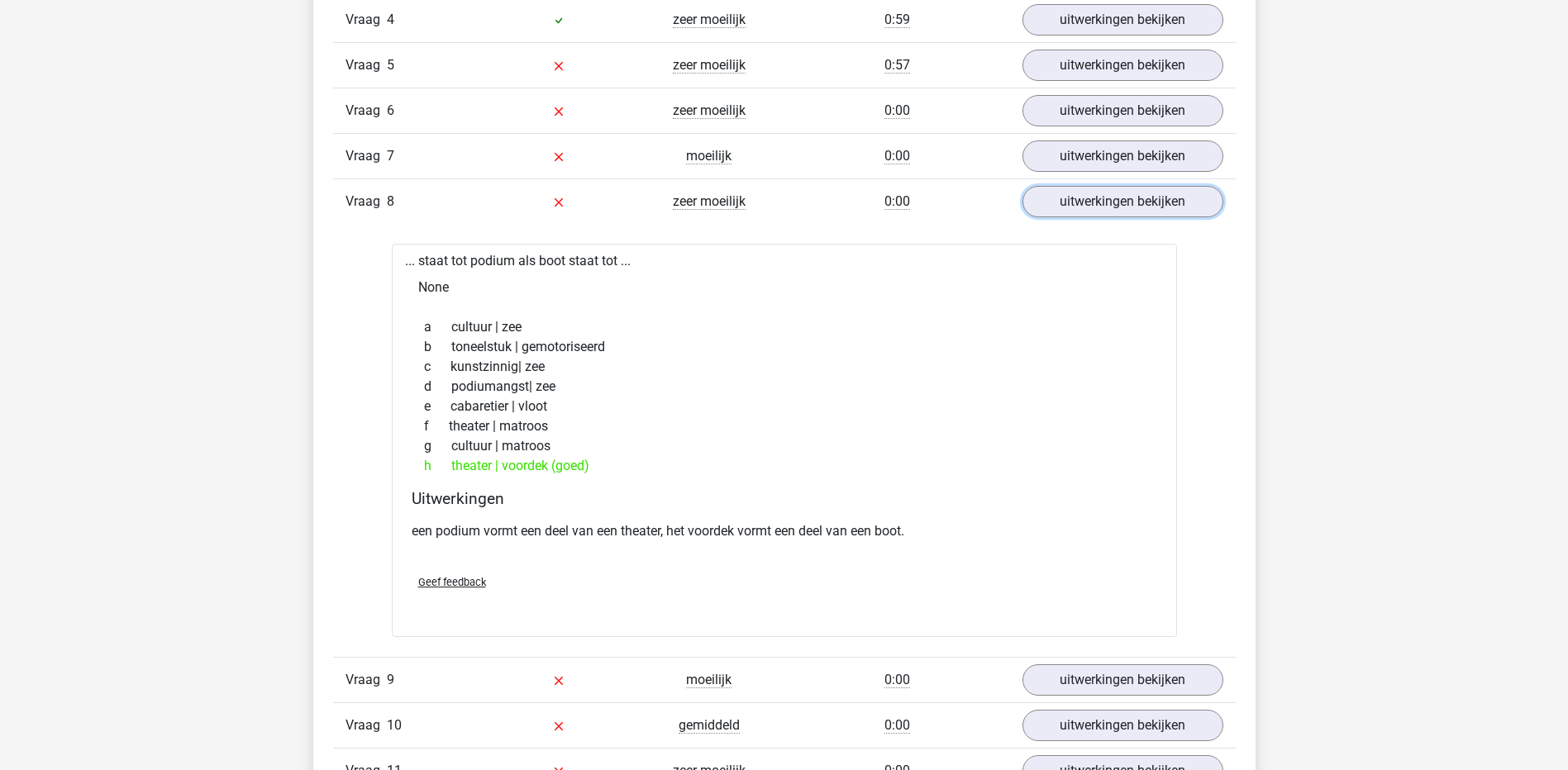
scroll to position [1614, 0]
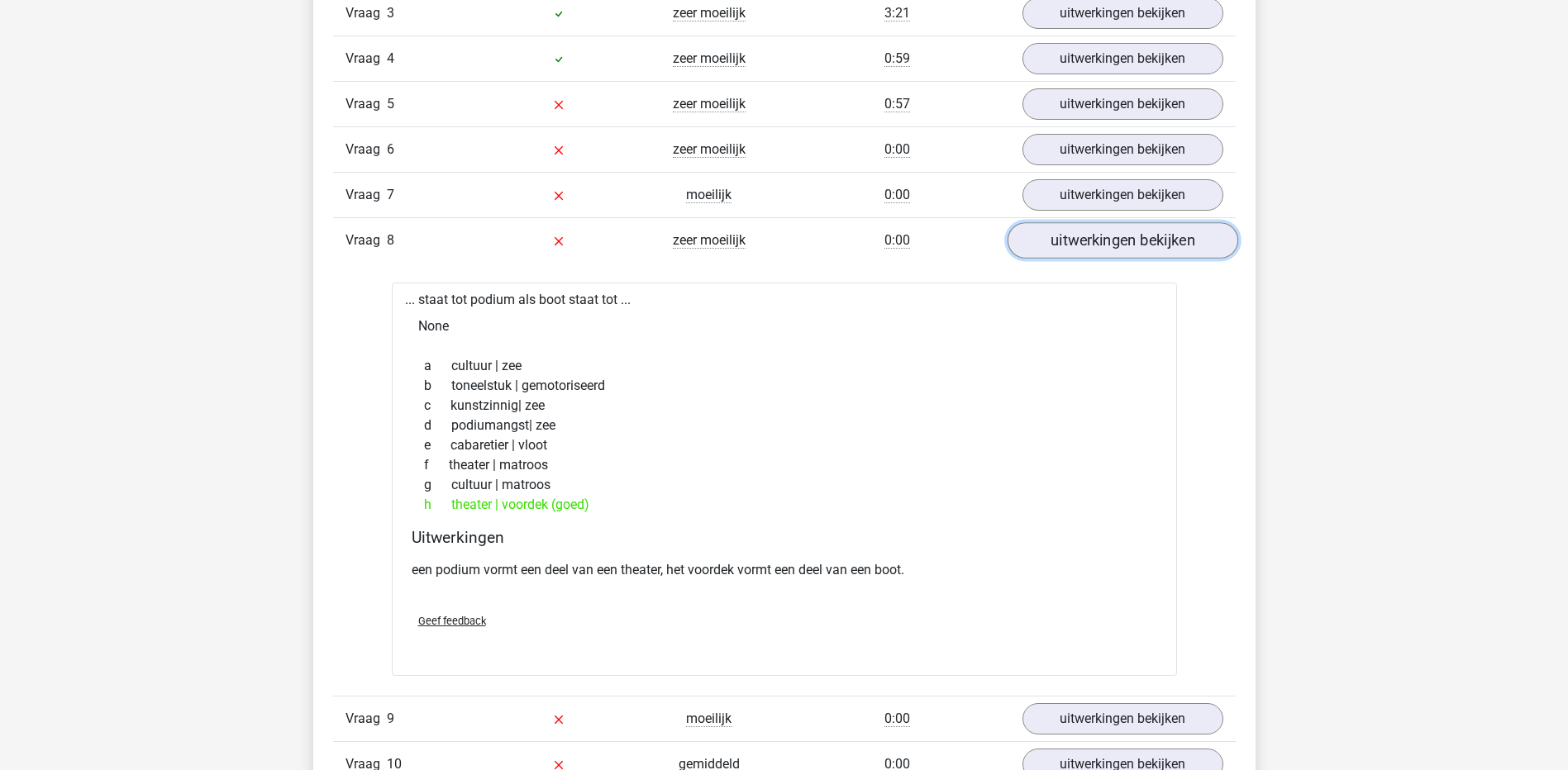
click at [1098, 240] on link "uitwerkingen bekijken" at bounding box center [1123, 241] width 231 height 37
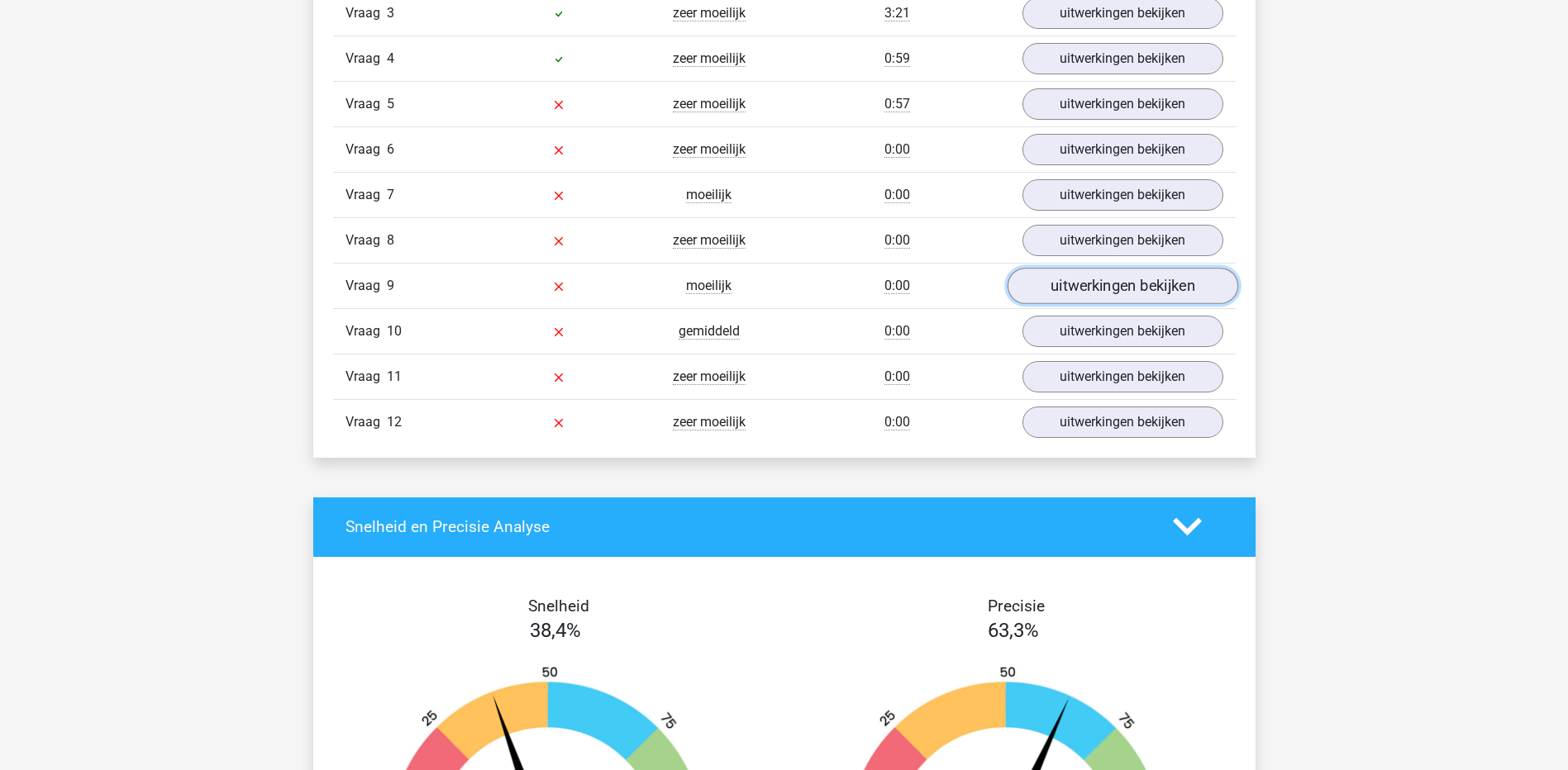
click at [1082, 282] on link "uitwerkingen bekijken" at bounding box center [1123, 285] width 231 height 37
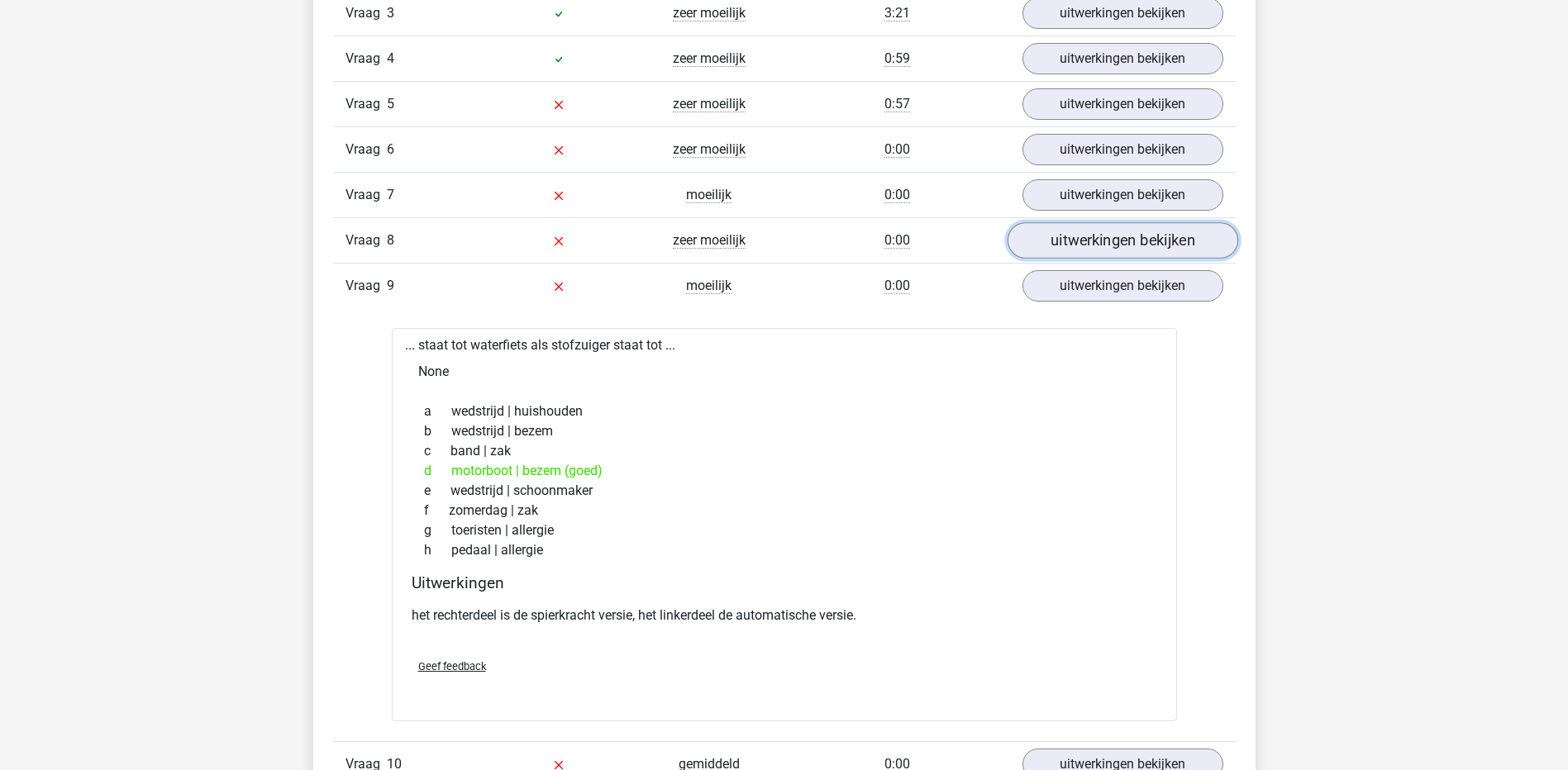
click at [1114, 233] on link "uitwerkingen bekijken" at bounding box center [1123, 241] width 231 height 37
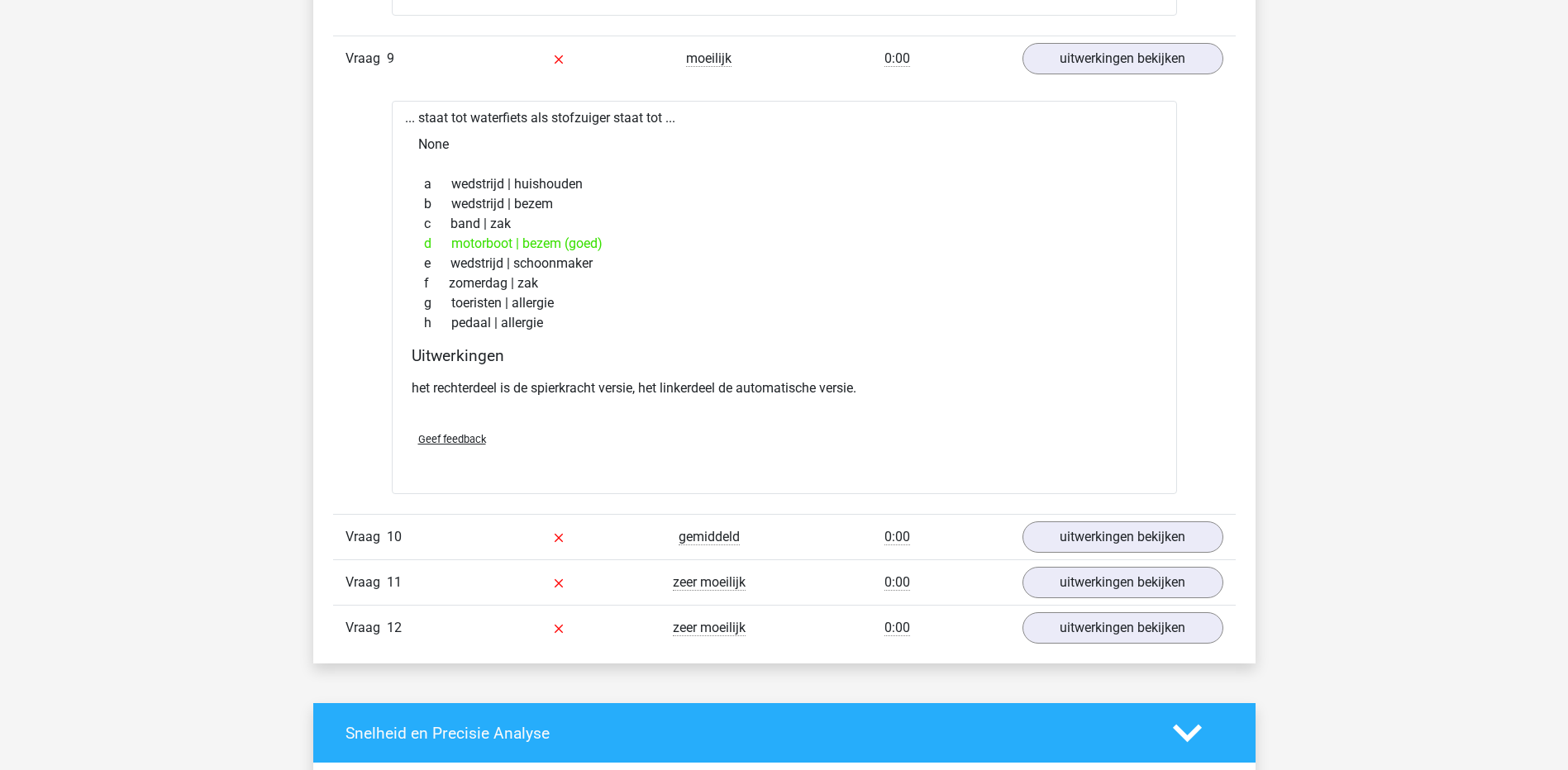
scroll to position [2275, 0]
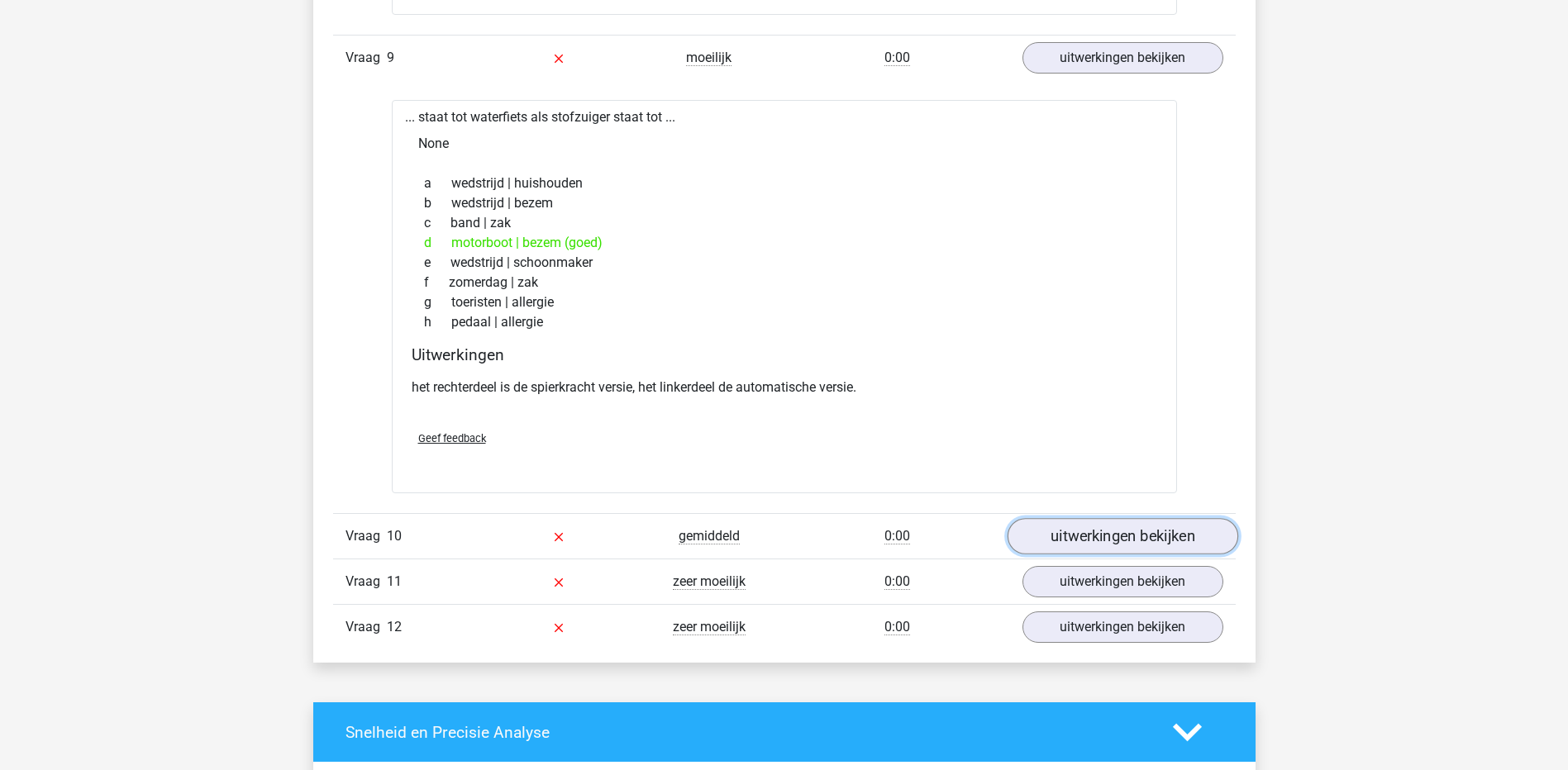
click at [1089, 529] on link "uitwerkingen bekijken" at bounding box center [1123, 536] width 231 height 37
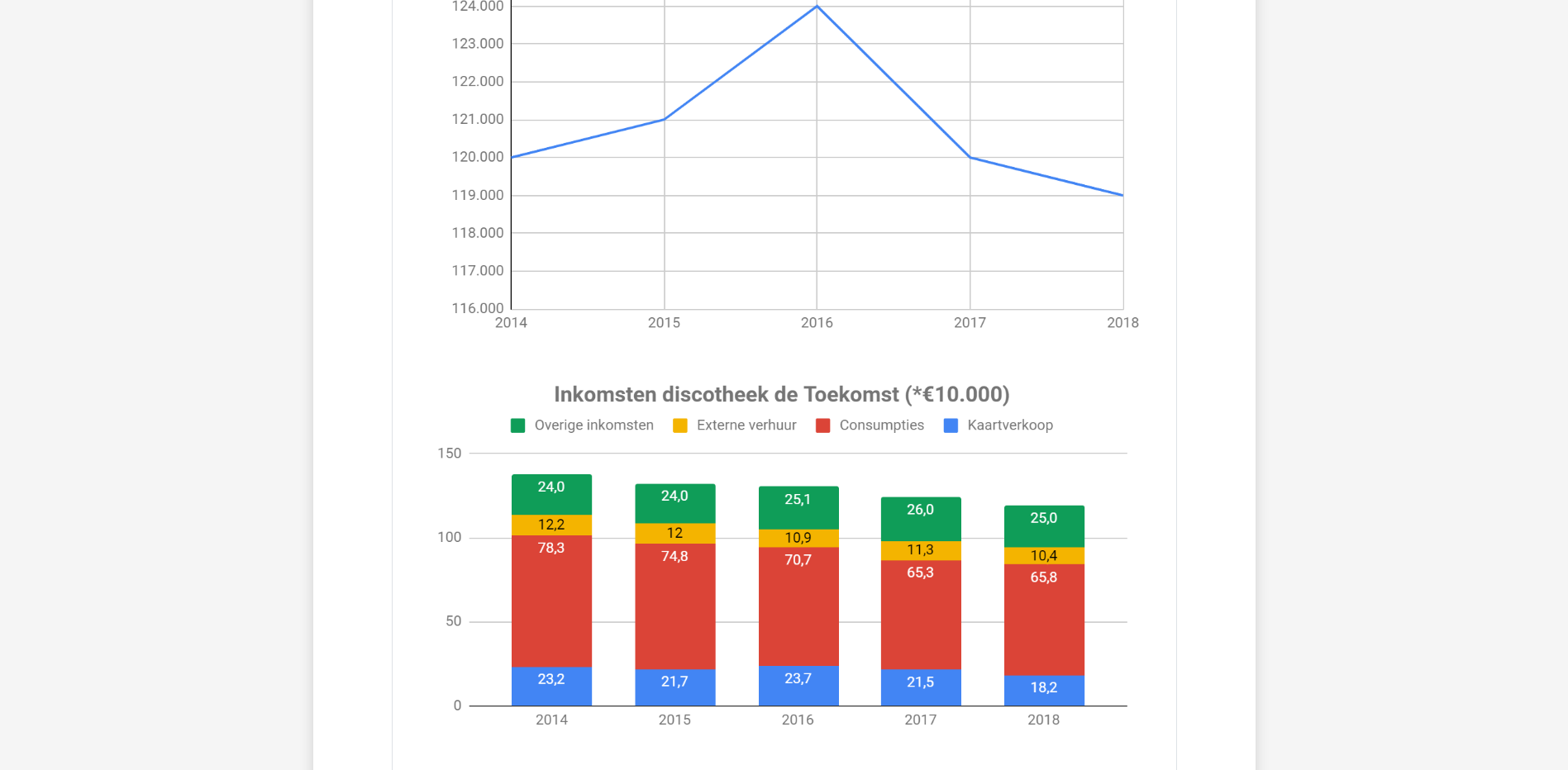
scroll to position [2982, 0]
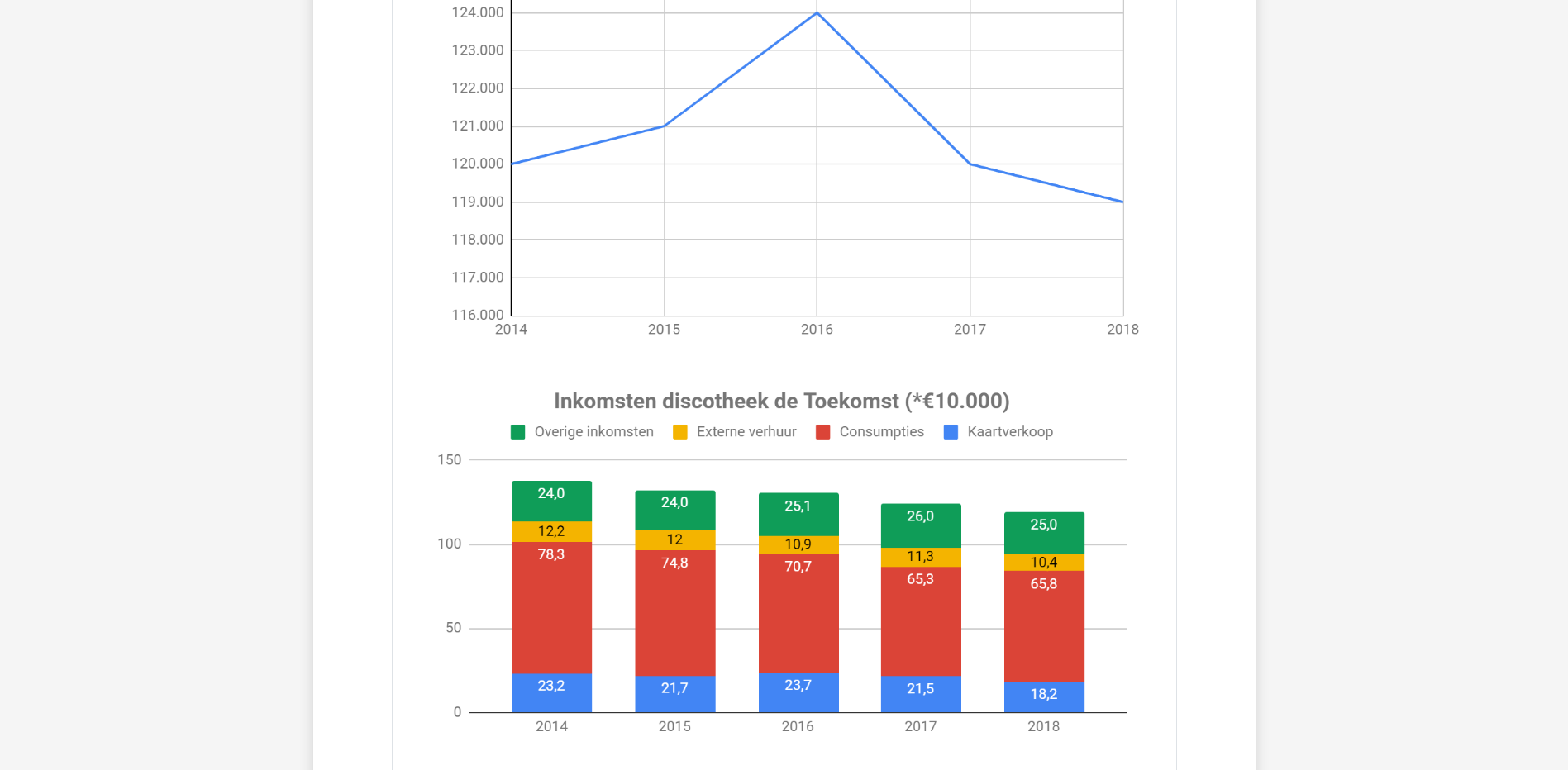
drag, startPoint x: 1575, startPoint y: 441, endPoint x: 1267, endPoint y: 344, distance: 322.9
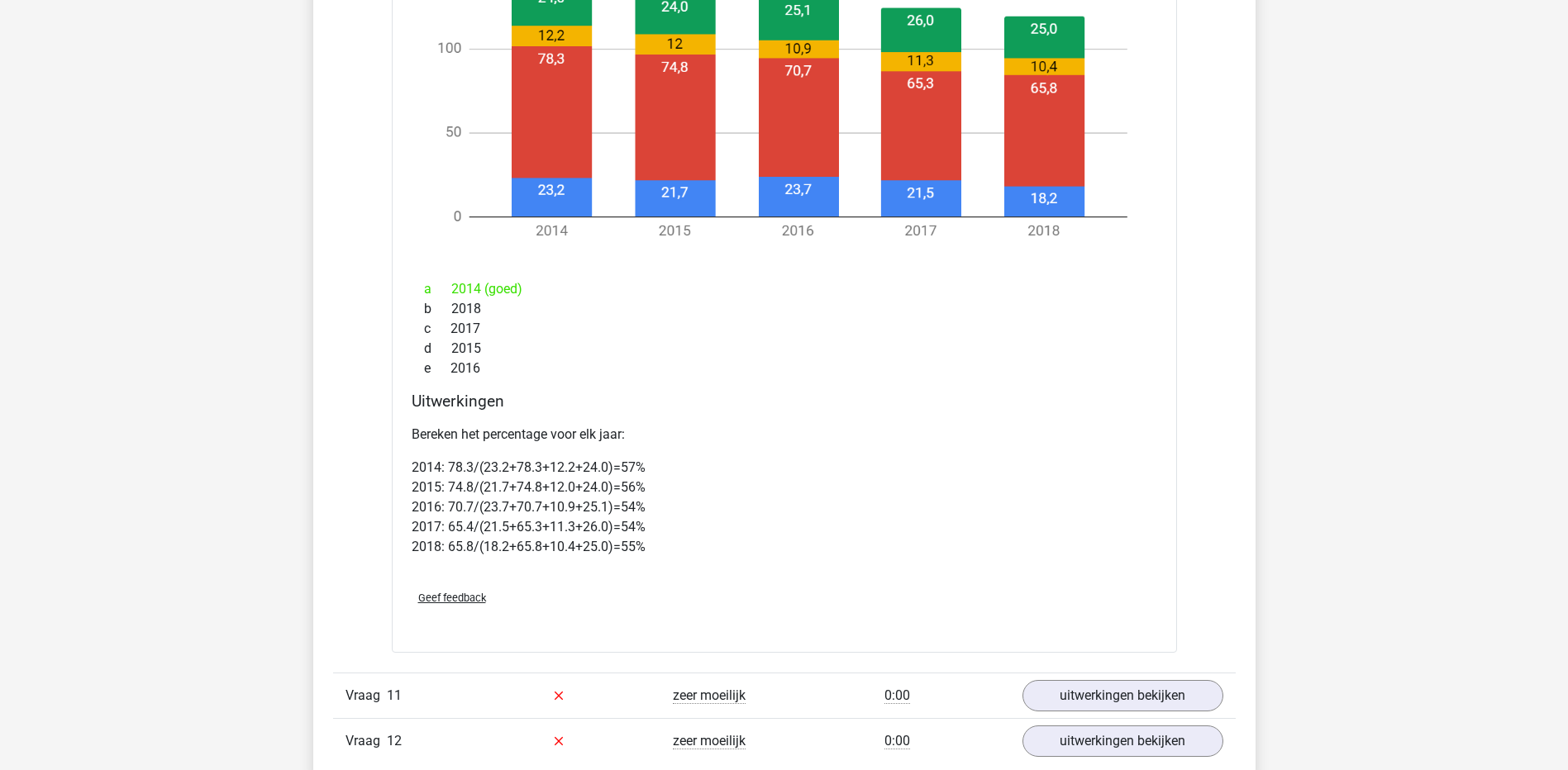
scroll to position [3726, 0]
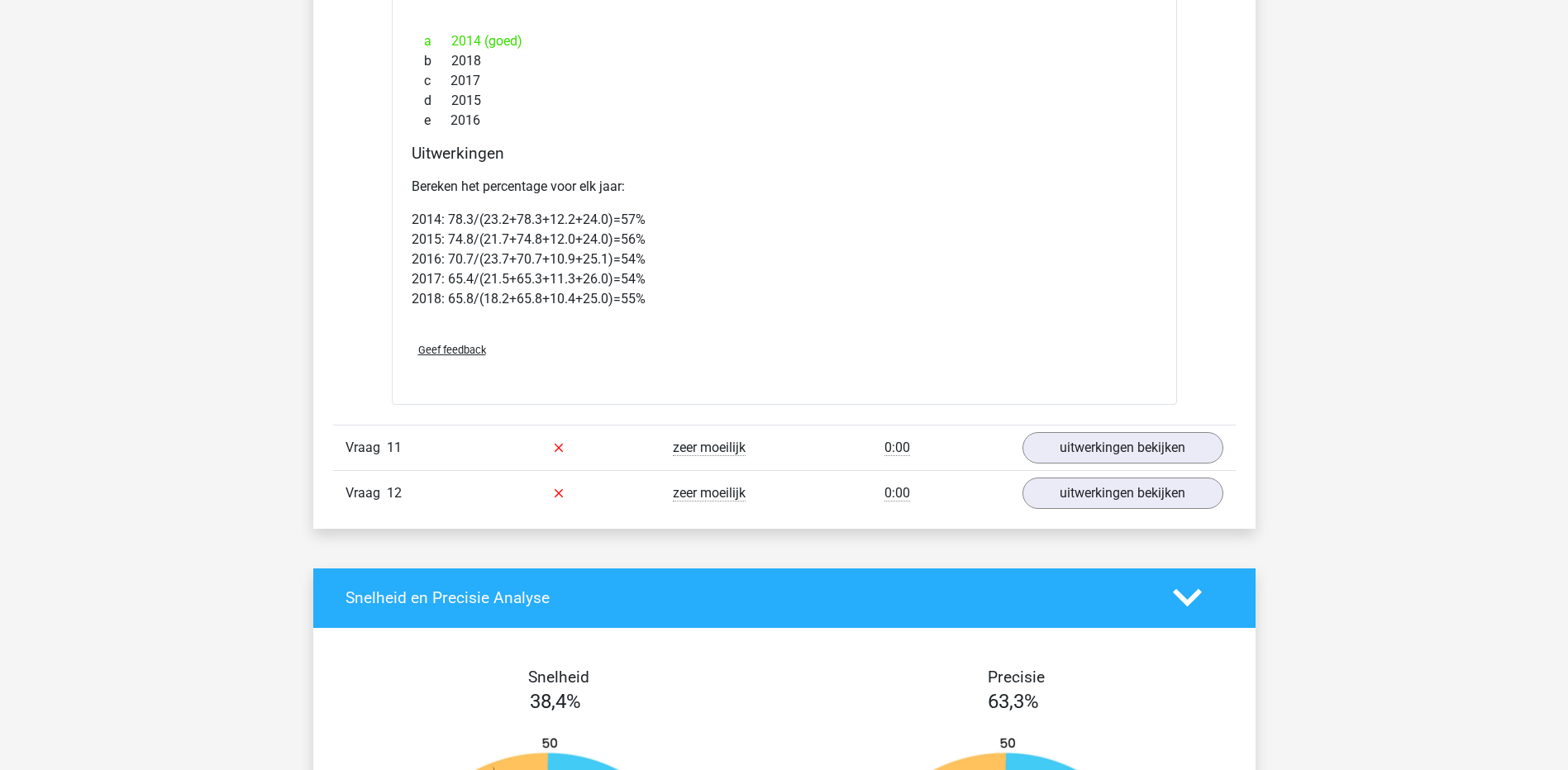
click at [1122, 429] on div "Vraag 11 zeer moeilijk 0:00 uitwerkingen bekijken" at bounding box center [784, 447] width 903 height 46
click at [1121, 429] on div "Vraag 11 zeer moeilijk 0:00 uitwerkingen bekijken" at bounding box center [784, 447] width 903 height 46
click at [1114, 450] on link "uitwerkingen bekijken" at bounding box center [1123, 448] width 231 height 37
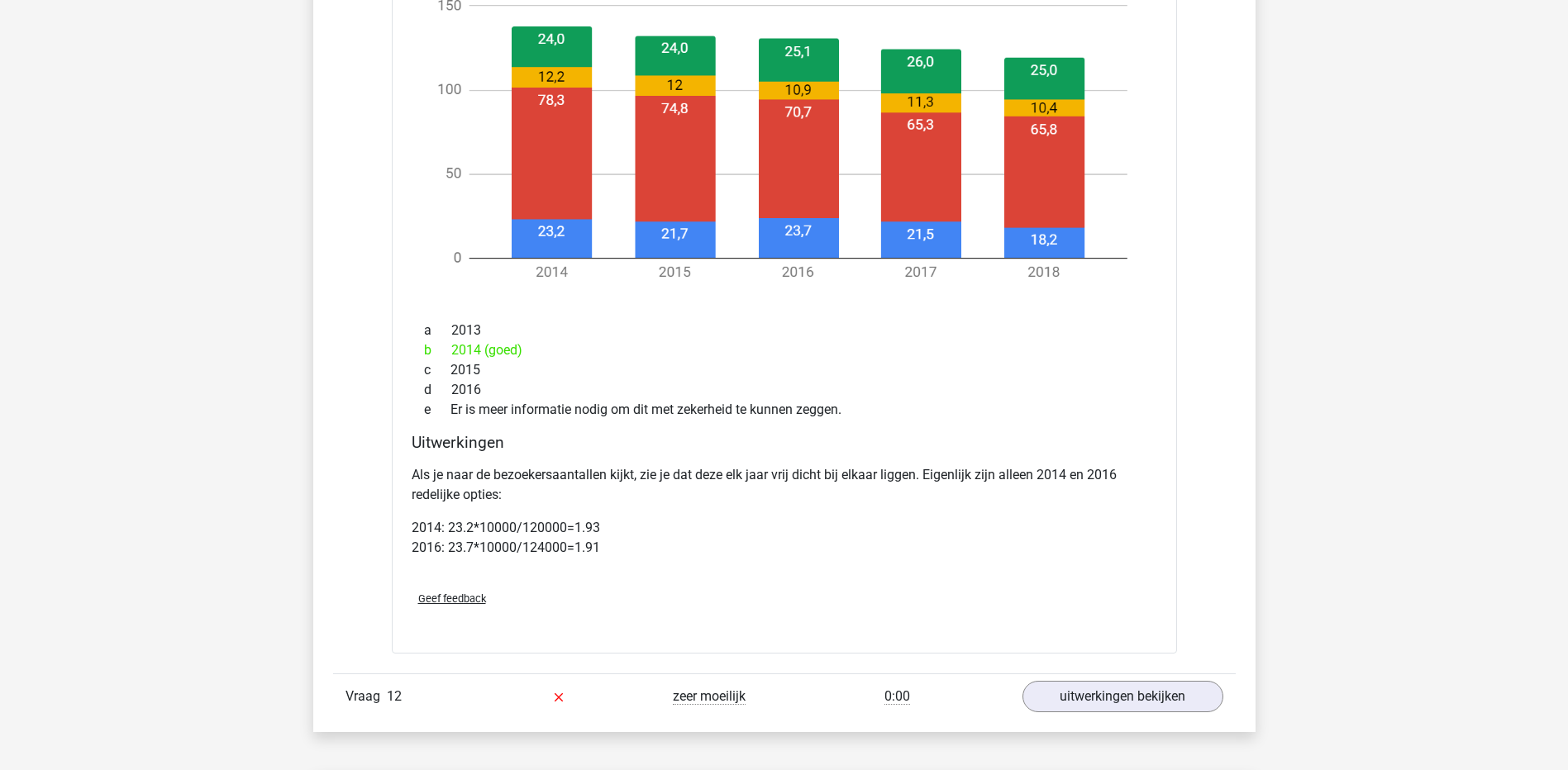
scroll to position [4812, 0]
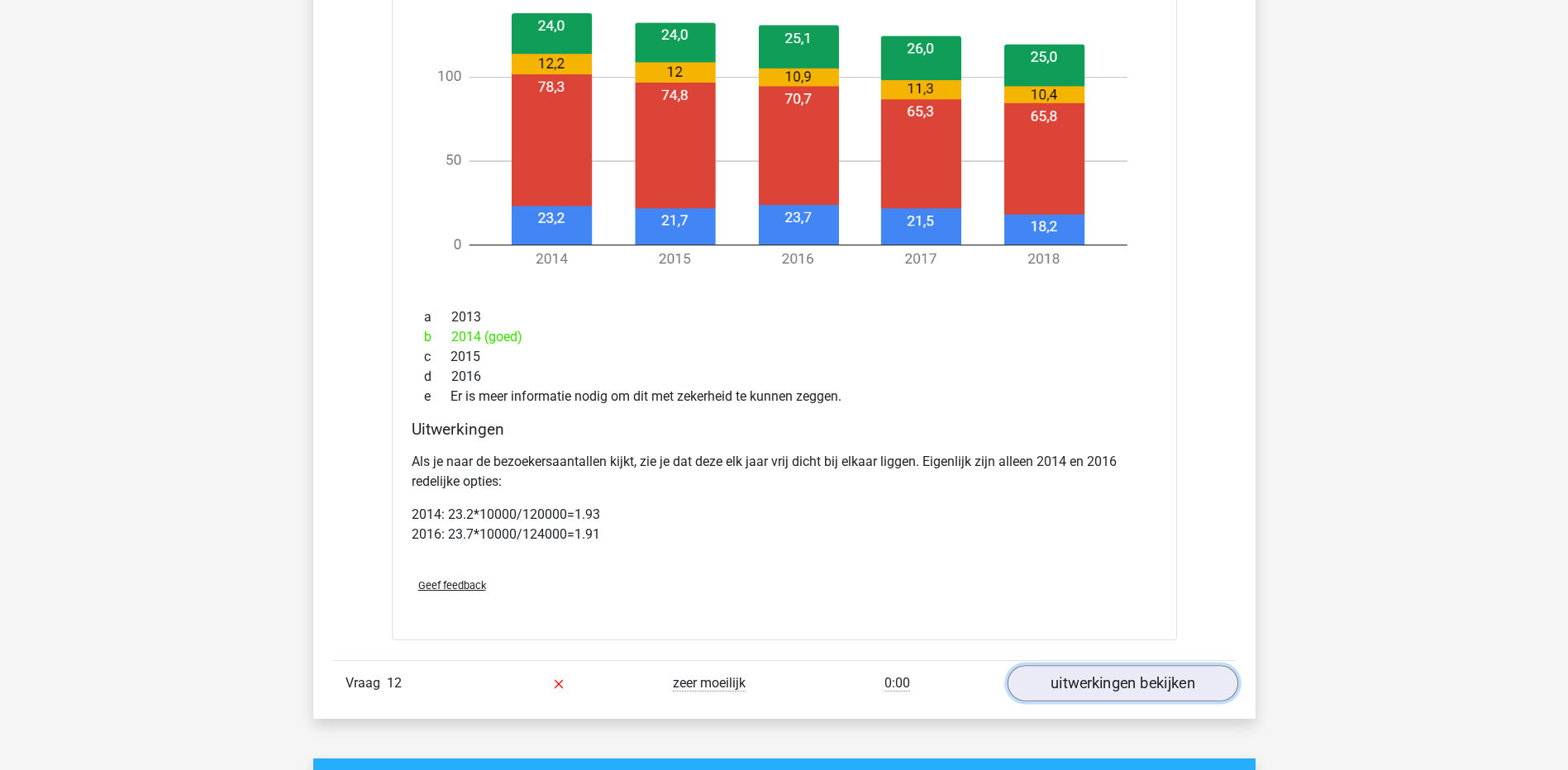
click at [1134, 679] on link "uitwerkingen bekijken" at bounding box center [1123, 683] width 231 height 37
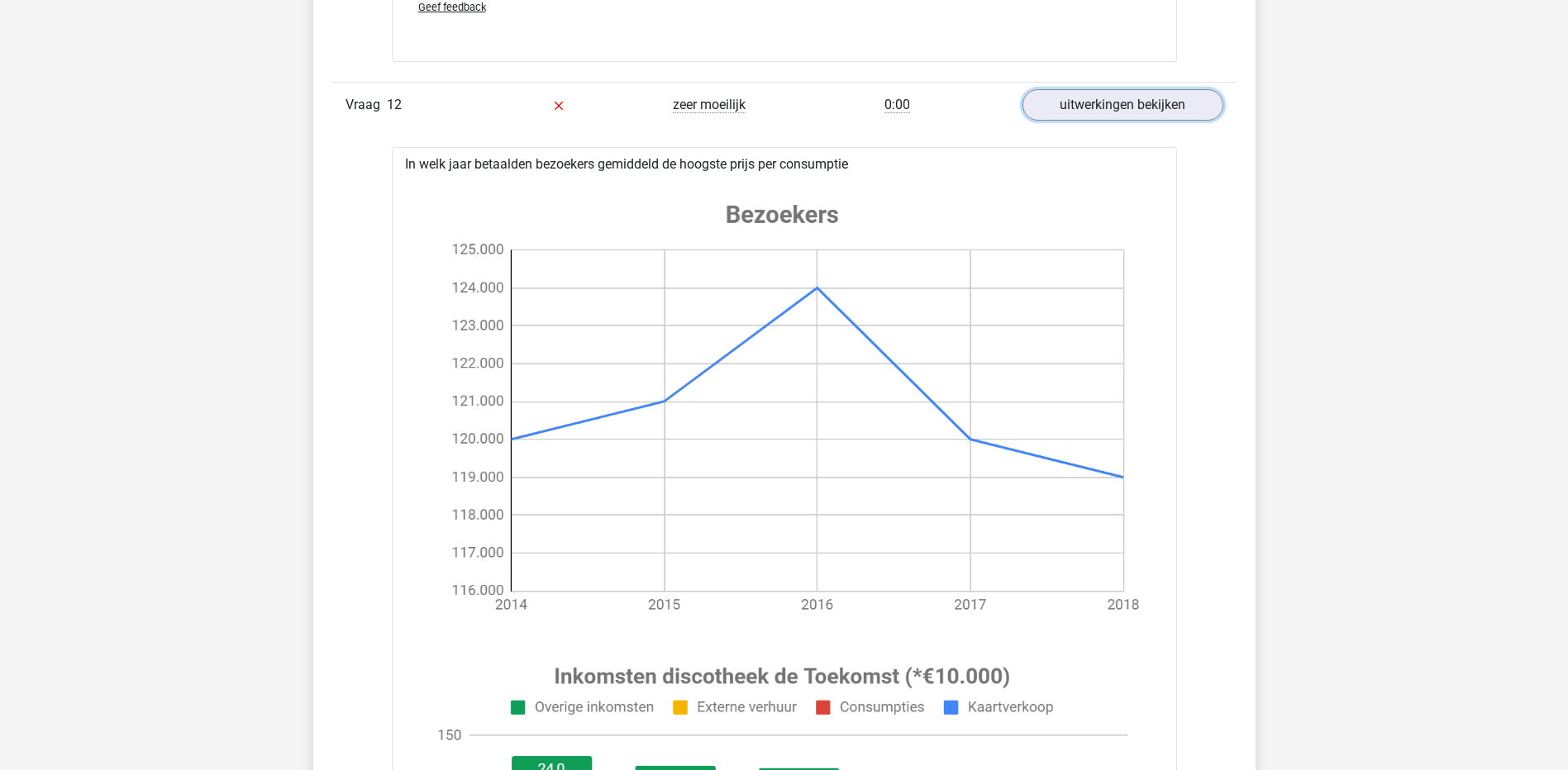
scroll to position [5060, 0]
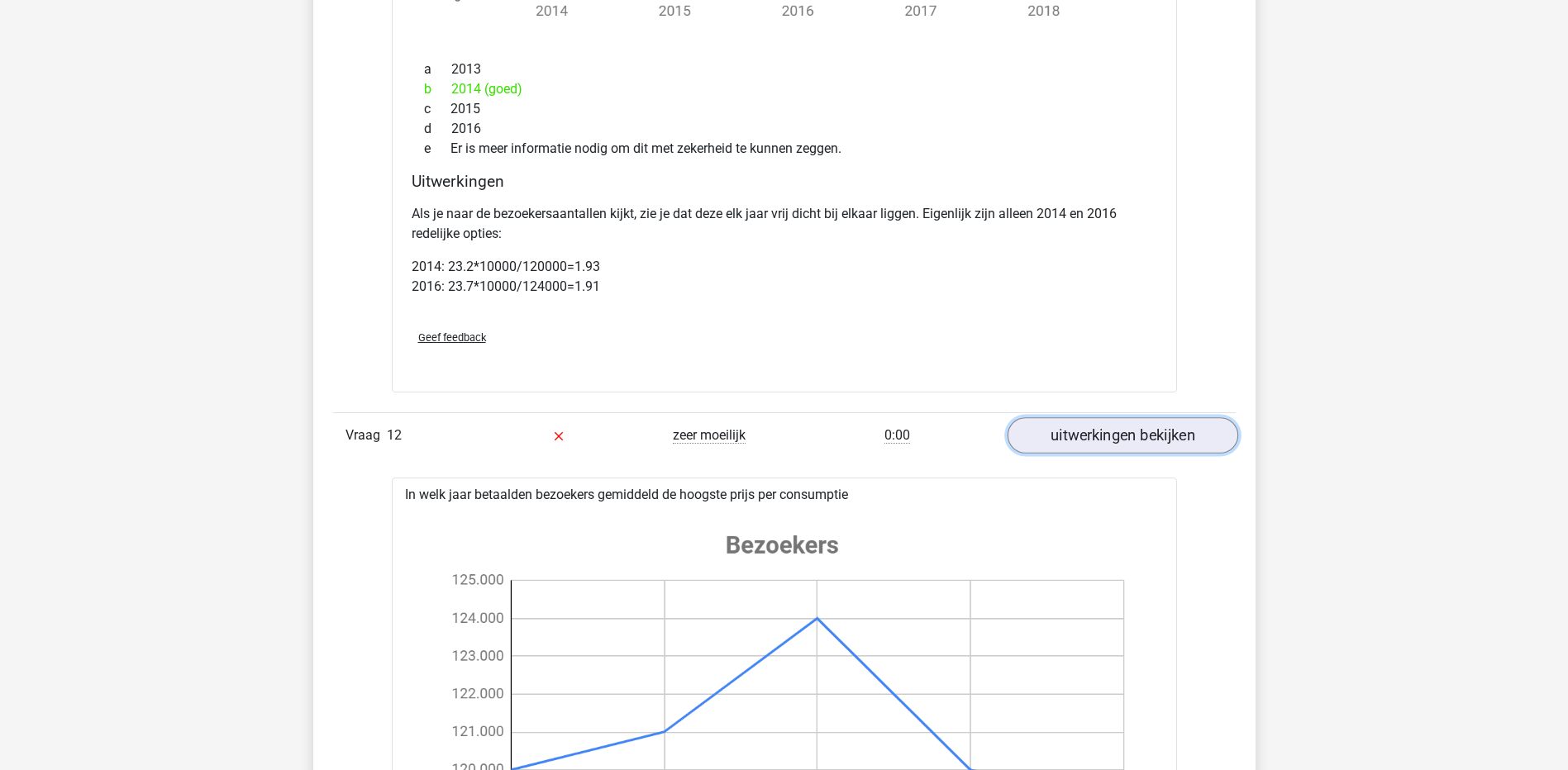
click at [1159, 434] on link "uitwerkingen bekijken" at bounding box center [1123, 436] width 231 height 37
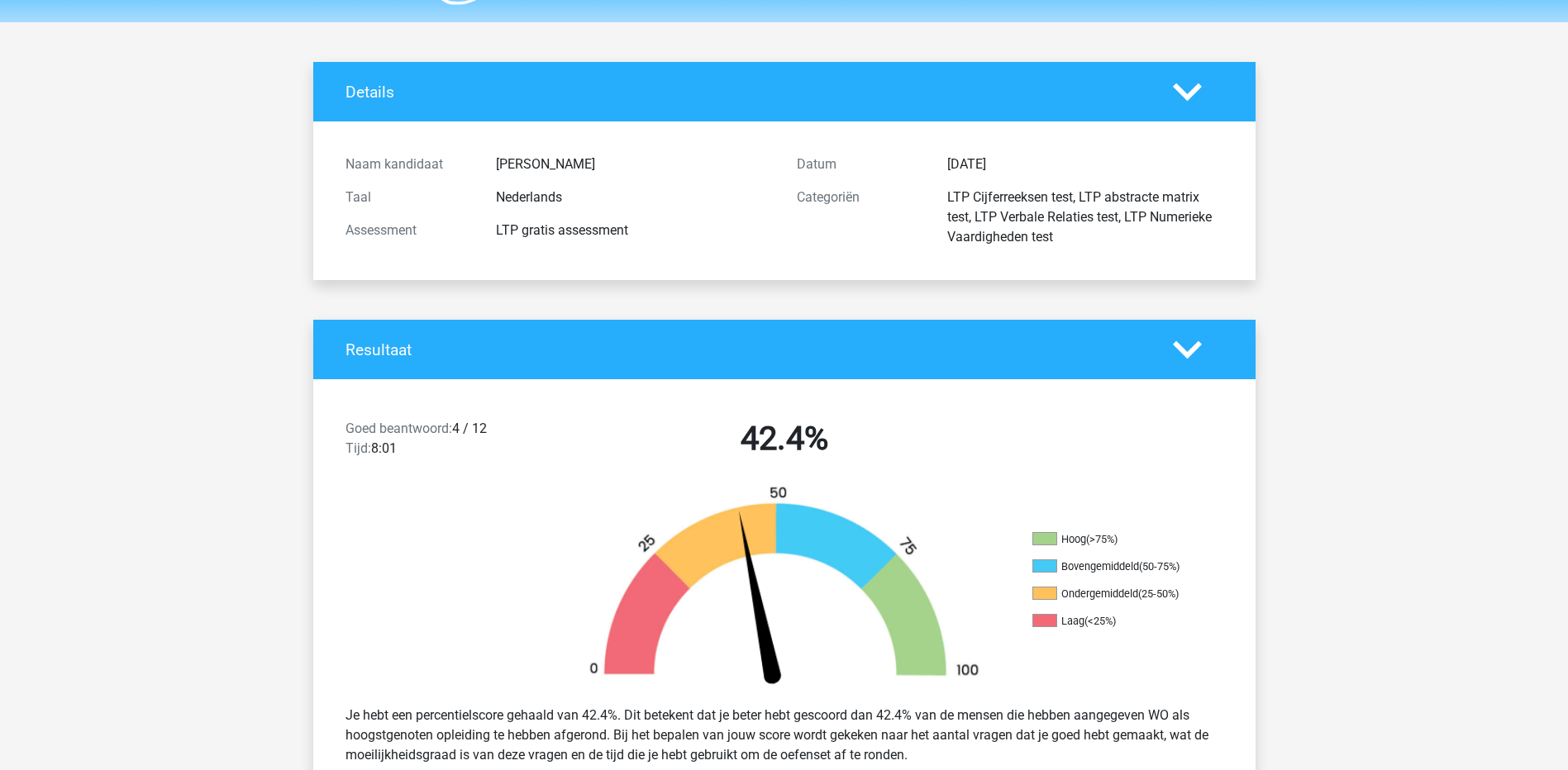
scroll to position [18, 0]
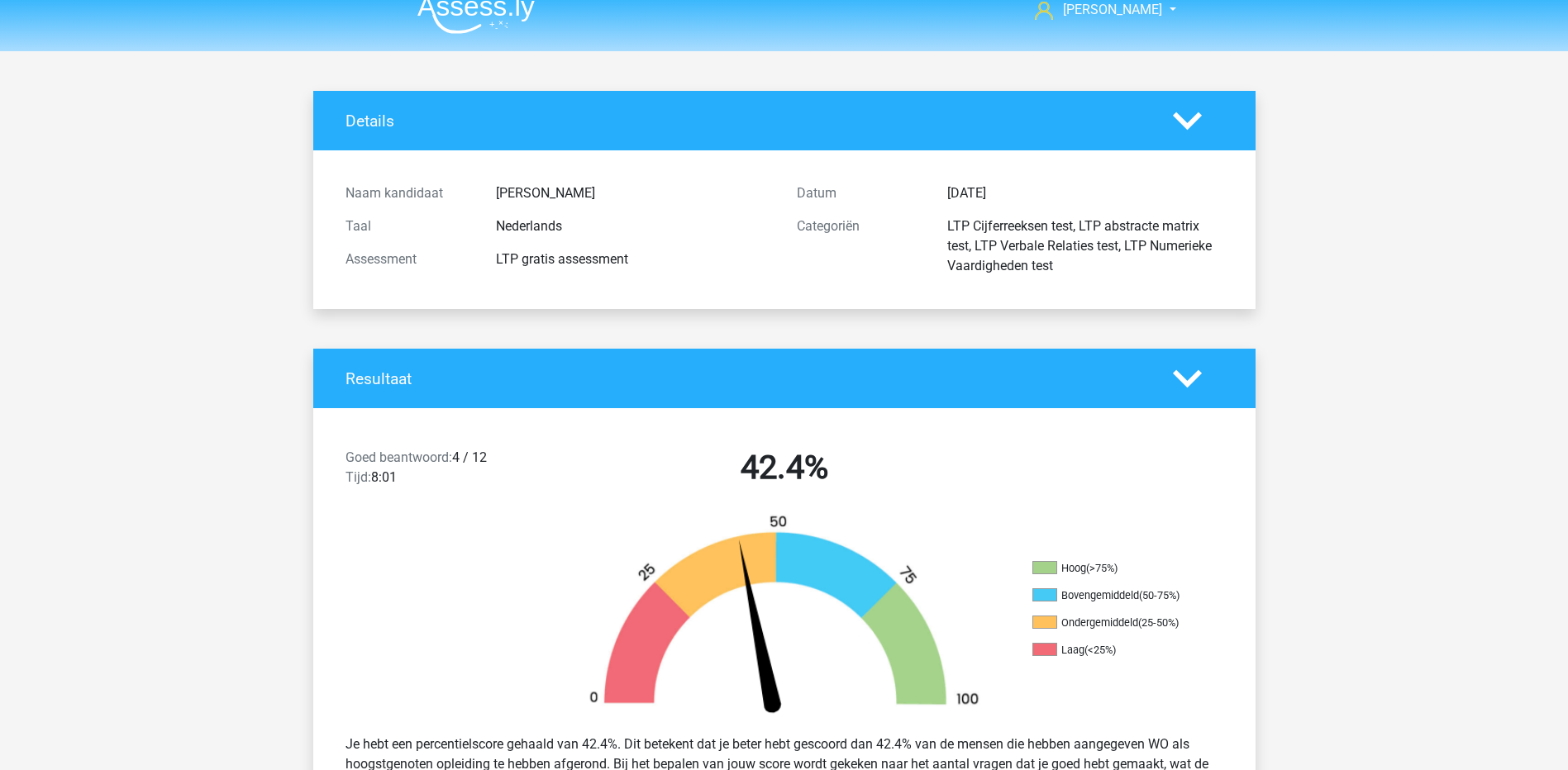
click at [1163, 377] on div at bounding box center [1199, 379] width 75 height 29
click at [1188, 374] on icon at bounding box center [1187, 379] width 29 height 29
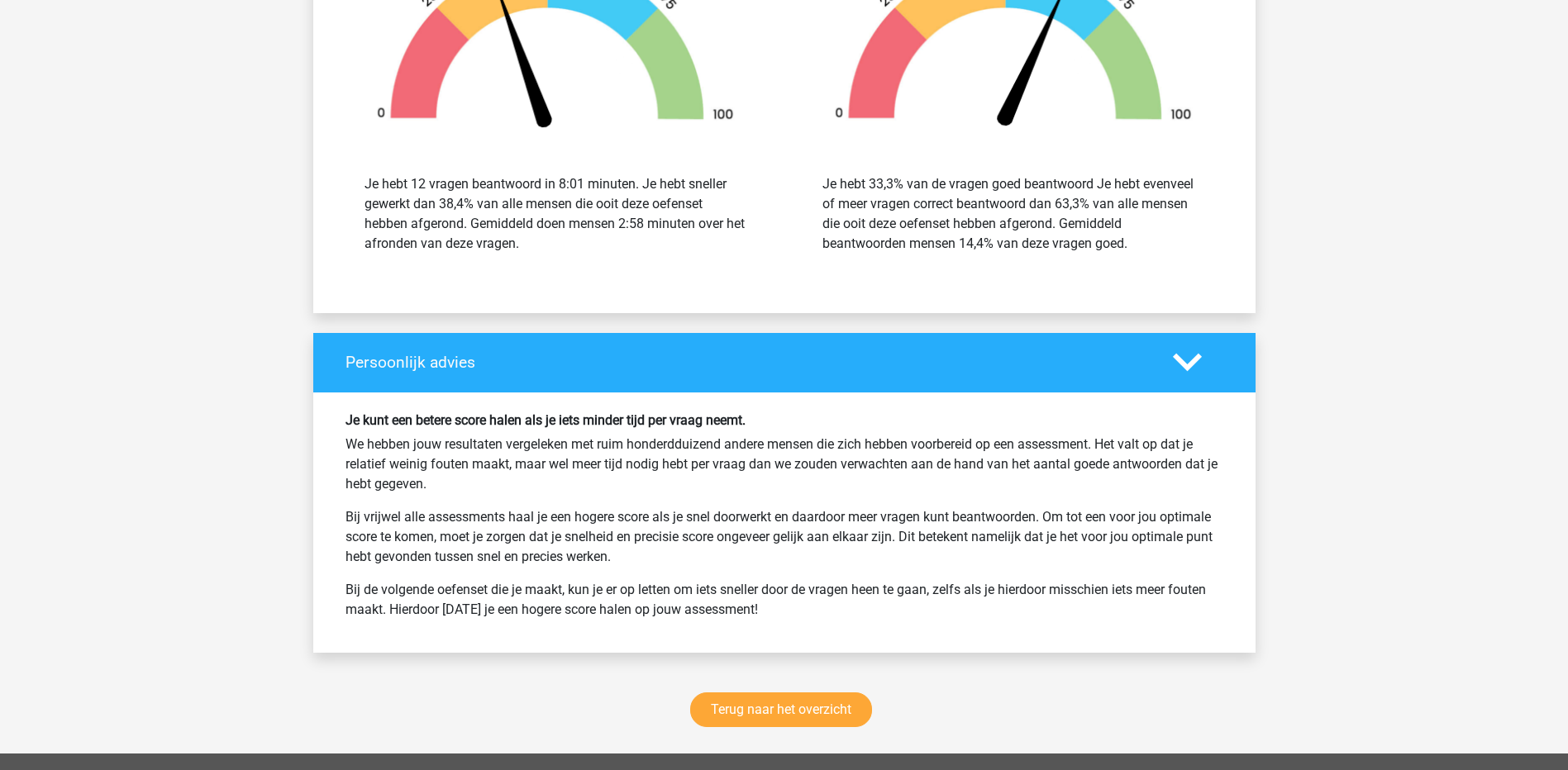
scroll to position [5397, 0]
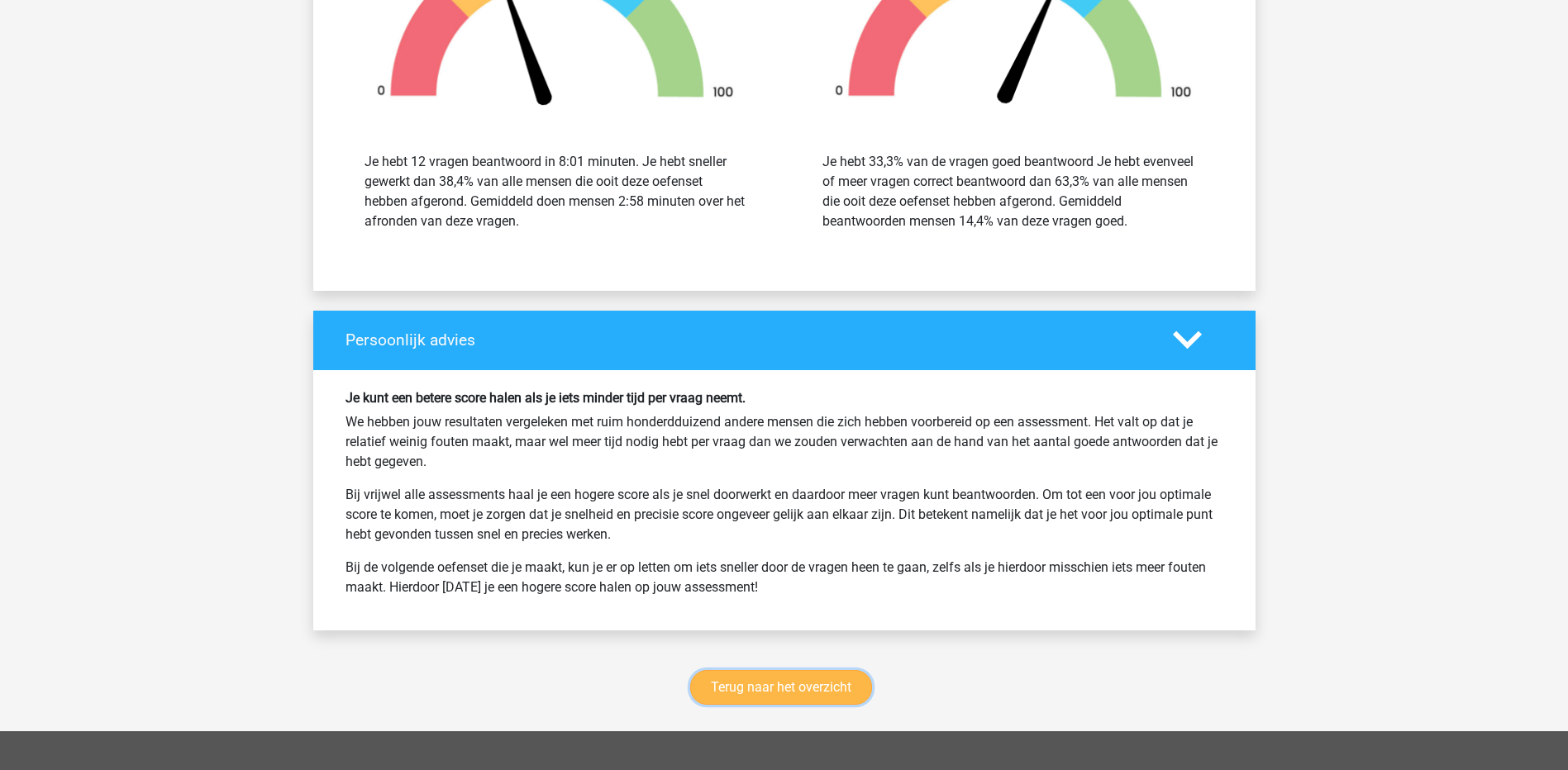
click at [775, 685] on link "Terug naar het overzicht" at bounding box center [781, 688] width 182 height 35
click at [799, 683] on link "Terug naar het overzicht" at bounding box center [781, 688] width 182 height 35
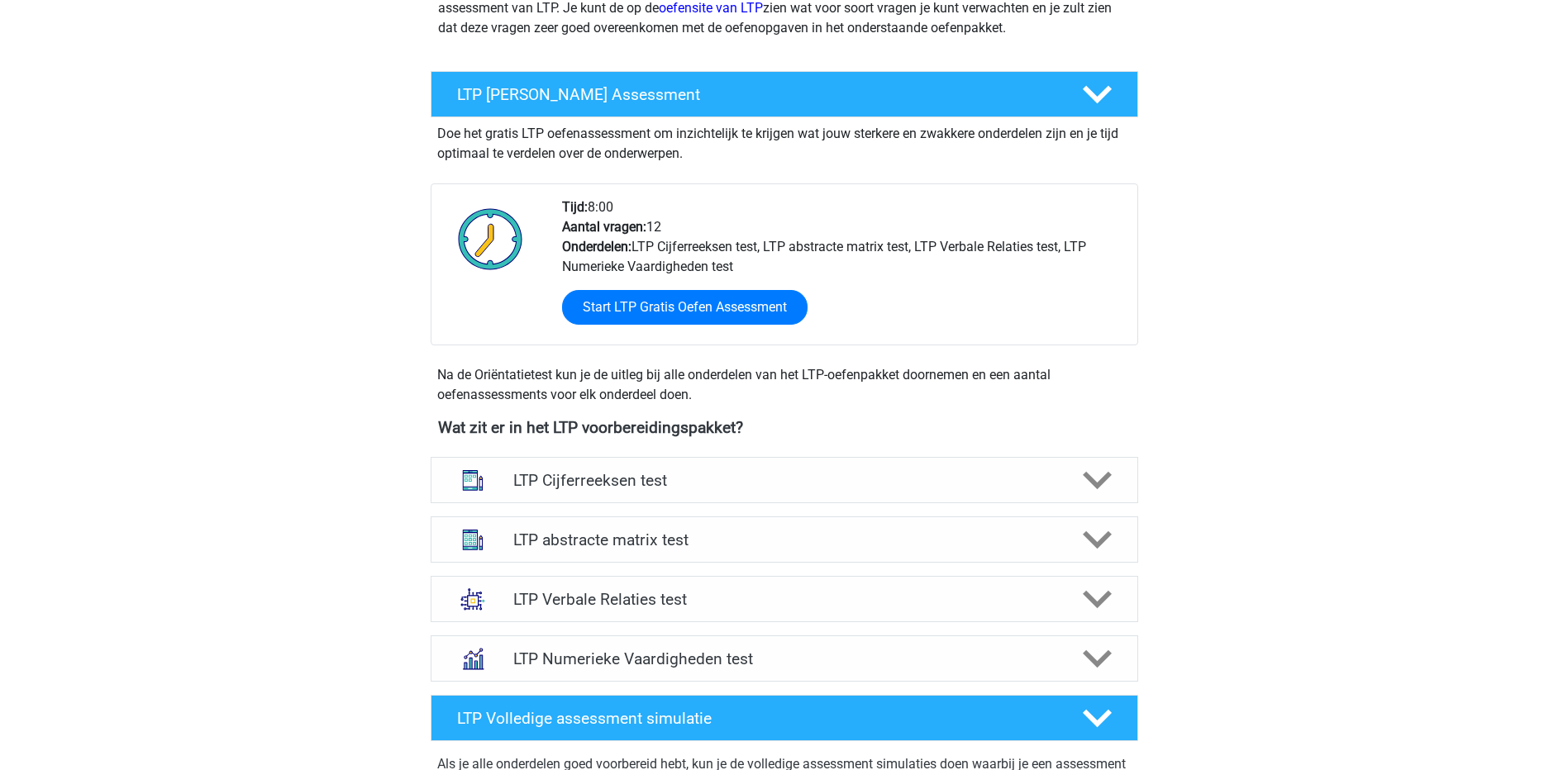
scroll to position [331, 0]
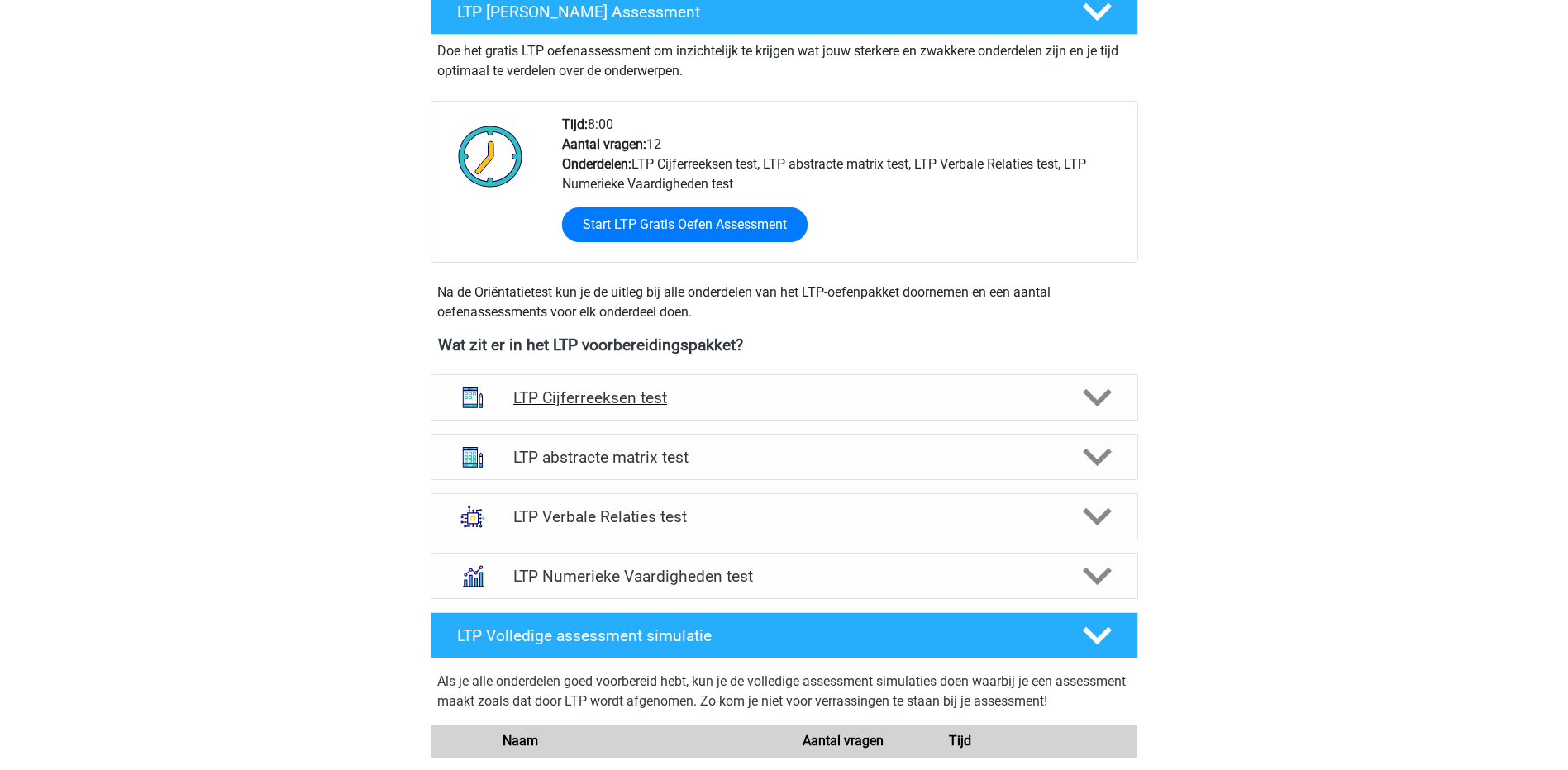
click at [1107, 393] on polygon at bounding box center [1098, 398] width 29 height 18
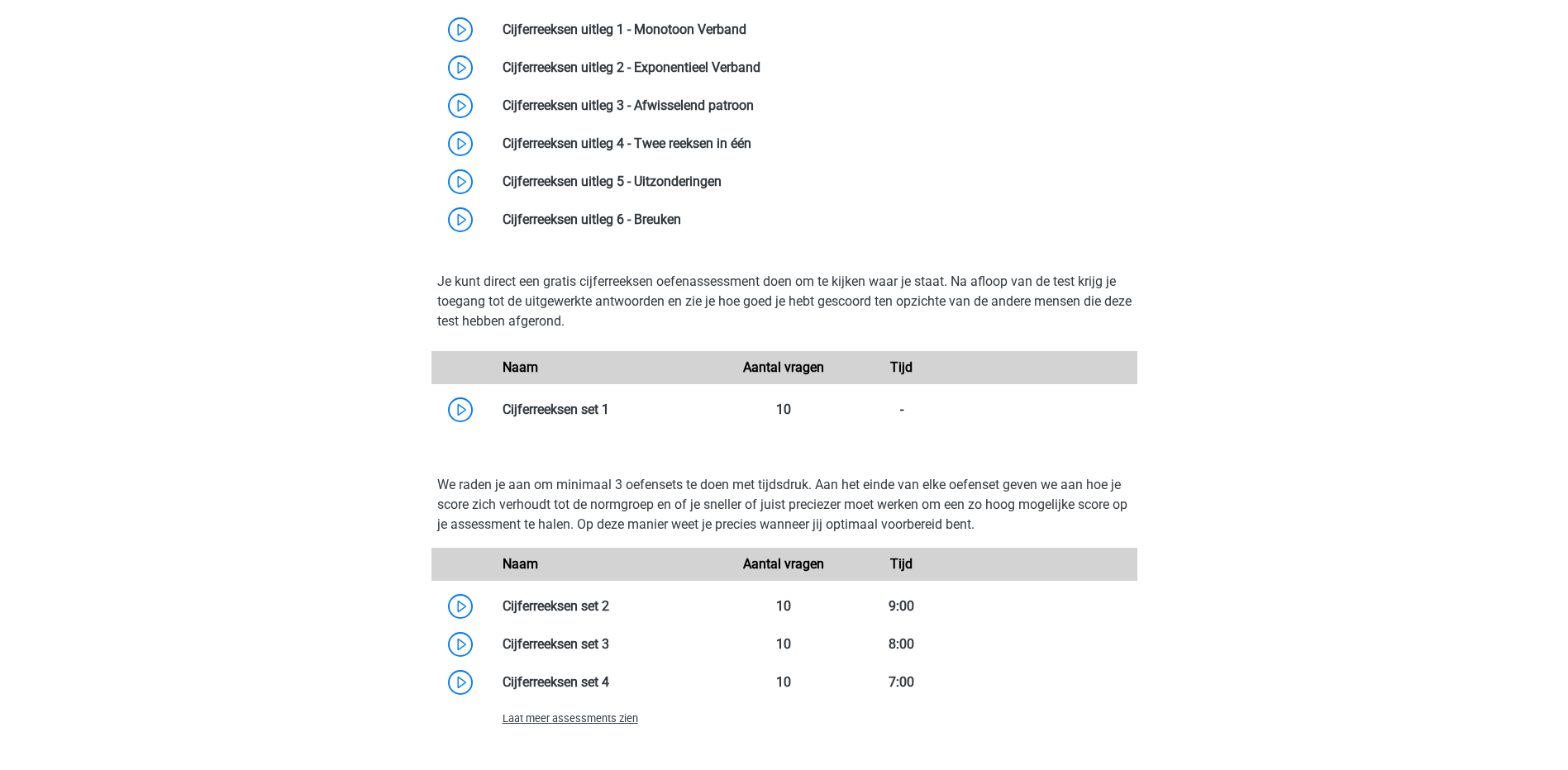
scroll to position [496, 0]
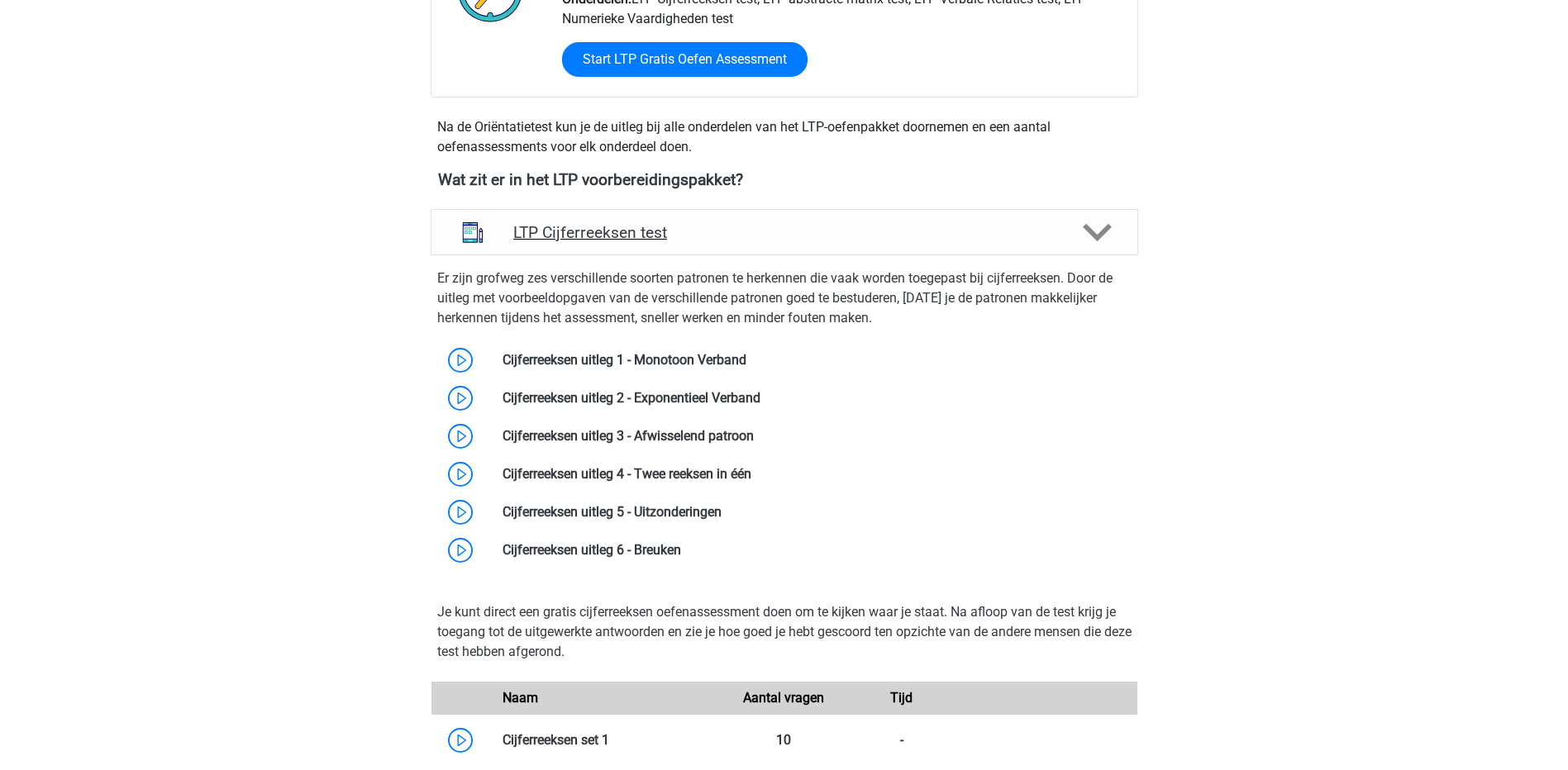
click at [1092, 219] on icon at bounding box center [1098, 233] width 29 height 29
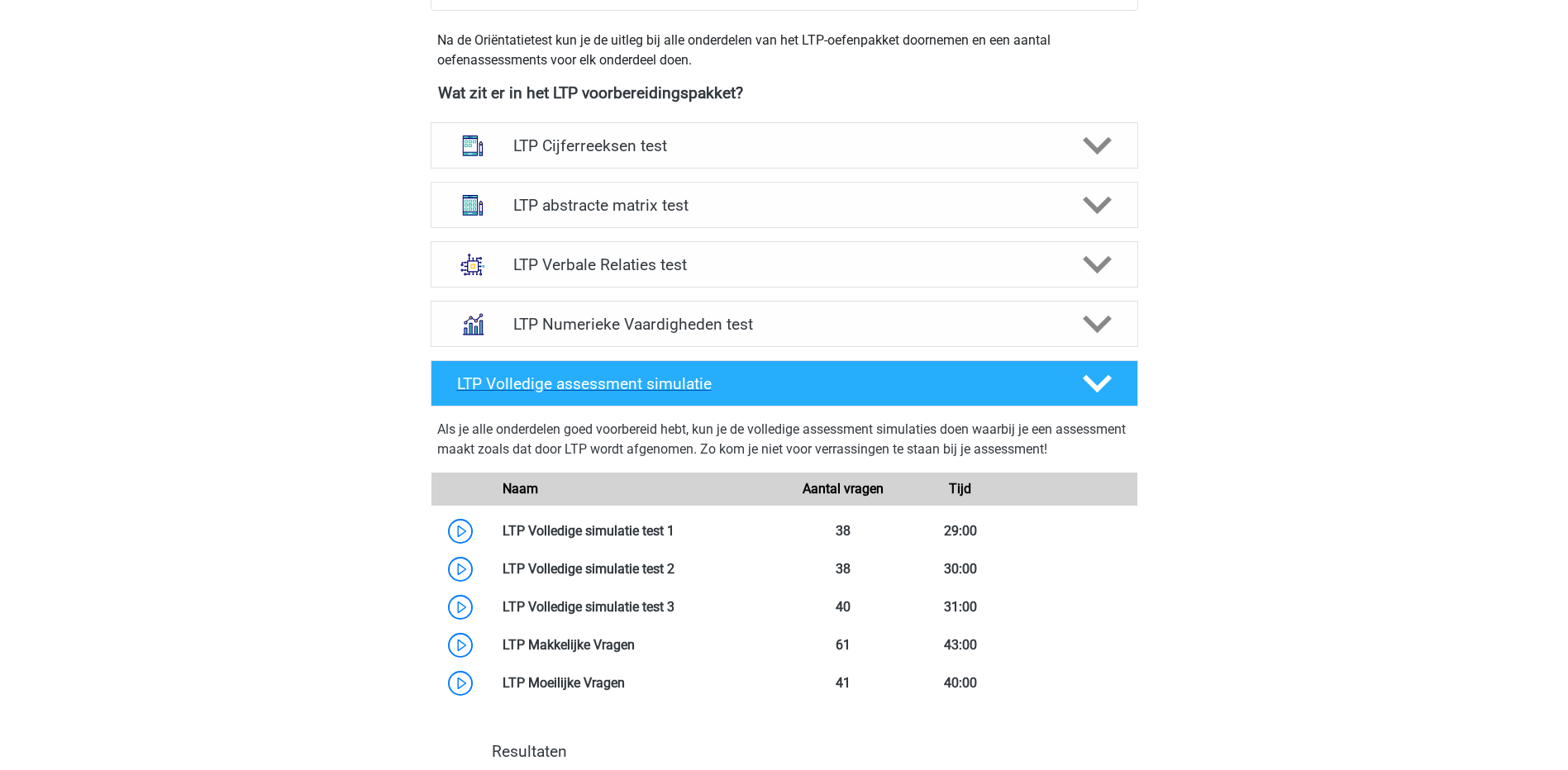
scroll to position [579, 0]
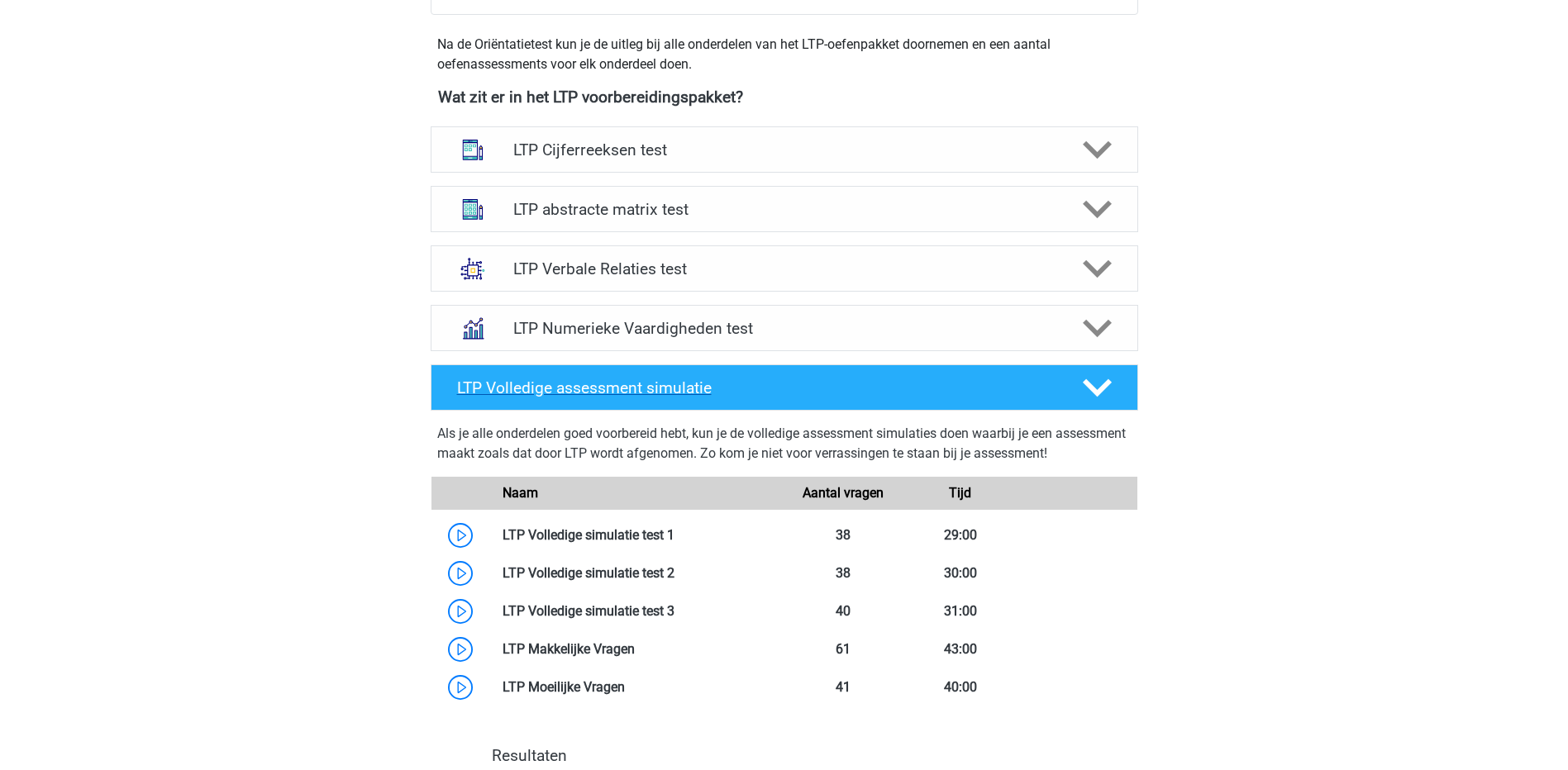
click at [1104, 383] on icon at bounding box center [1098, 388] width 29 height 29
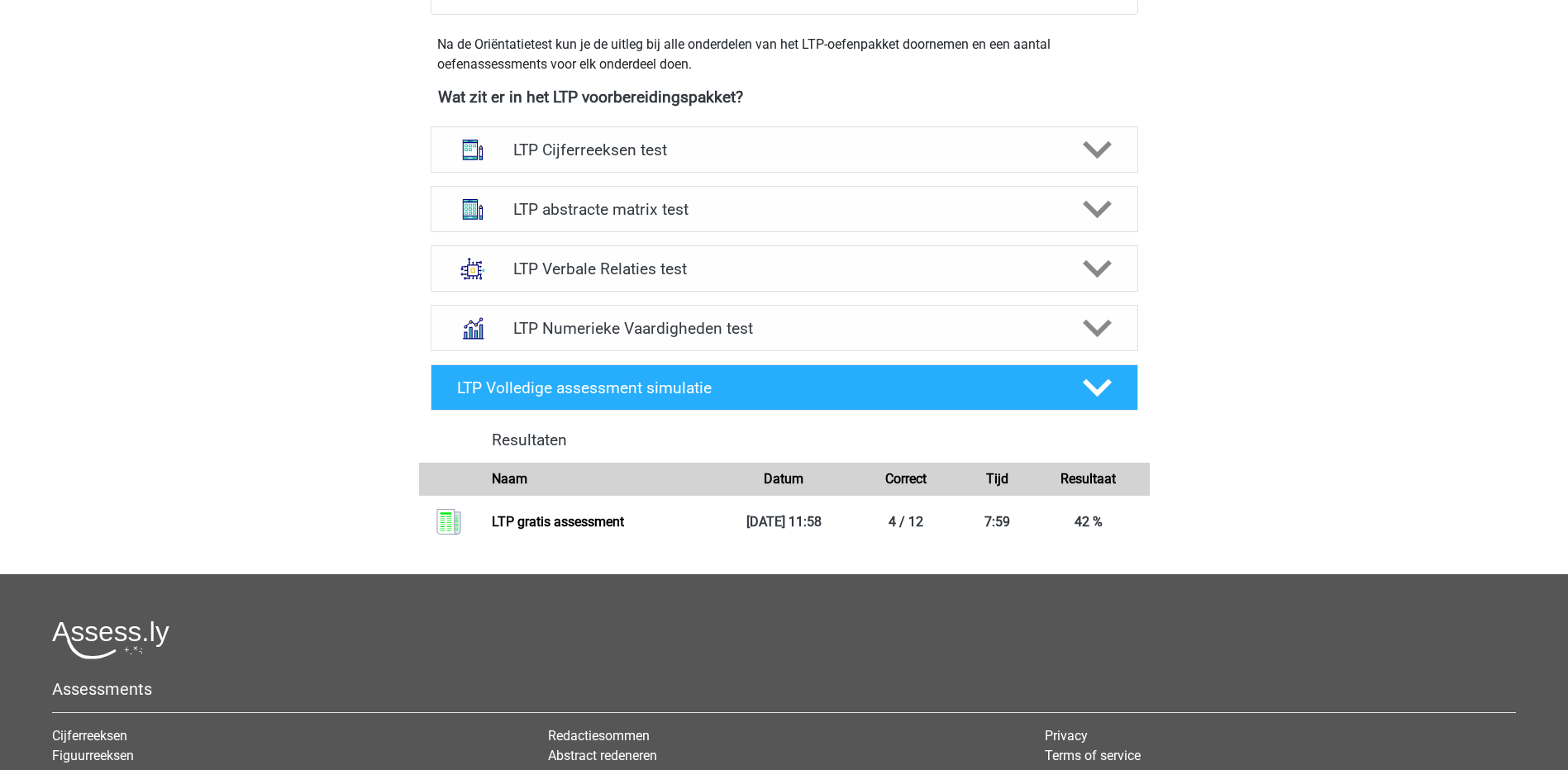
click at [1369, 402] on div "[PERSON_NAME] [EMAIL_ADDRESS][DOMAIN_NAME] Nederlands" at bounding box center [784, 216] width 1568 height 1589
click at [1090, 267] on polygon at bounding box center [1098, 269] width 29 height 18
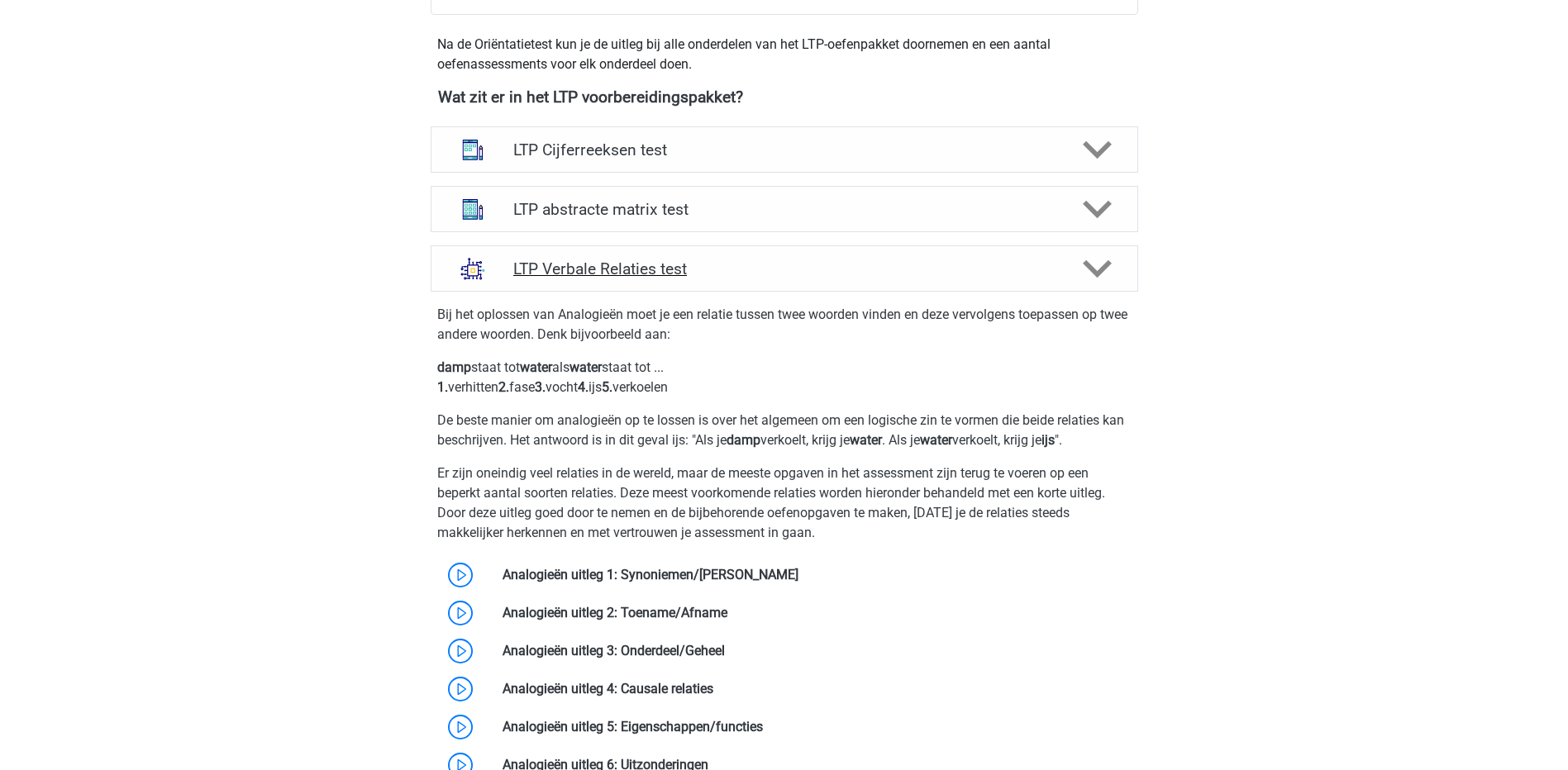
click at [1090, 267] on polygon at bounding box center [1098, 269] width 29 height 18
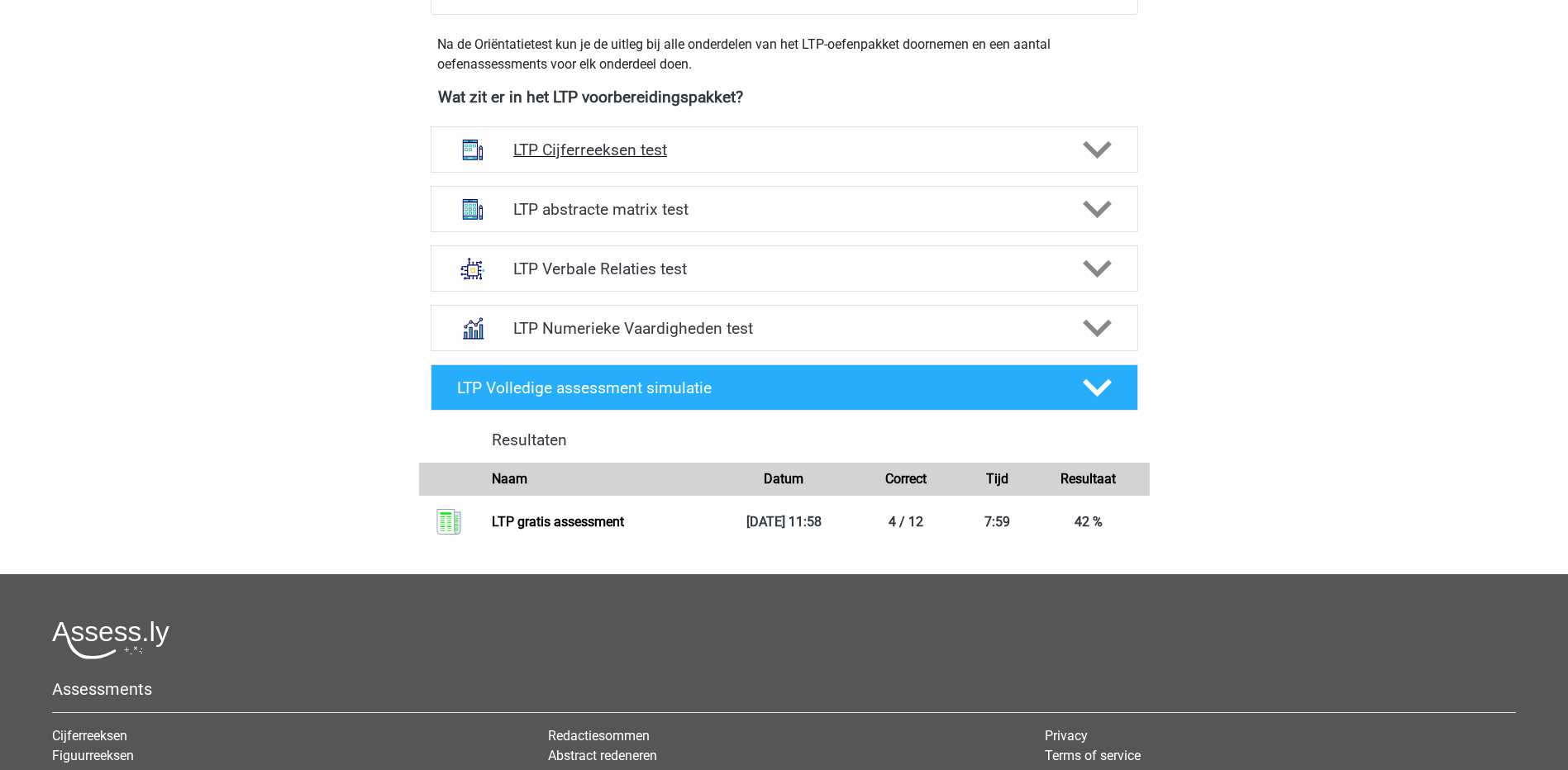
click at [1024, 159] on div "LTP Cijferreeksen test" at bounding box center [784, 149] width 708 height 47
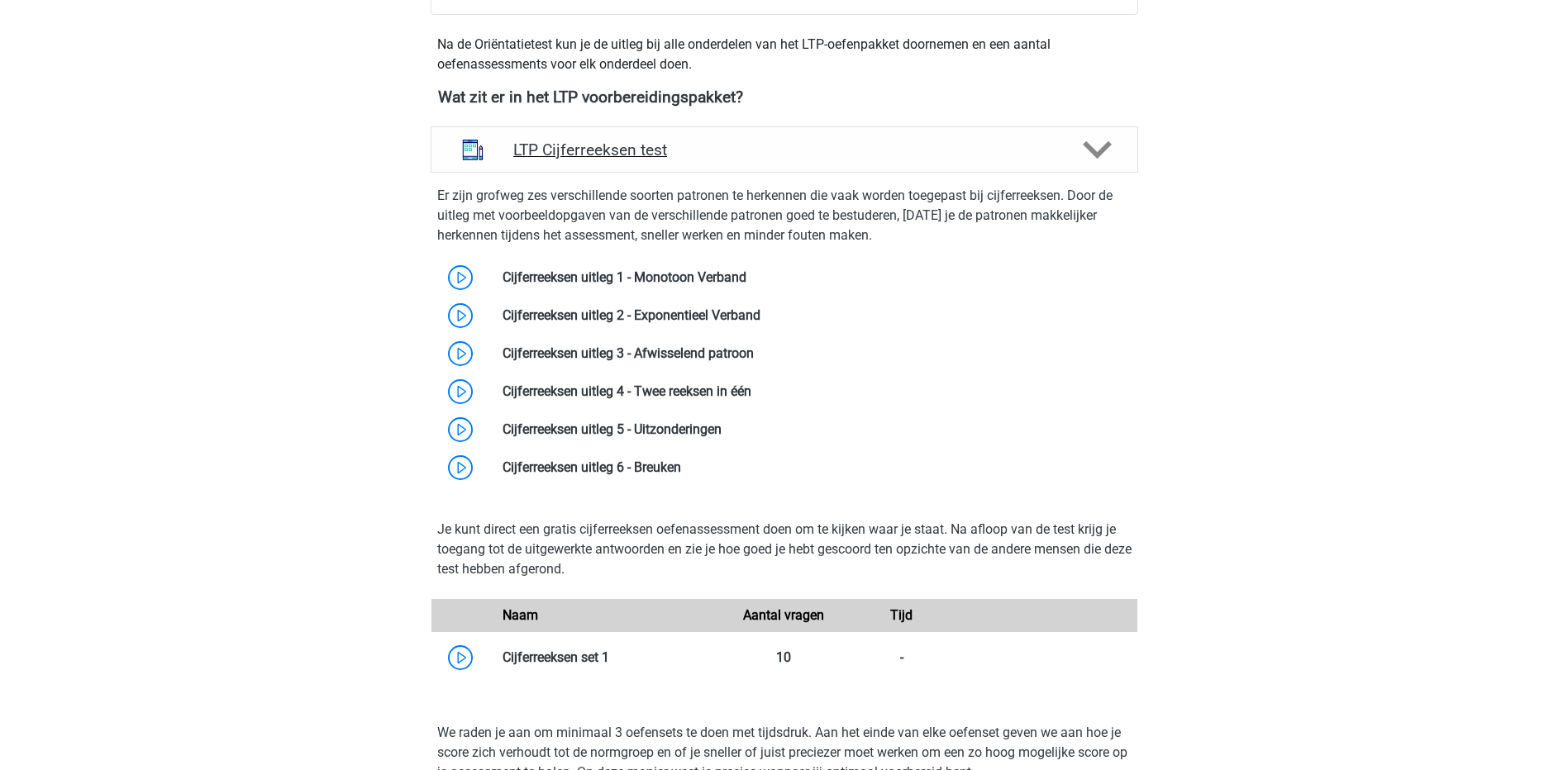
click at [1087, 152] on icon at bounding box center [1098, 150] width 29 height 29
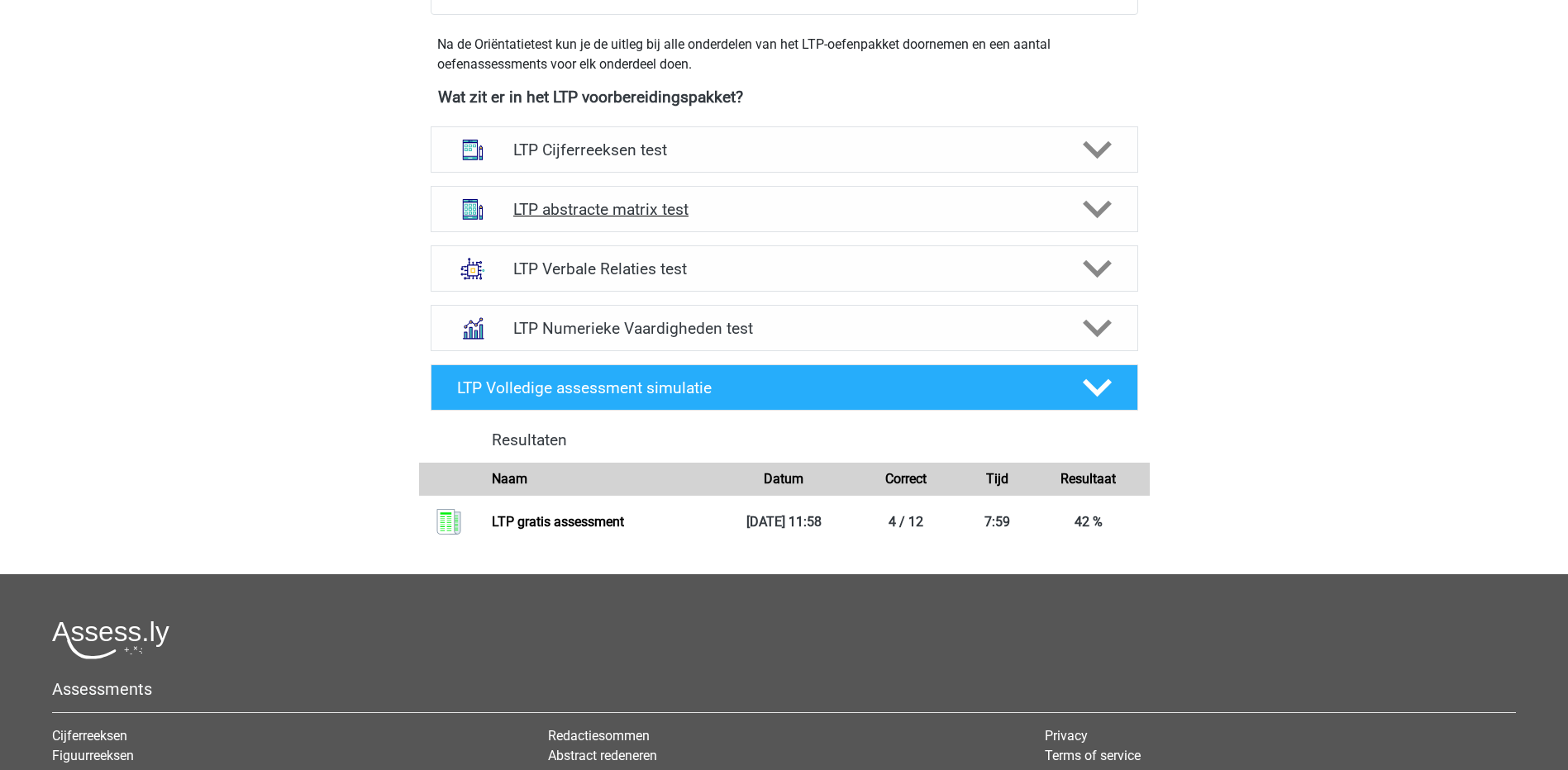
click at [699, 200] on h4 "LTP abstracte matrix test" at bounding box center [784, 209] width 541 height 19
